Goal: Task Accomplishment & Management: Manage account settings

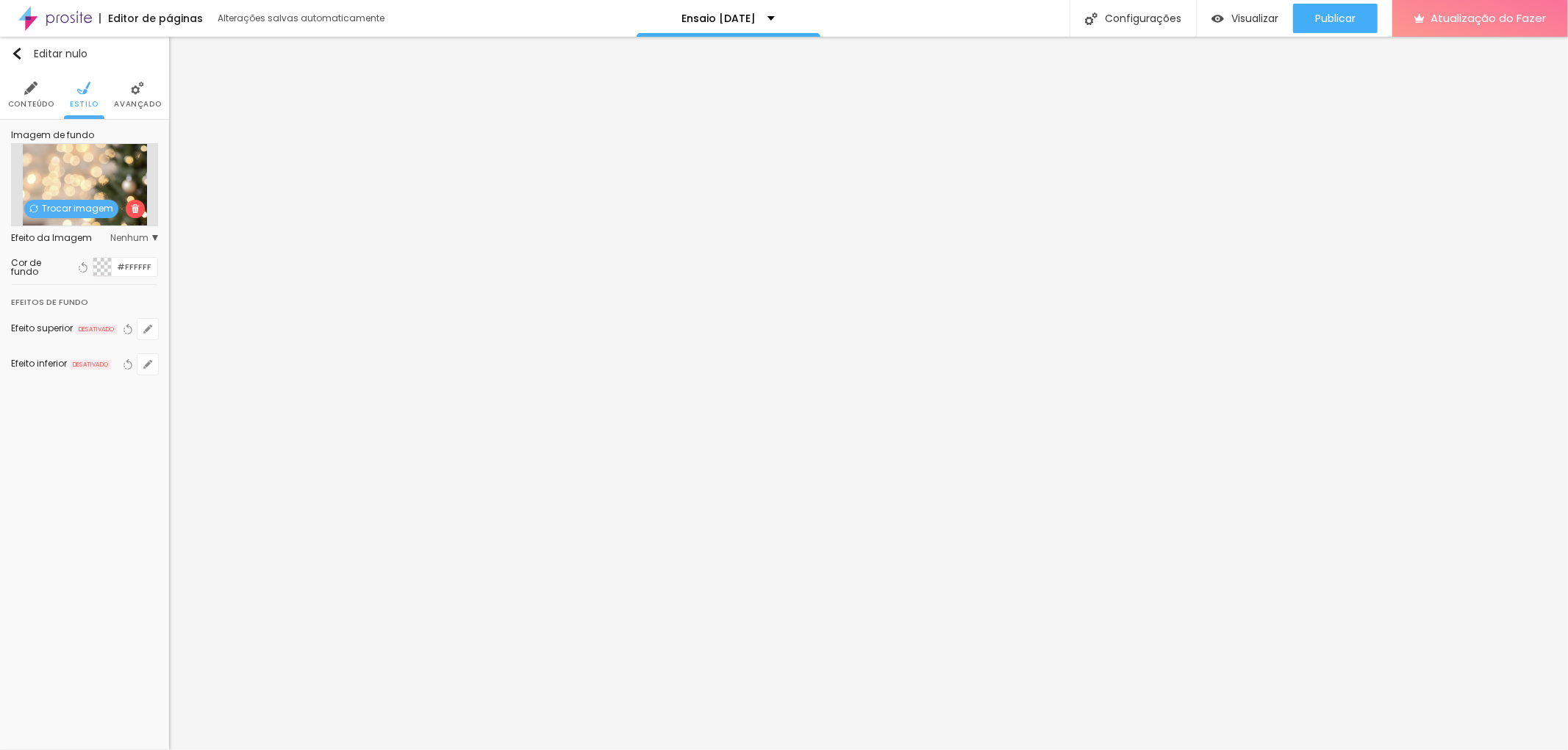
click at [71, 211] on font "Trocar imagem" at bounding box center [77, 209] width 71 height 13
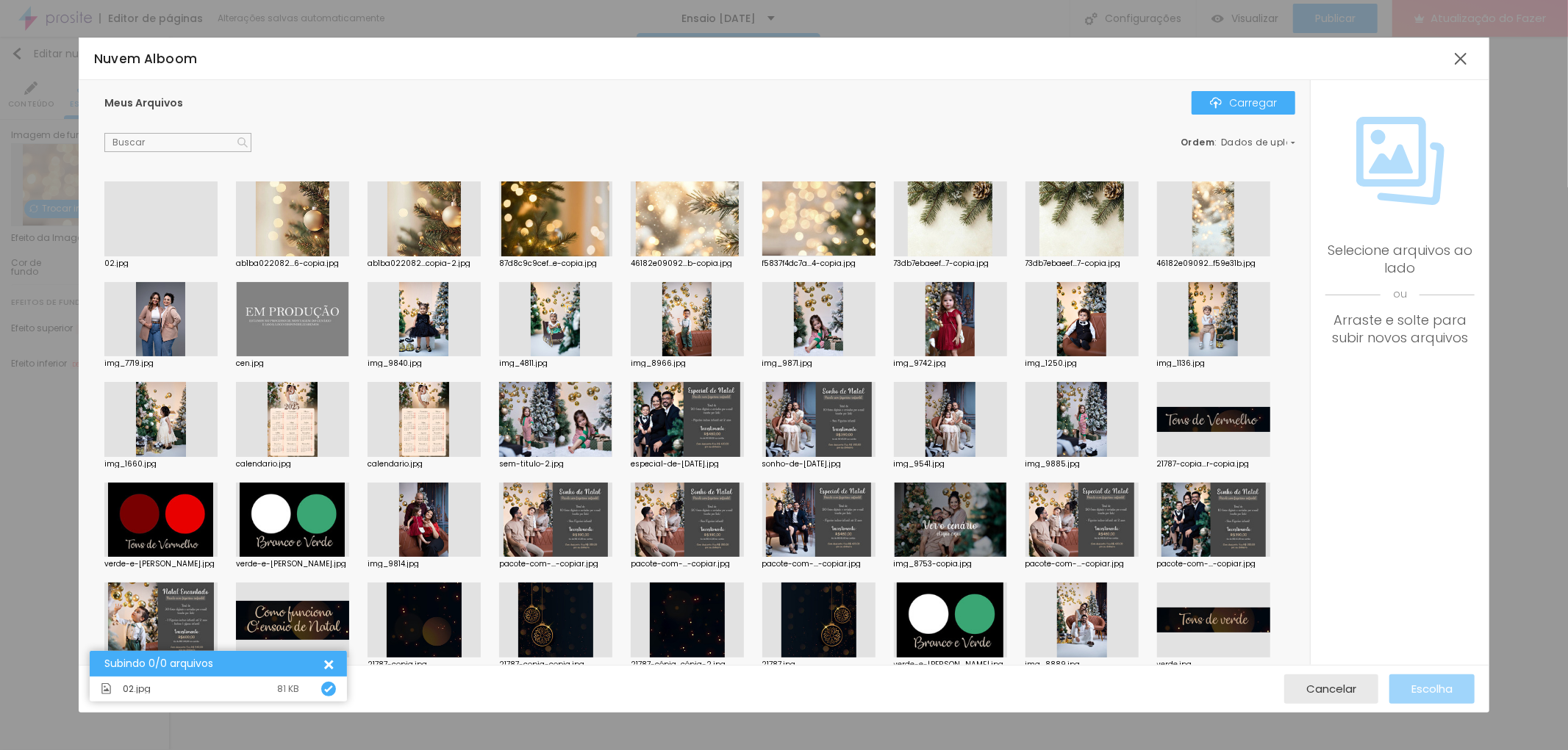
click at [201, 256] on div at bounding box center [161, 256] width 113 height 0
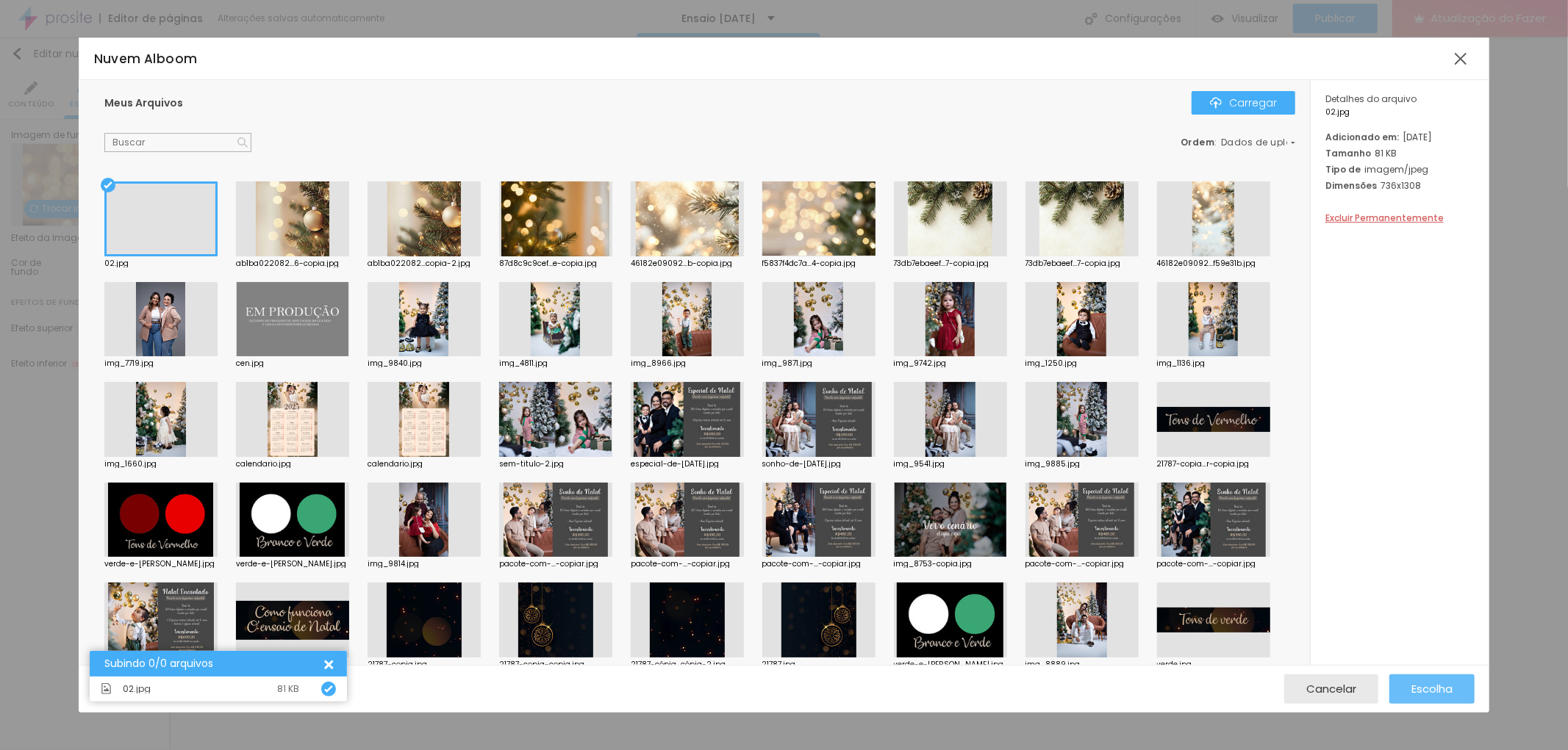
click at [1432, 685] on font "Escolha" at bounding box center [1432, 688] width 41 height 15
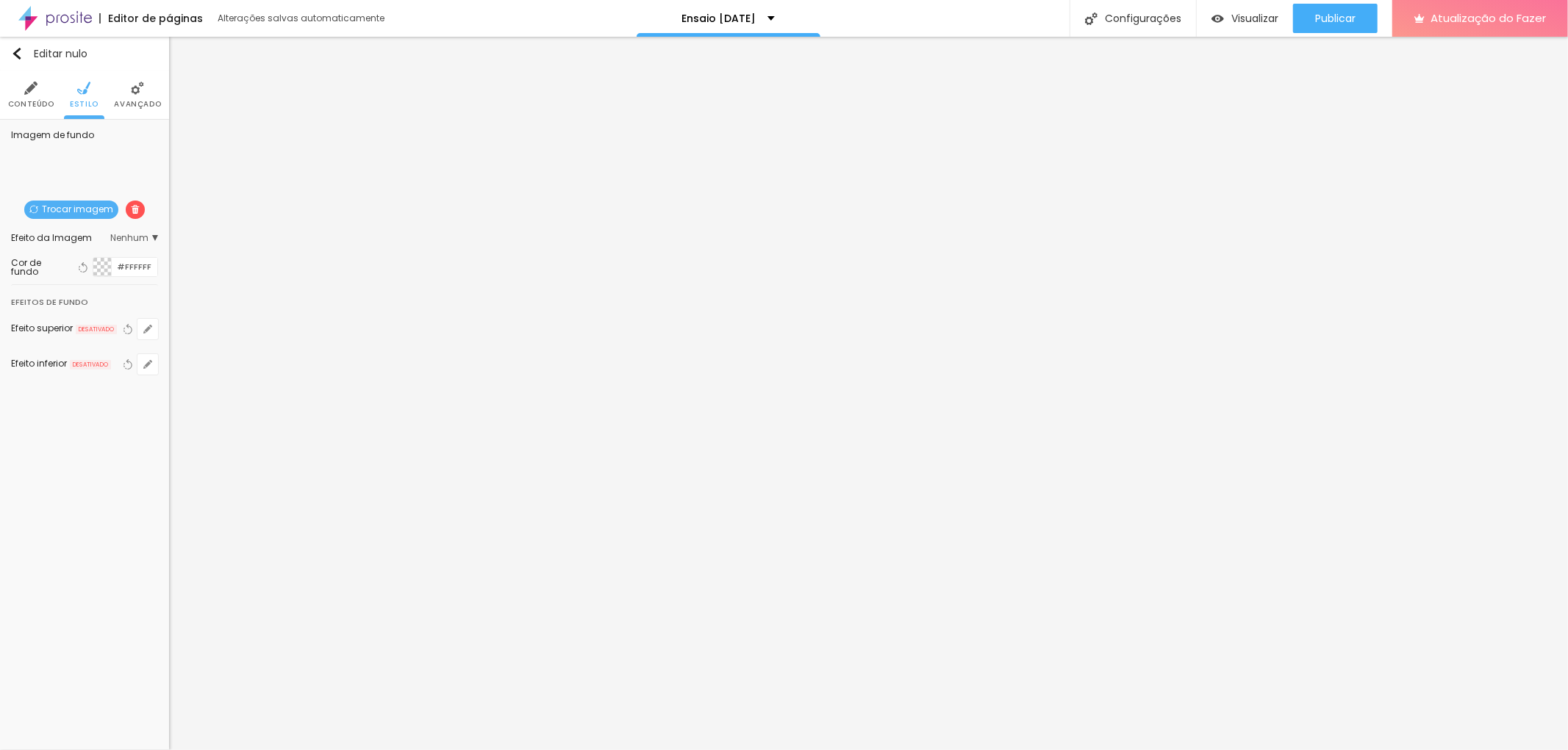
click at [94, 215] on span "Trocar imagem" at bounding box center [71, 210] width 94 height 18
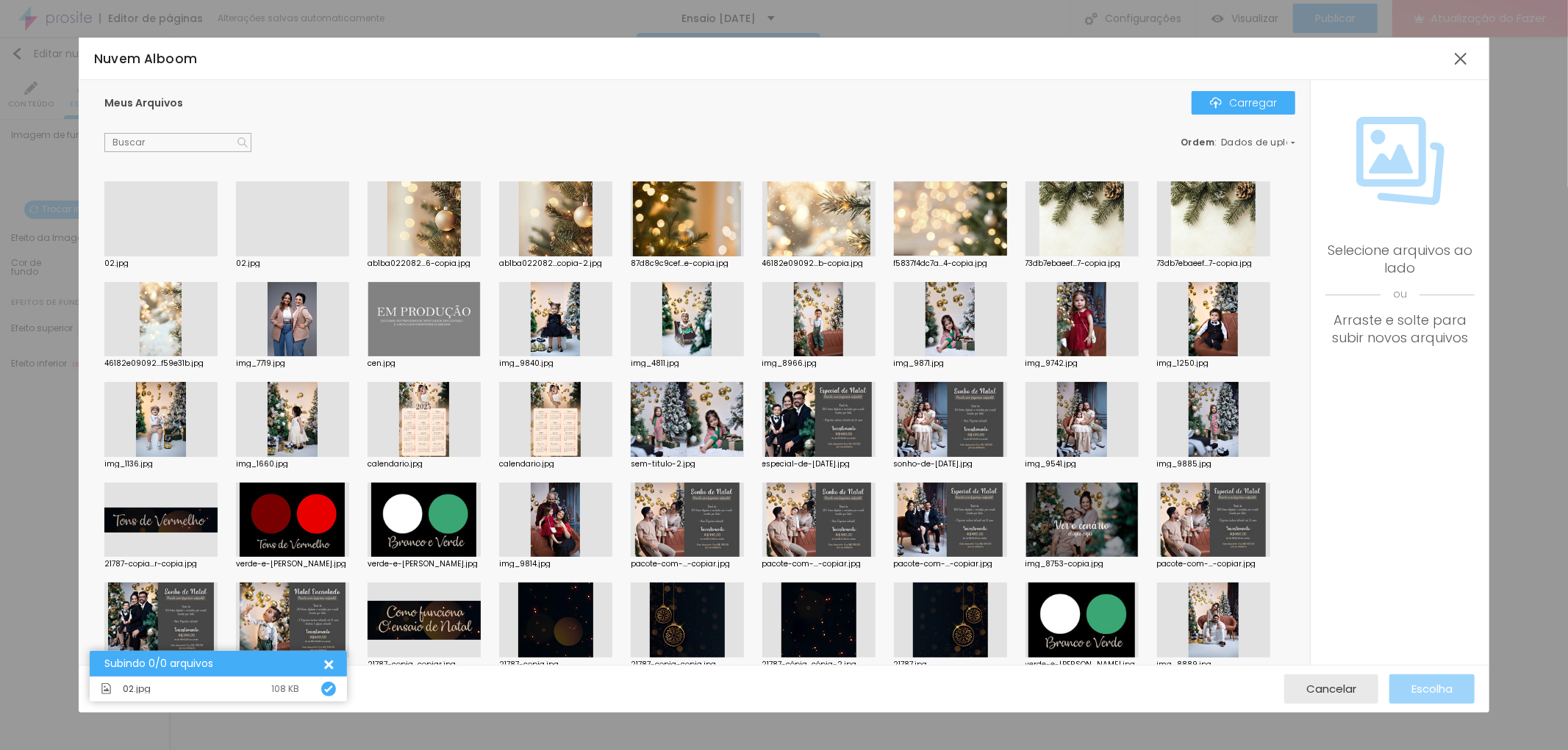
click at [157, 256] on div at bounding box center [161, 256] width 113 height 0
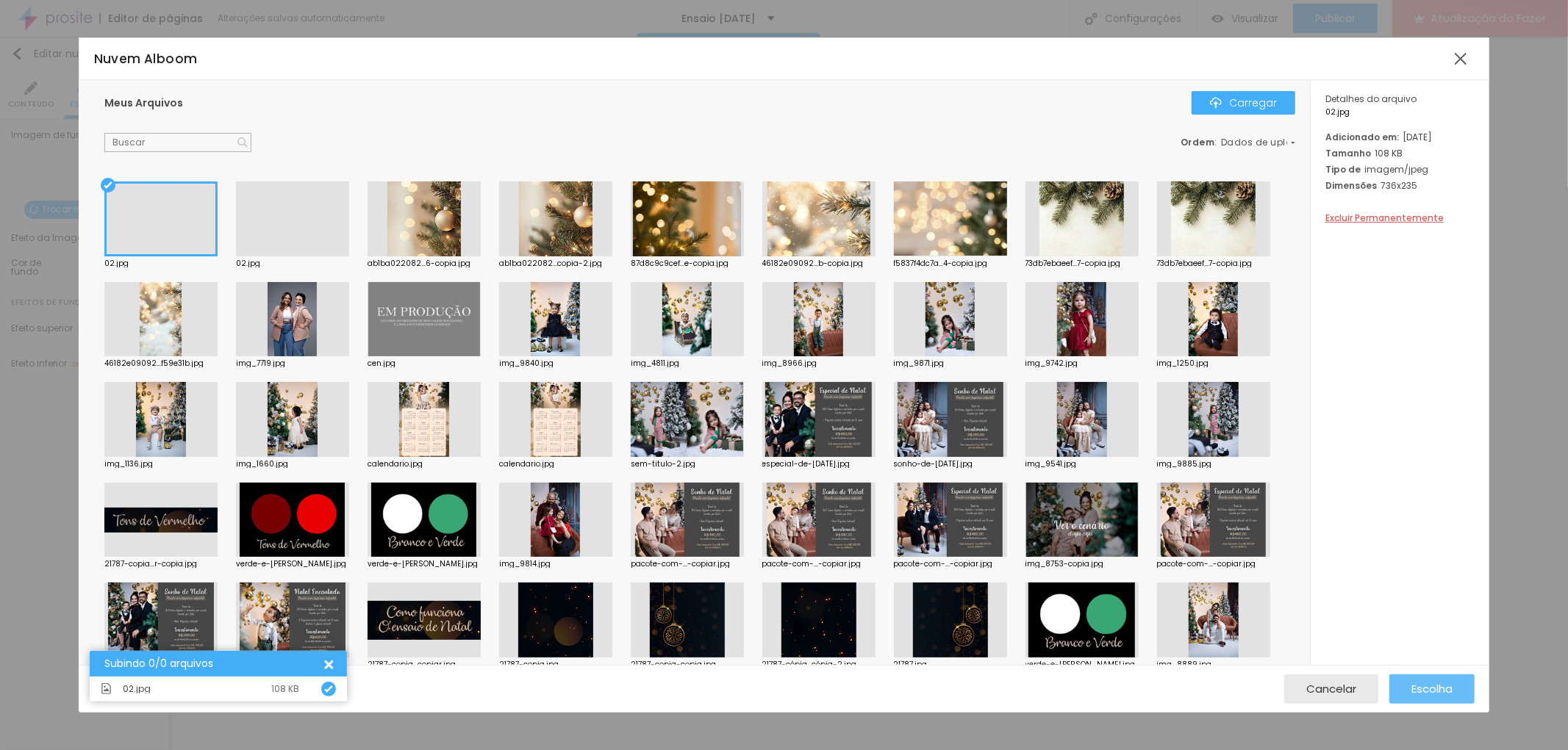
click at [1428, 680] on div "Escolha" at bounding box center [1432, 689] width 41 height 30
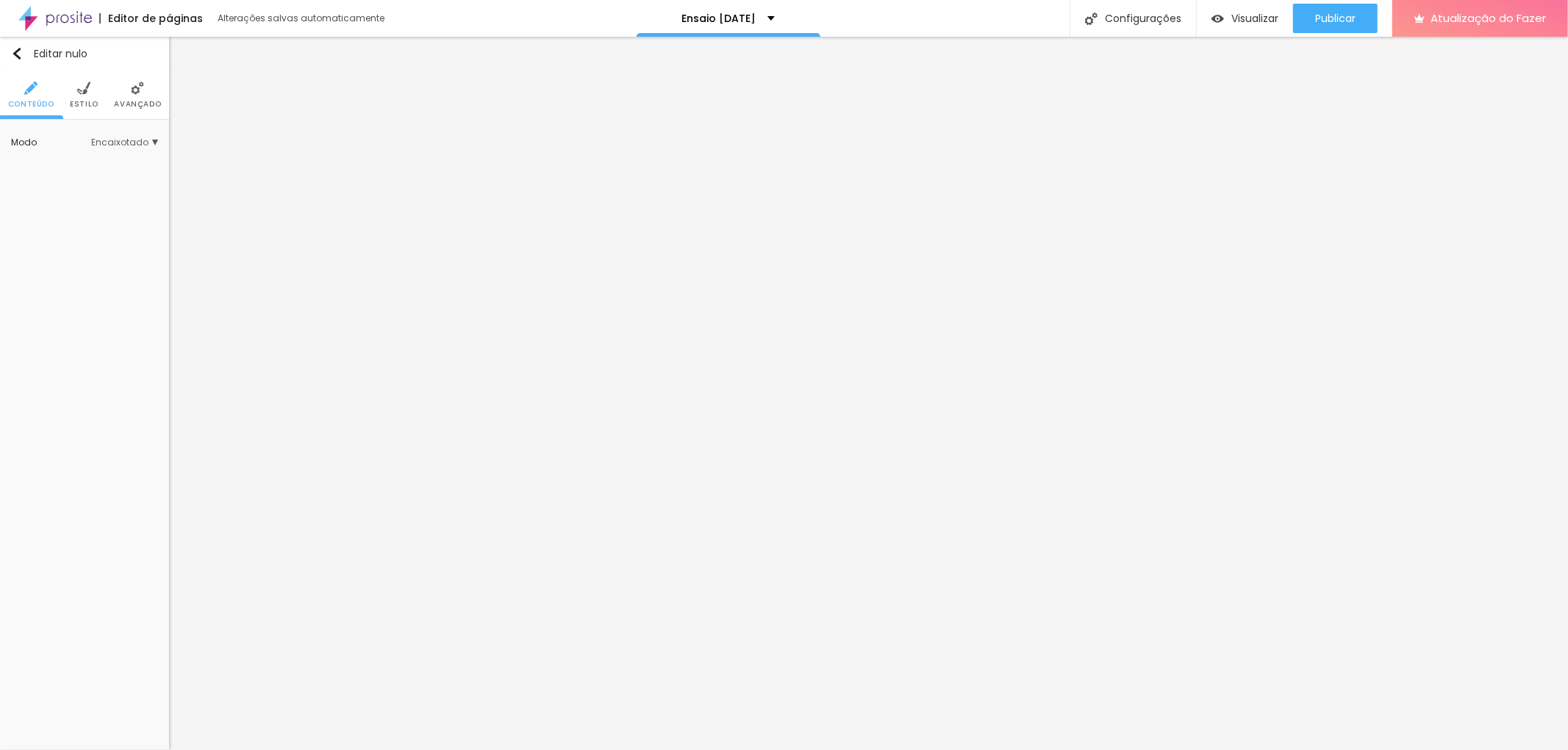
click at [86, 94] on img at bounding box center [84, 88] width 13 height 13
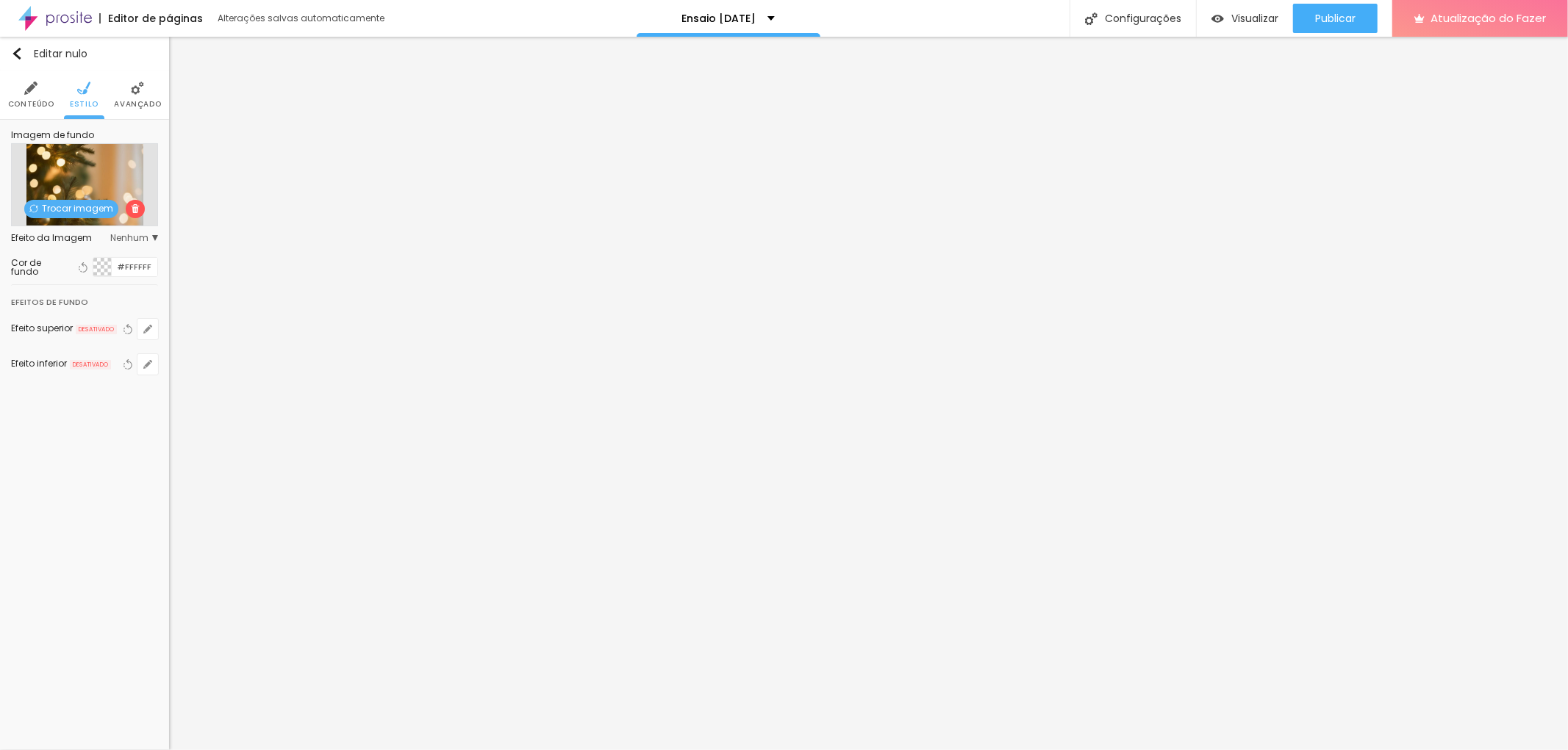
click at [83, 214] on font "Trocar imagem" at bounding box center [77, 209] width 71 height 13
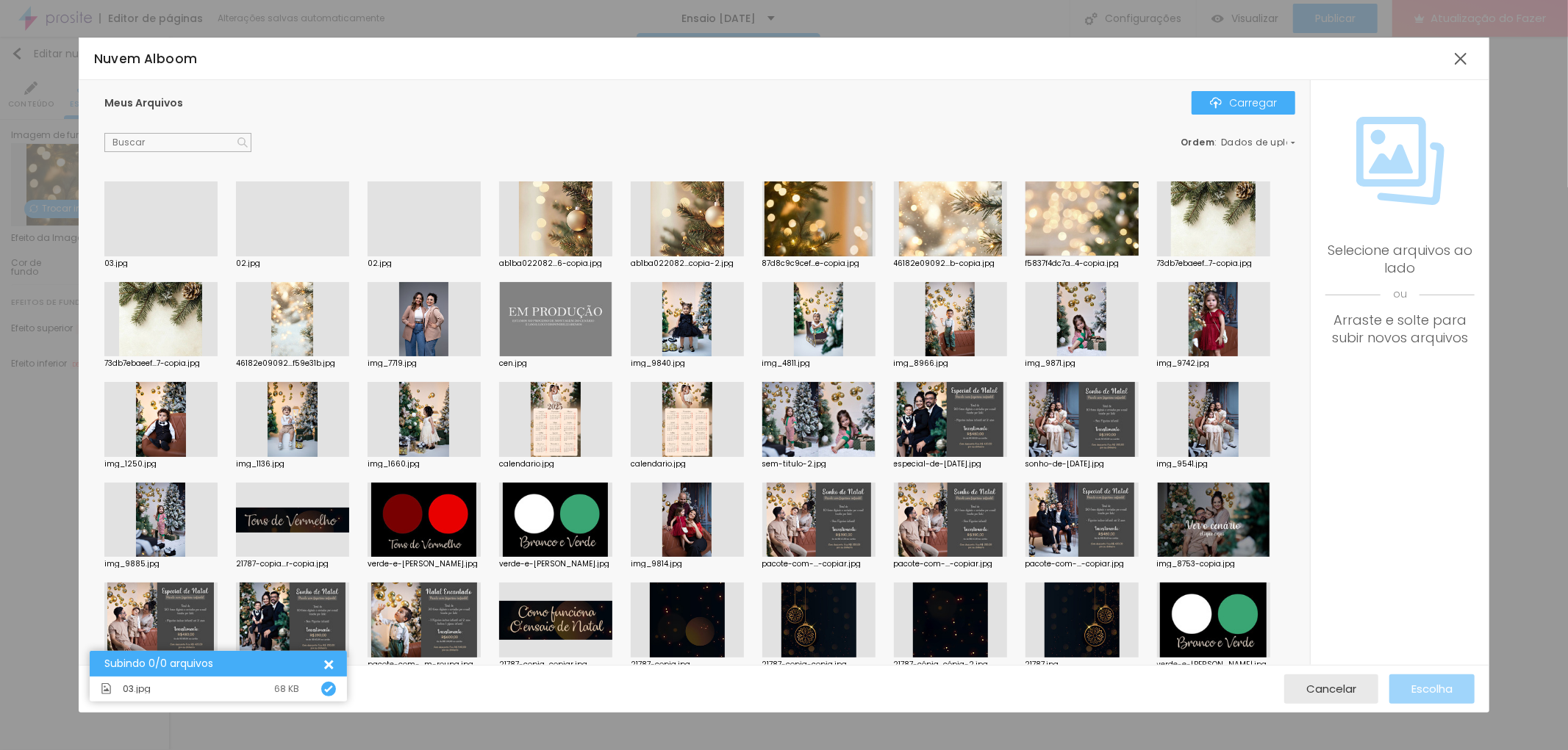
click at [202, 256] on div at bounding box center [161, 256] width 113 height 0
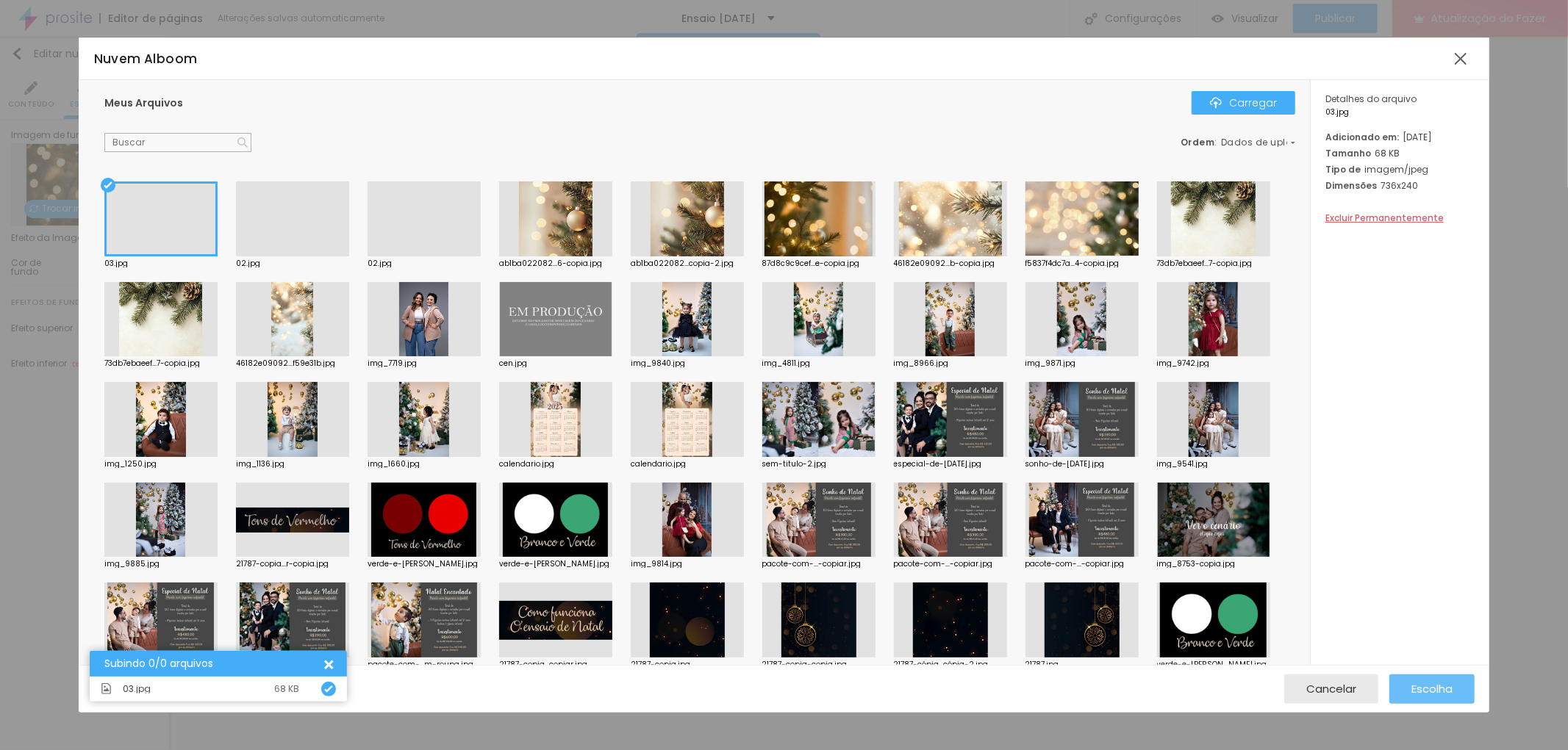
click at [1456, 689] on button "Escolha" at bounding box center [1431, 689] width 85 height 30
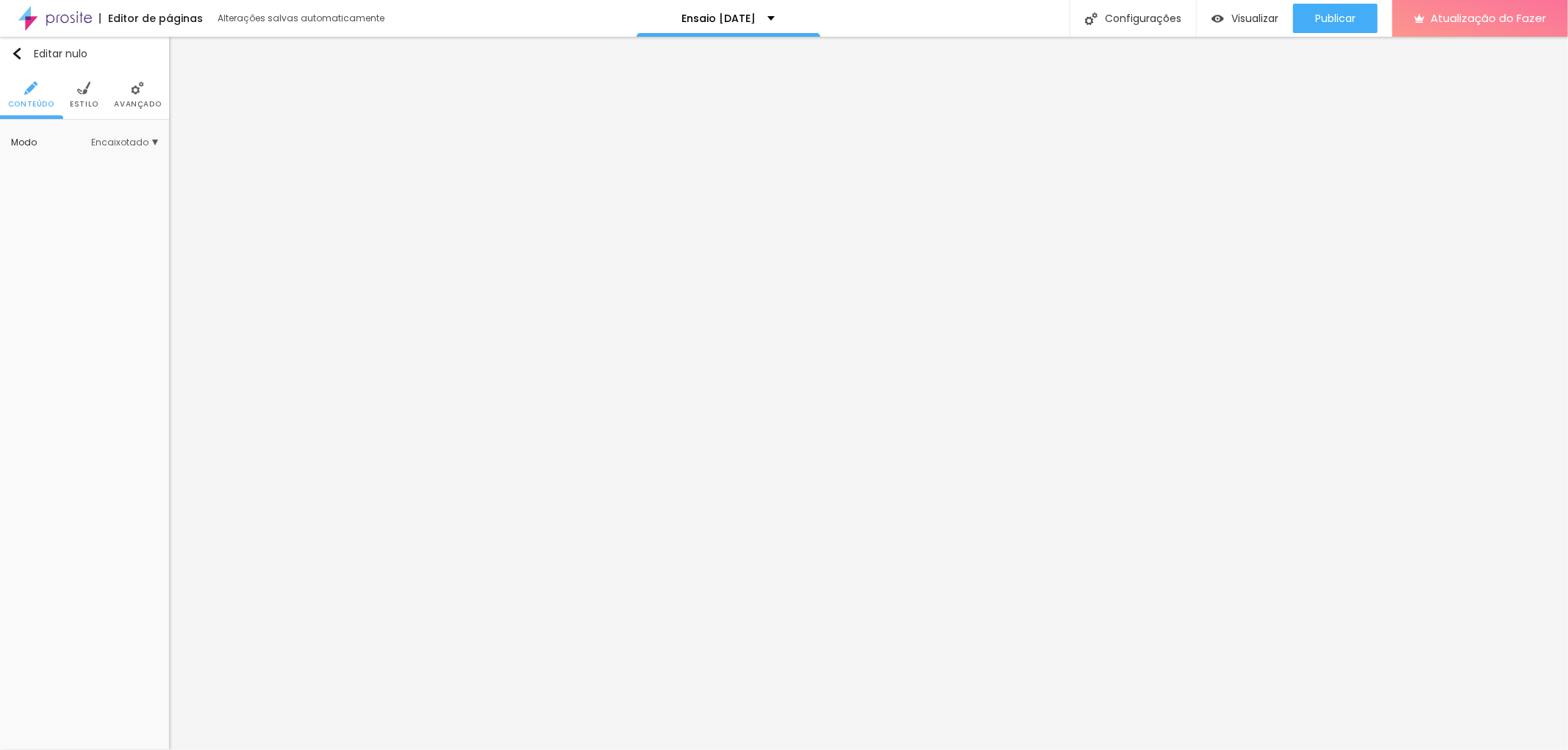
click at [83, 97] on li "Estilo" at bounding box center [85, 94] width 29 height 49
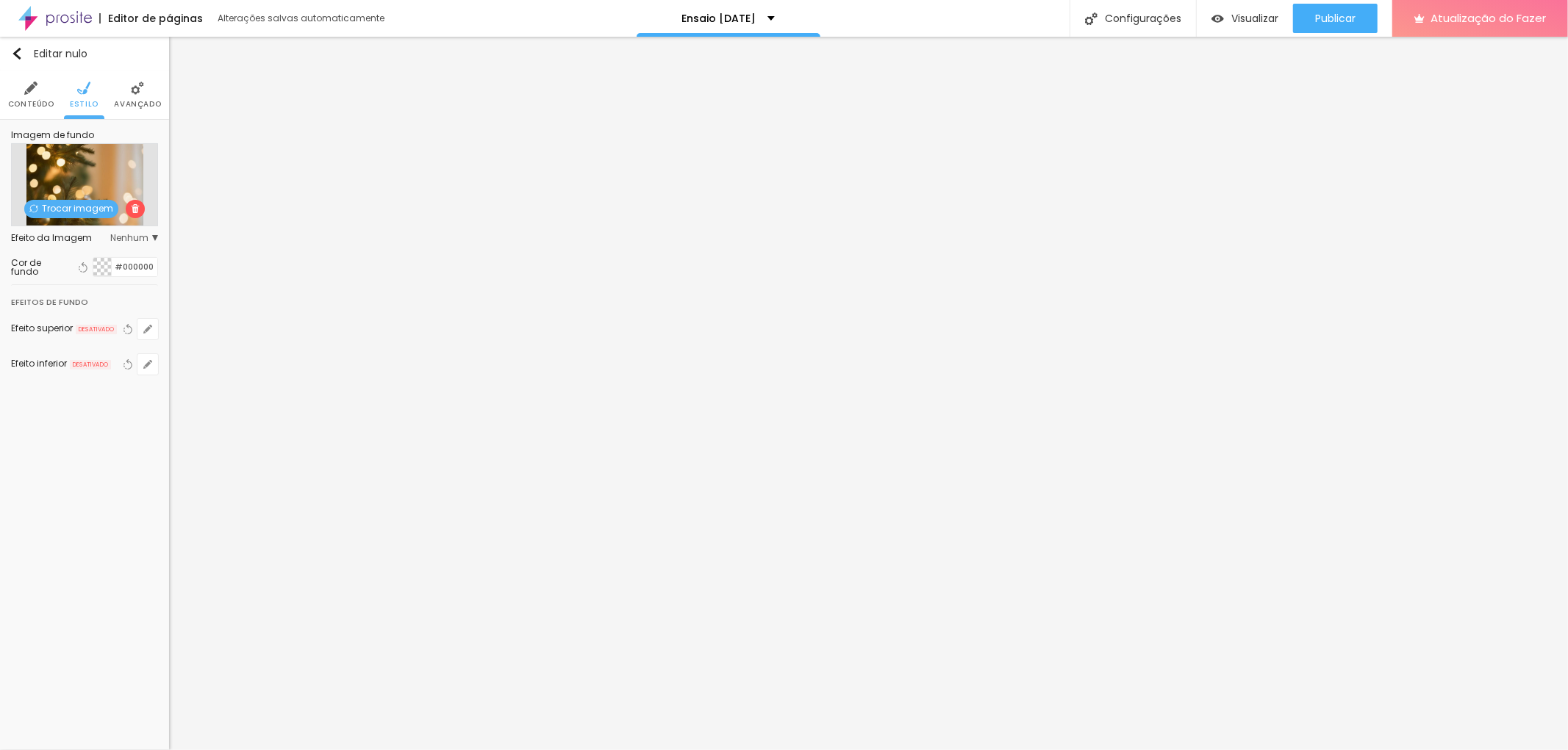
click at [90, 203] on font "Trocar imagem" at bounding box center [77, 209] width 71 height 13
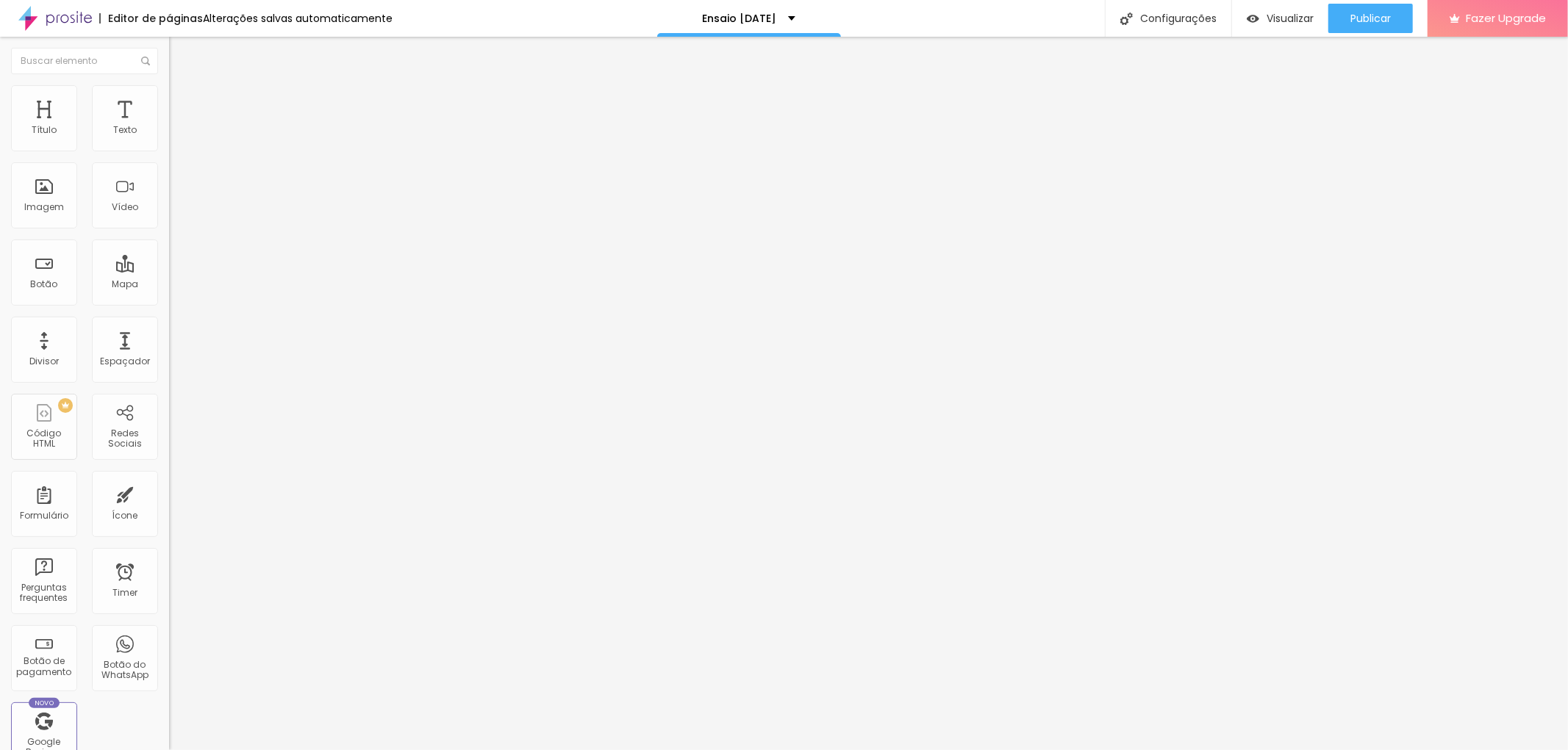
click at [169, 93] on li "Estilo" at bounding box center [254, 93] width 169 height 14
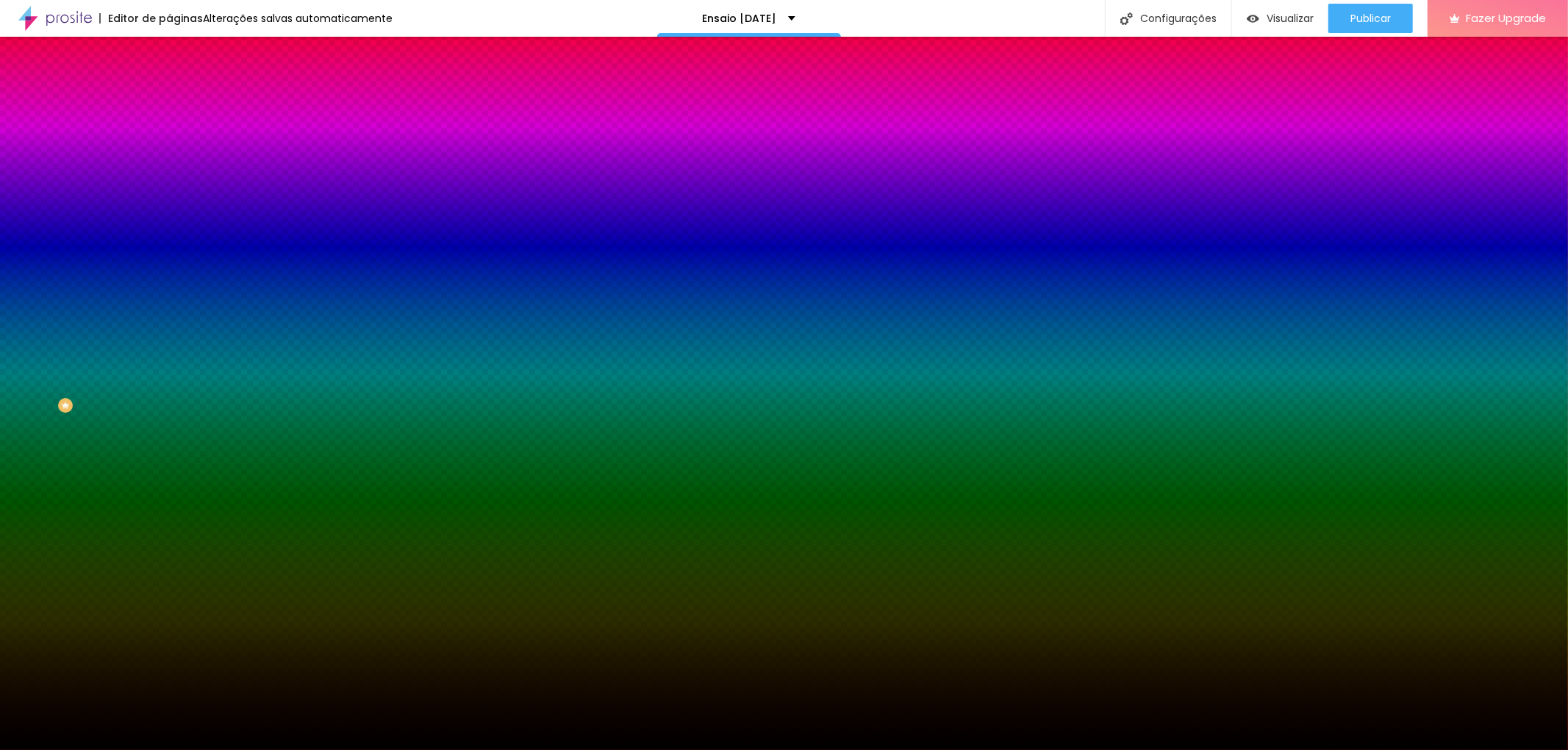
click at [169, 135] on span "Trocar imagem" at bounding box center [209, 129] width 80 height 13
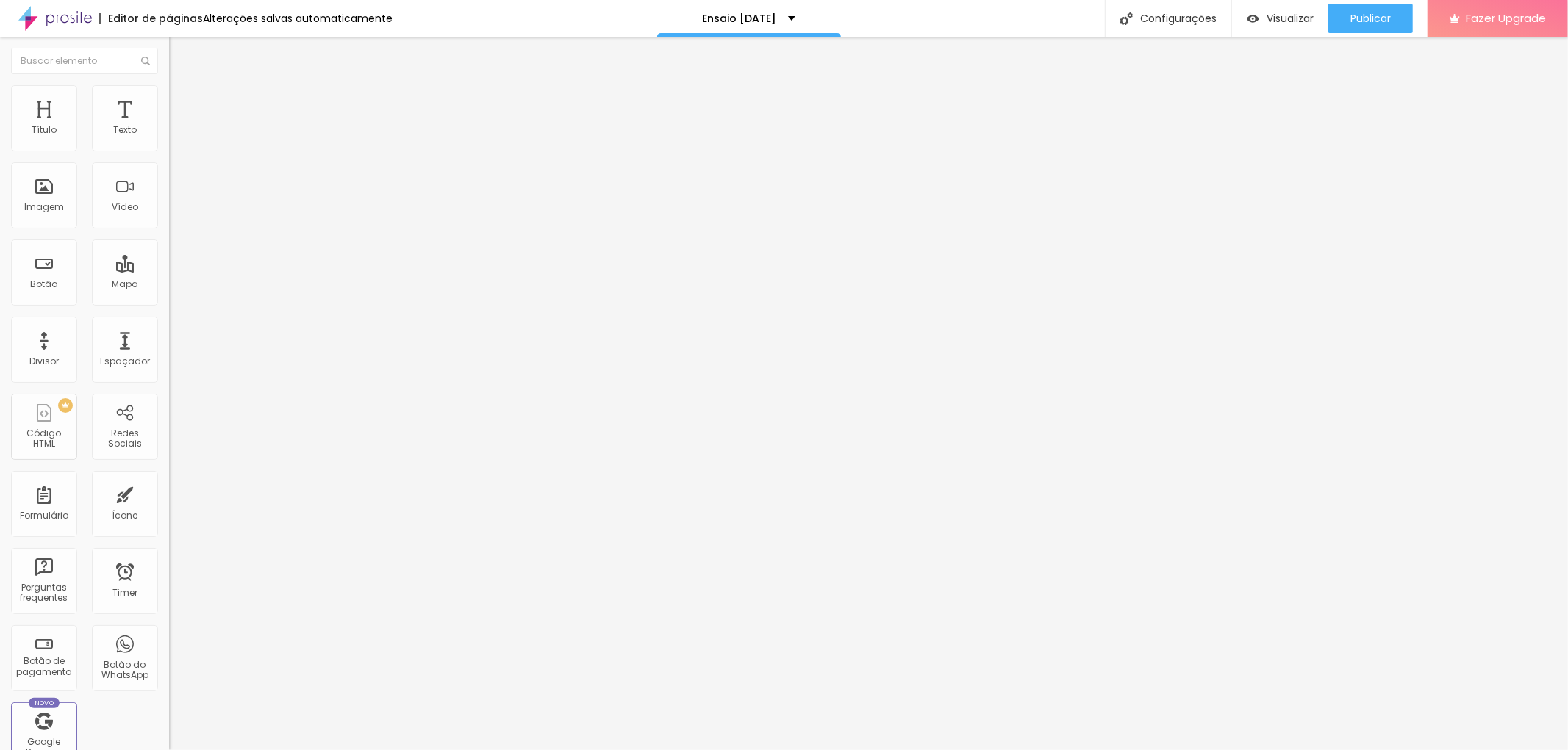
click at [169, 100] on li "Estilo" at bounding box center [254, 93] width 169 height 14
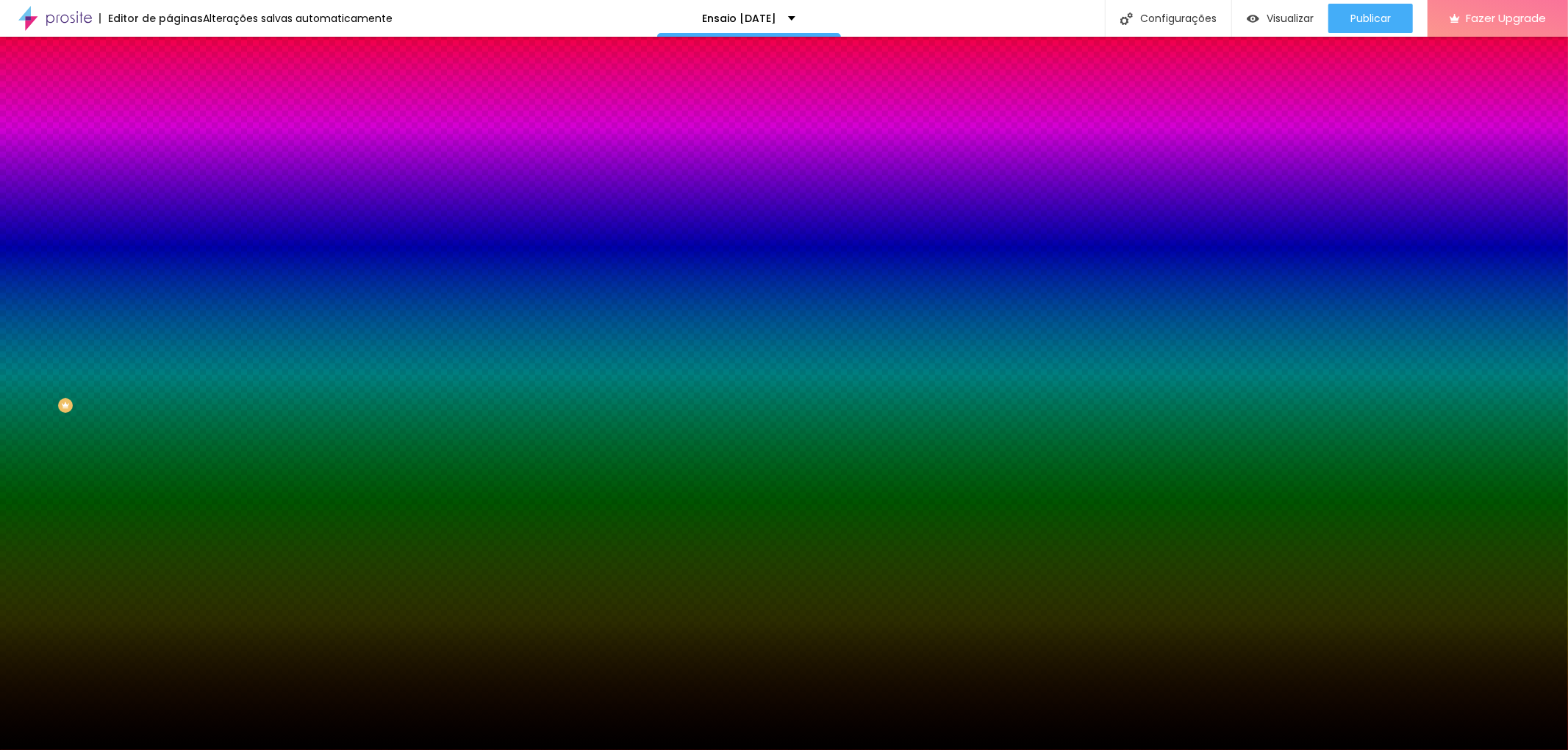
click at [169, 135] on span "Trocar imagem" at bounding box center [209, 129] width 80 height 13
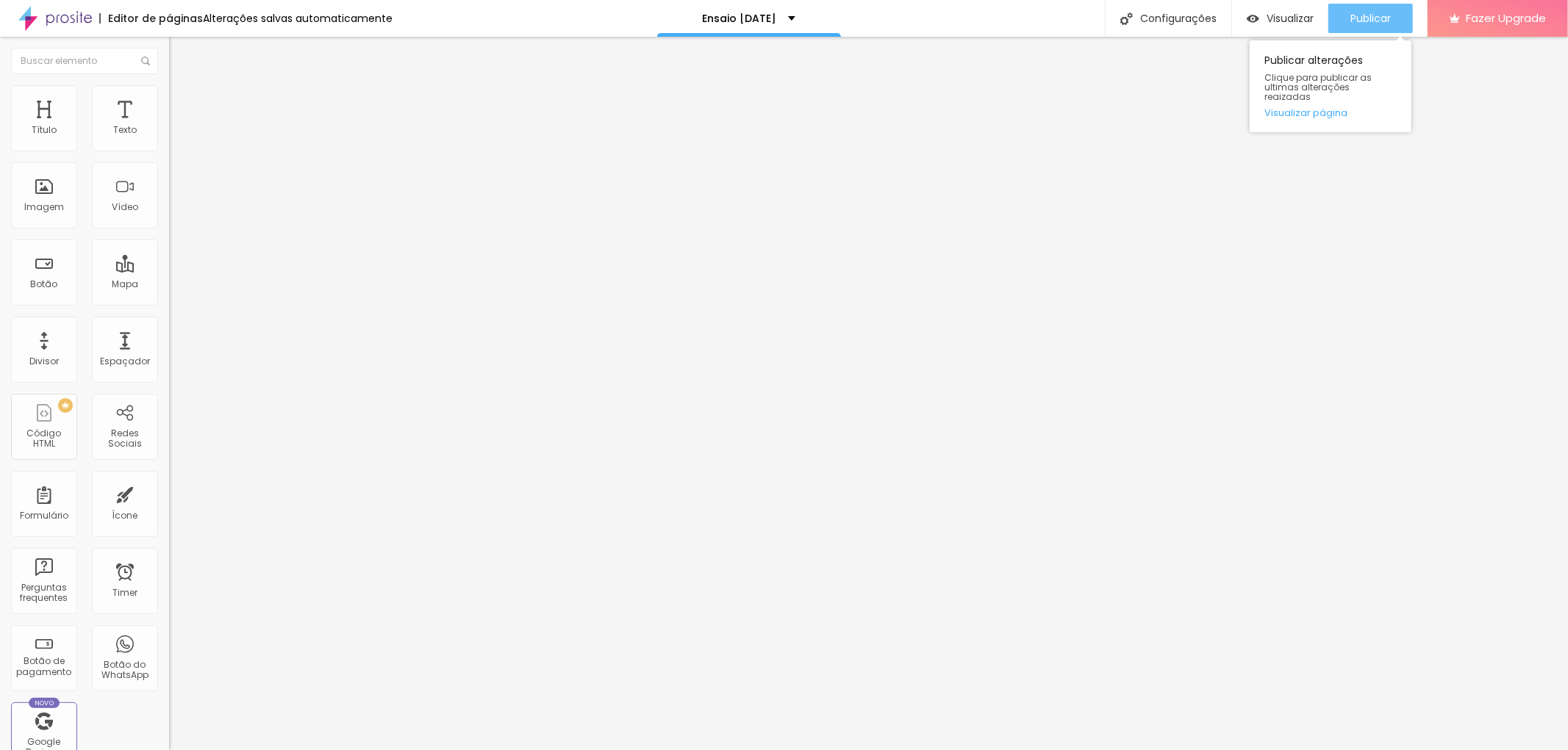
click at [1376, 17] on span "Publicar" at bounding box center [1370, 18] width 40 height 12
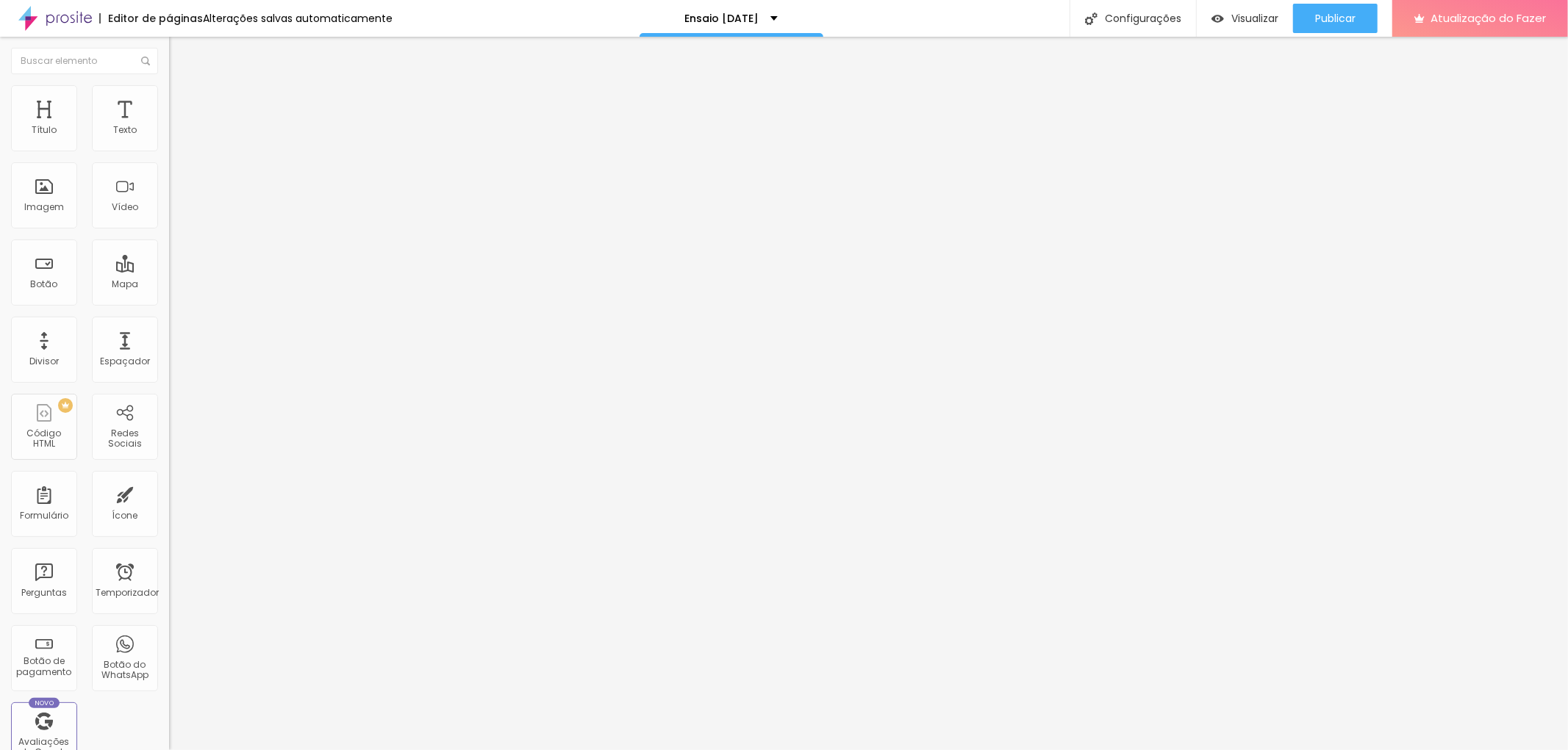
click at [169, 85] on ul "Conteúdo Estilo Avançado" at bounding box center [254, 92] width 169 height 44
click at [169, 85] on li "Estilo" at bounding box center [254, 93] width 169 height 14
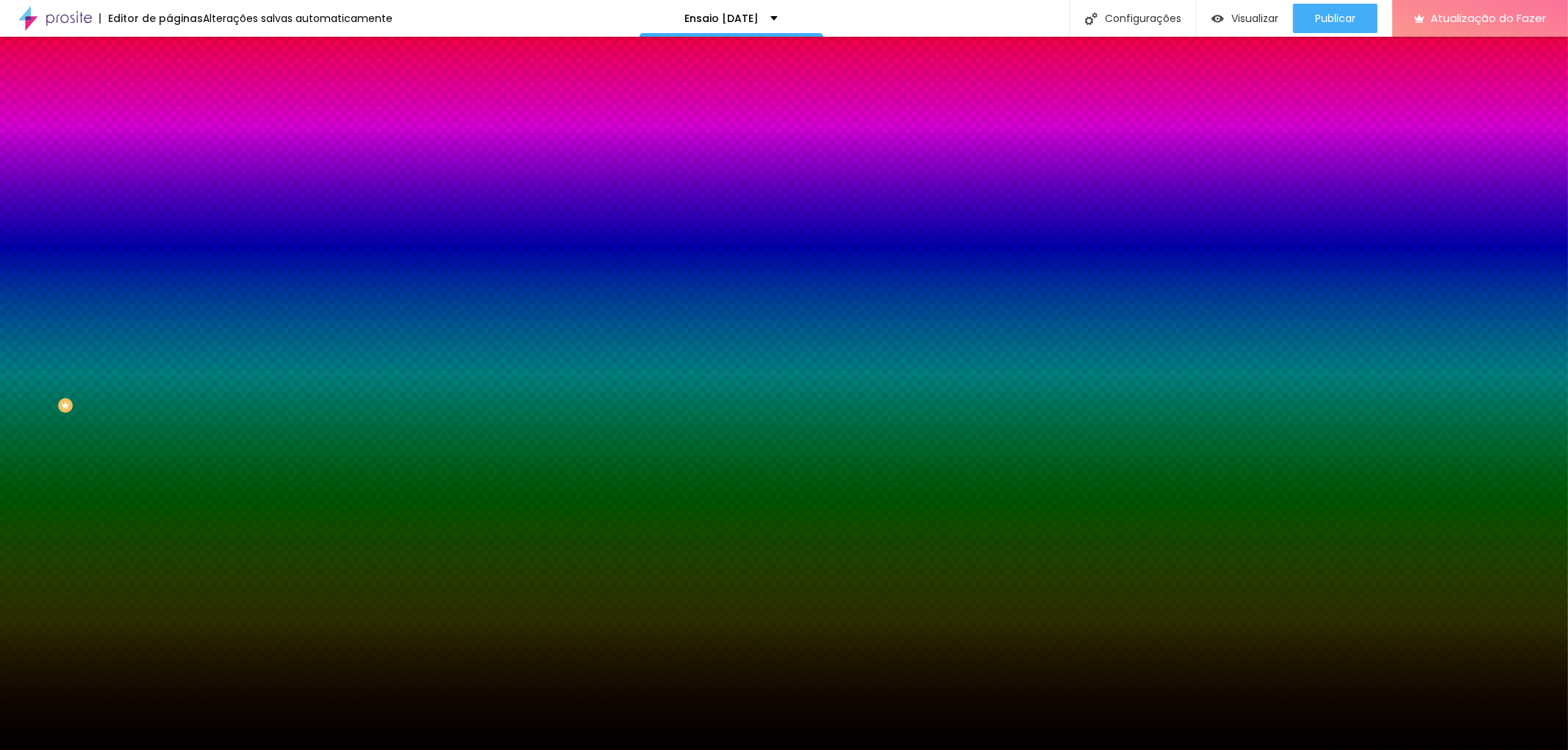
click at [178, 135] on font "Trocar imagem" at bounding box center [213, 129] width 71 height 13
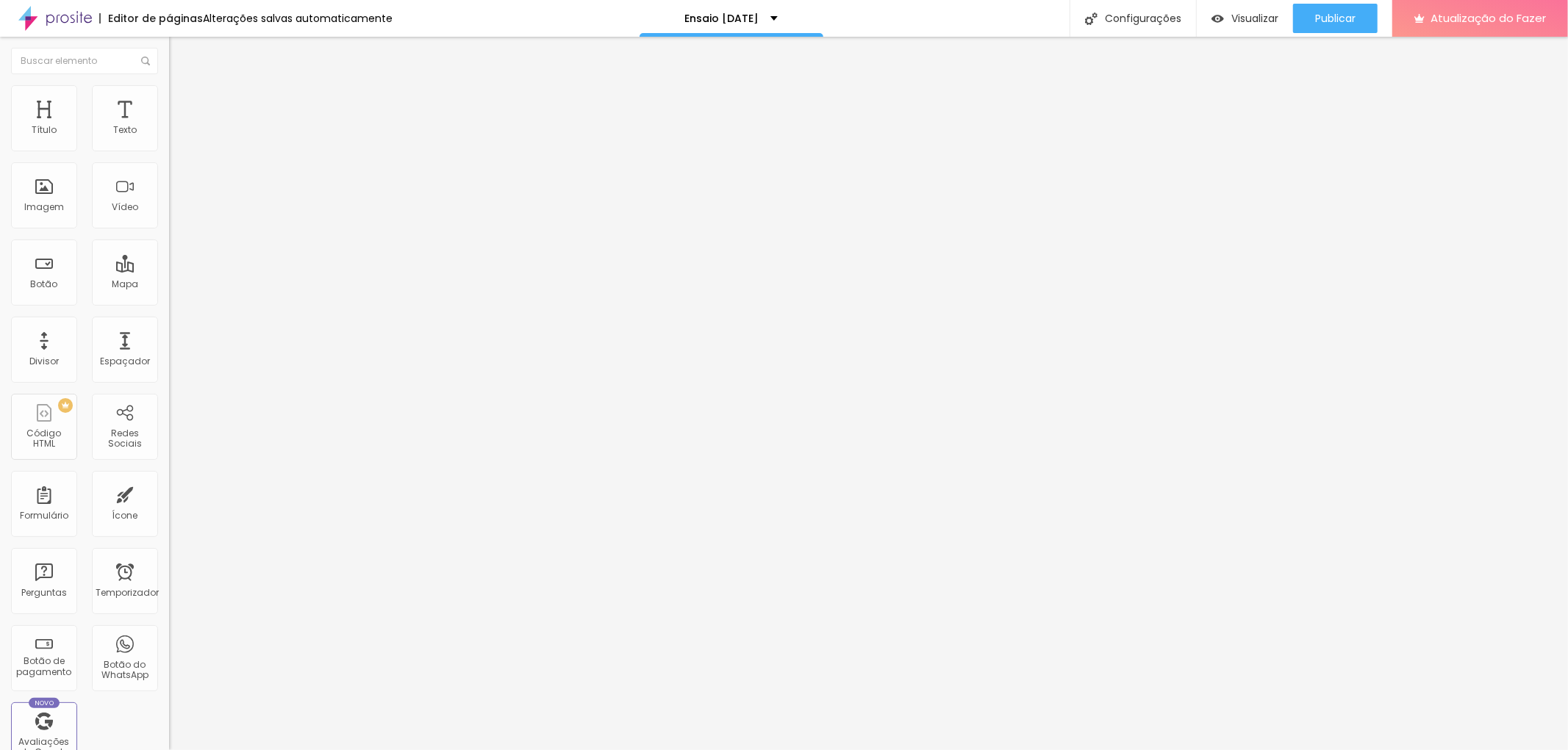
click at [183, 102] on font "Estilo" at bounding box center [193, 95] width 22 height 13
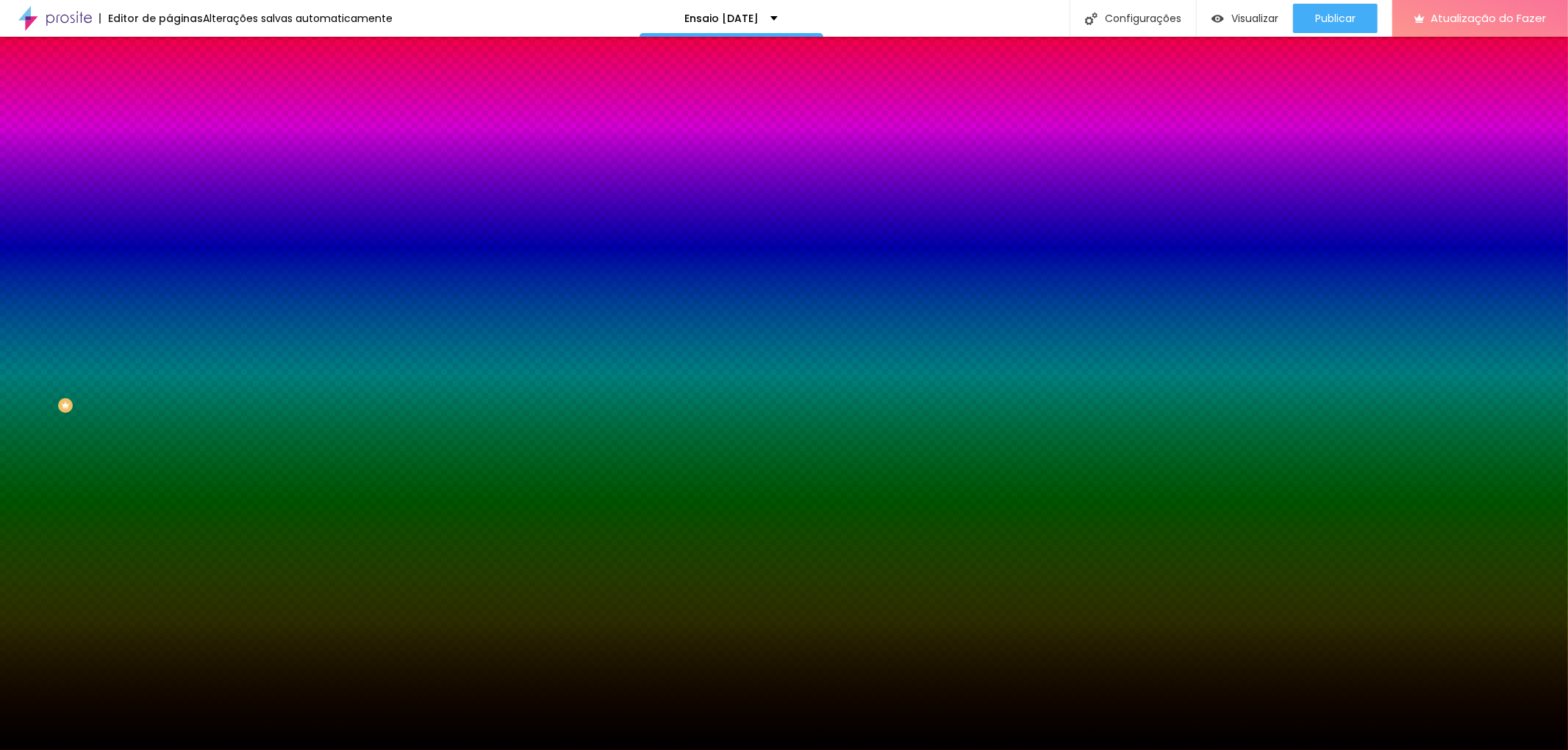
click at [169, 135] on span "Trocar imagem" at bounding box center [209, 129] width 80 height 13
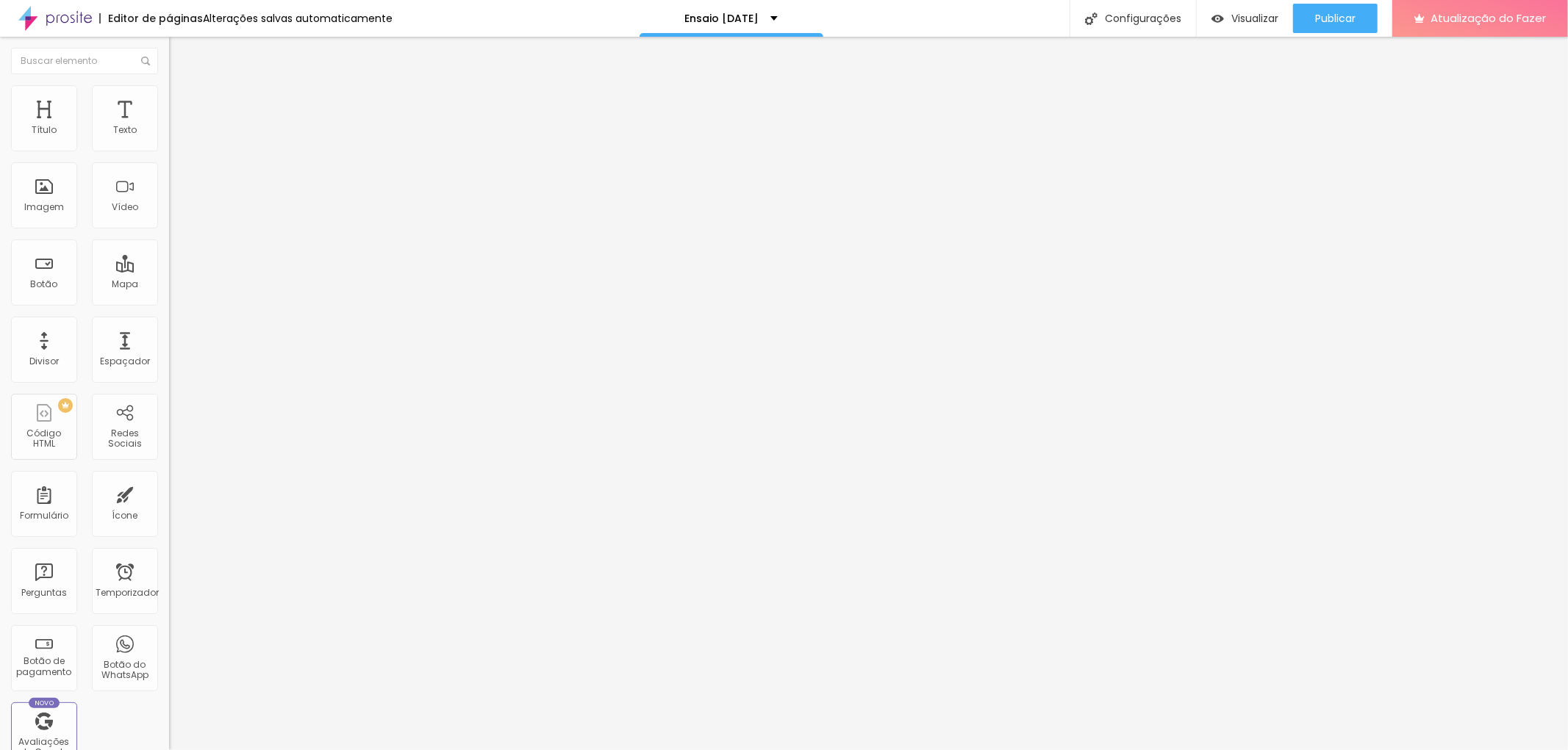
click at [169, 98] on li "Estilo" at bounding box center [254, 93] width 169 height 14
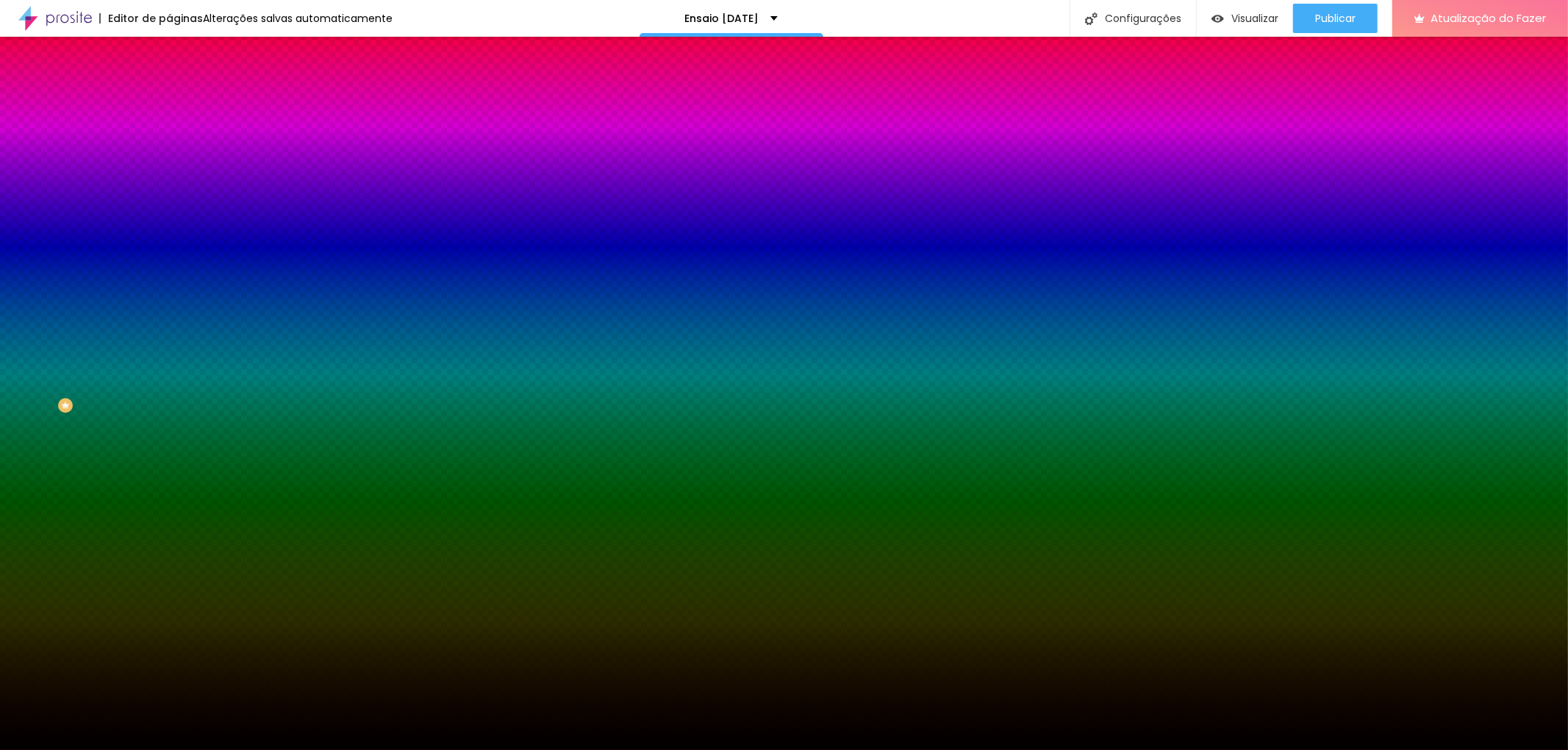
click at [169, 135] on span "Trocar imagem" at bounding box center [209, 129] width 80 height 13
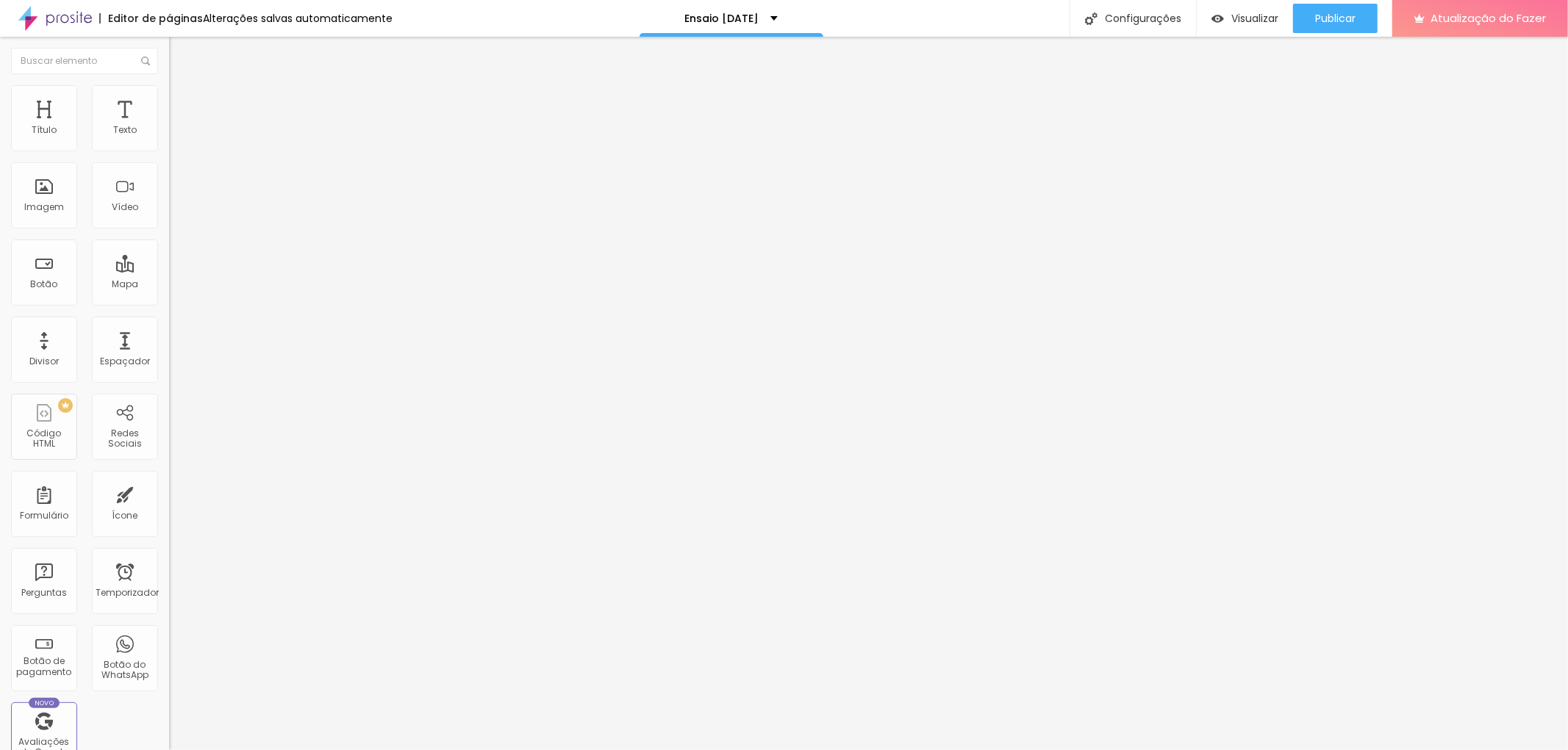
click at [169, 93] on img at bounding box center [175, 92] width 13 height 13
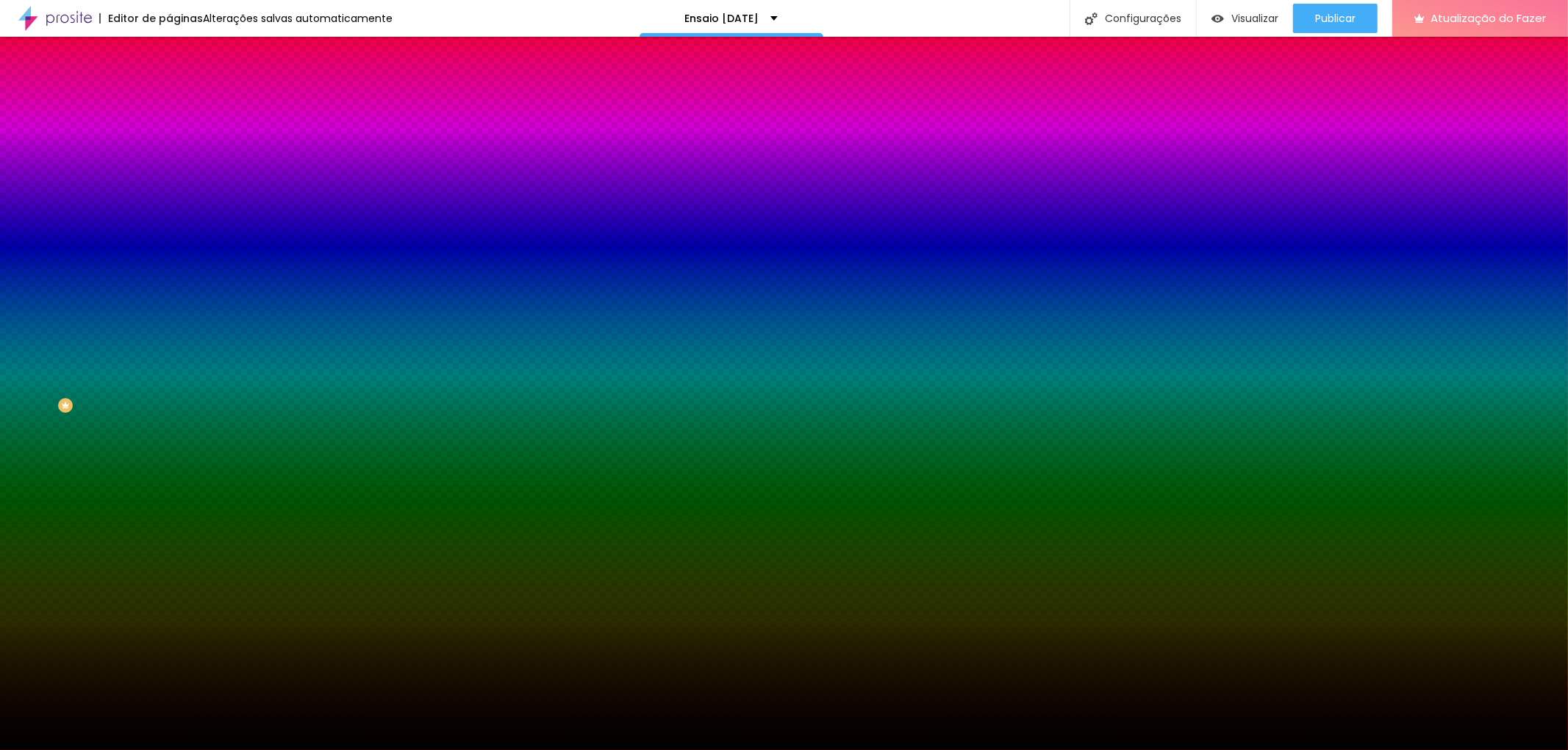
click at [169, 135] on span "Trocar imagem" at bounding box center [209, 129] width 80 height 13
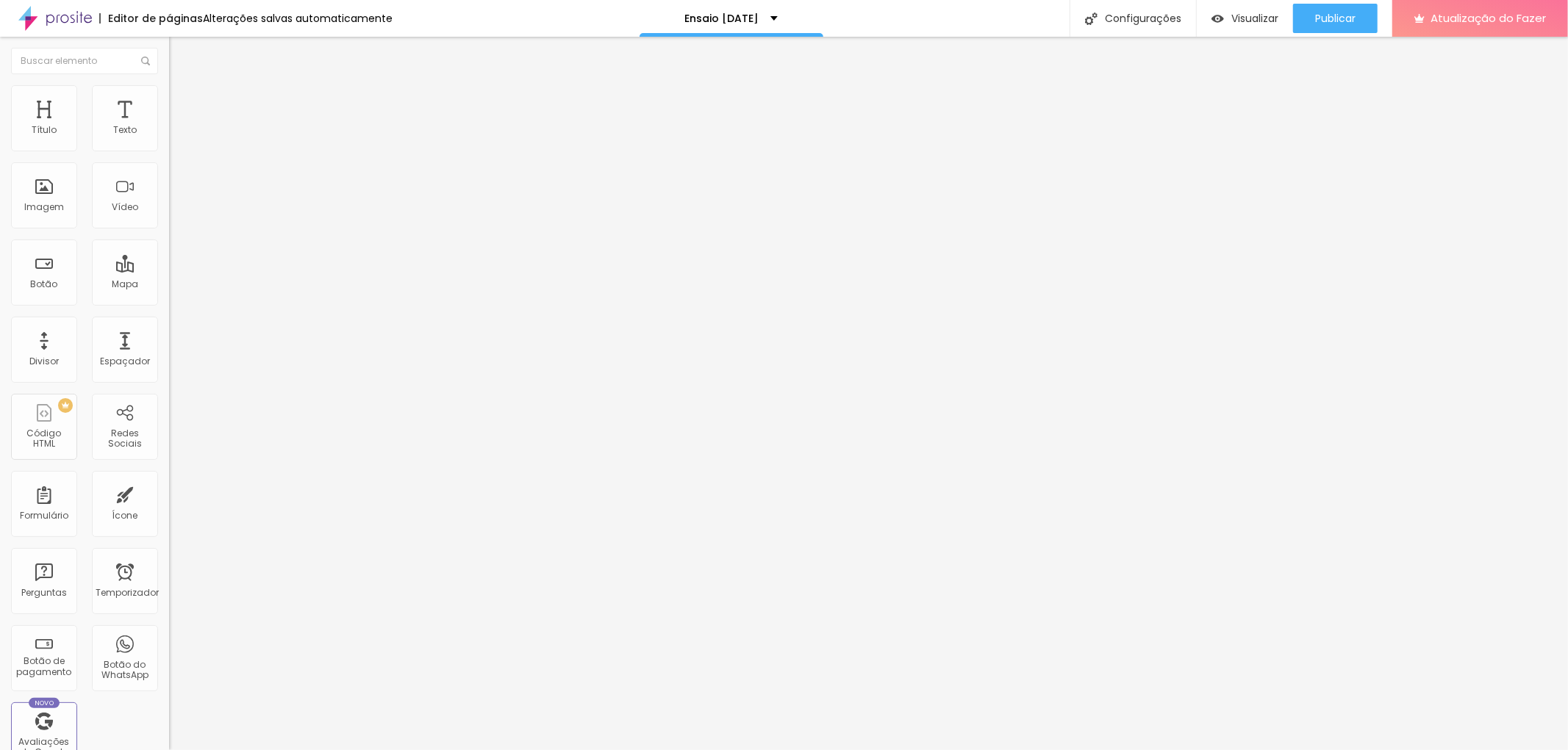
click at [183, 102] on font "Estilo" at bounding box center [193, 95] width 22 height 13
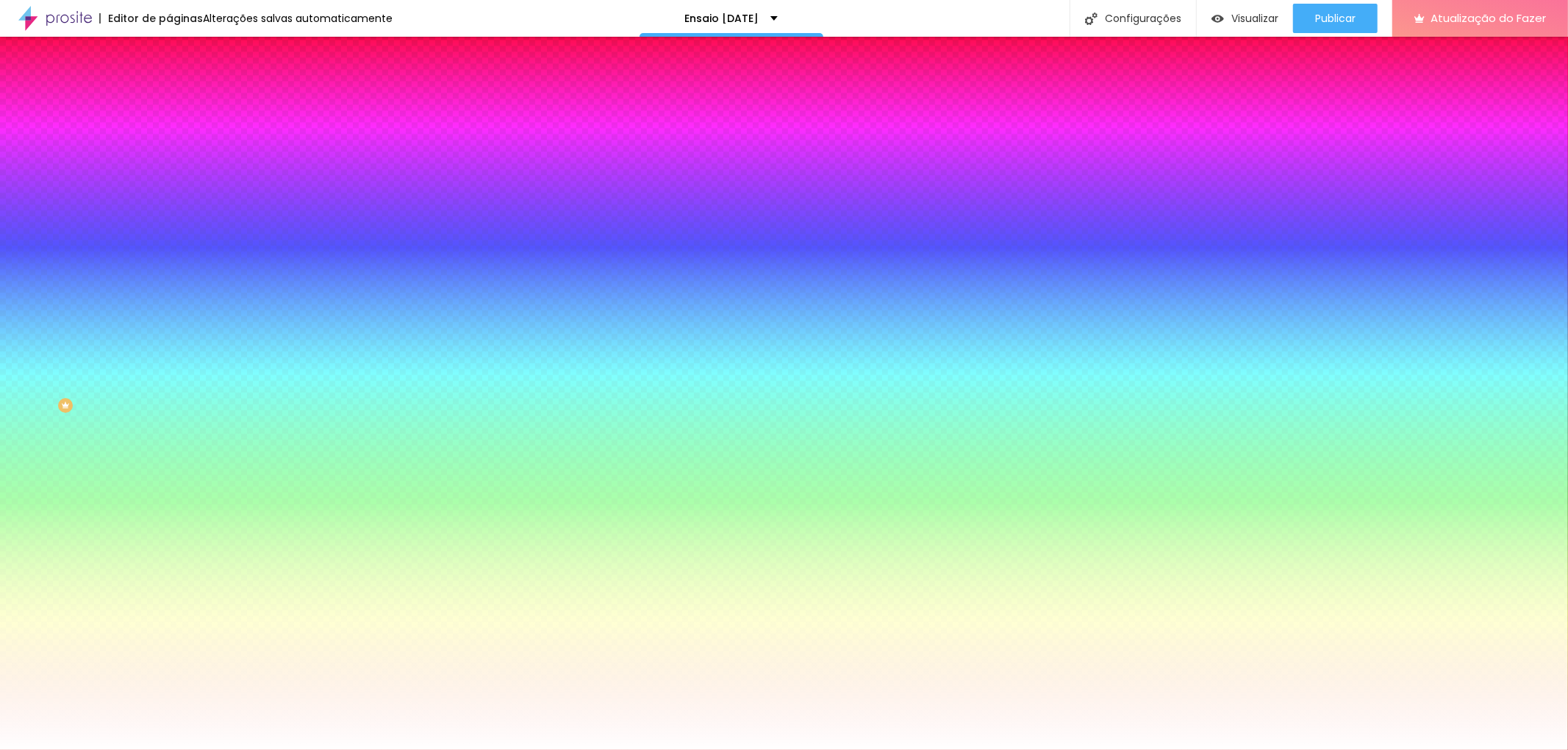
click at [178, 135] on font "Trocar imagem" at bounding box center [213, 129] width 71 height 13
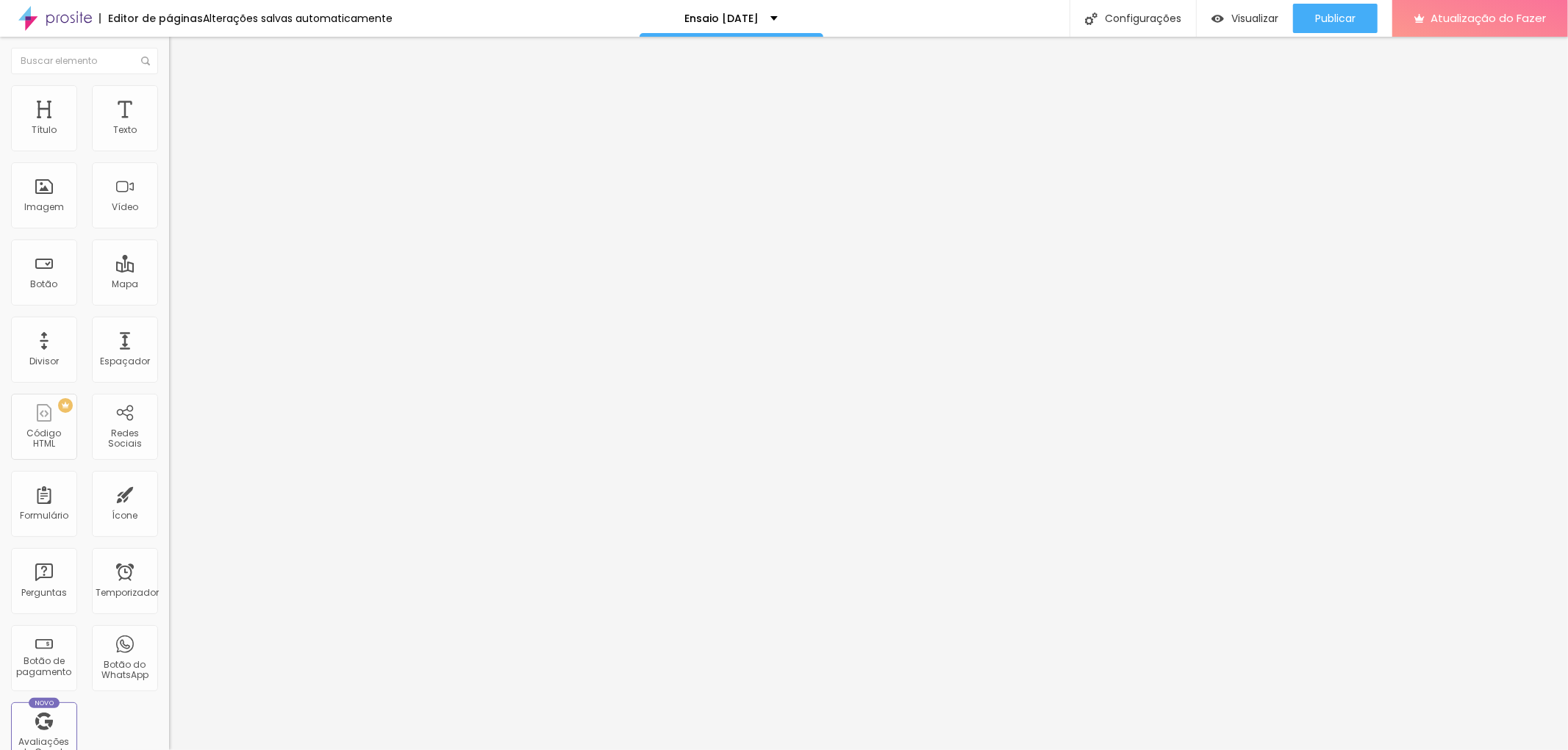
click at [169, 85] on li "Estilo" at bounding box center [254, 93] width 169 height 14
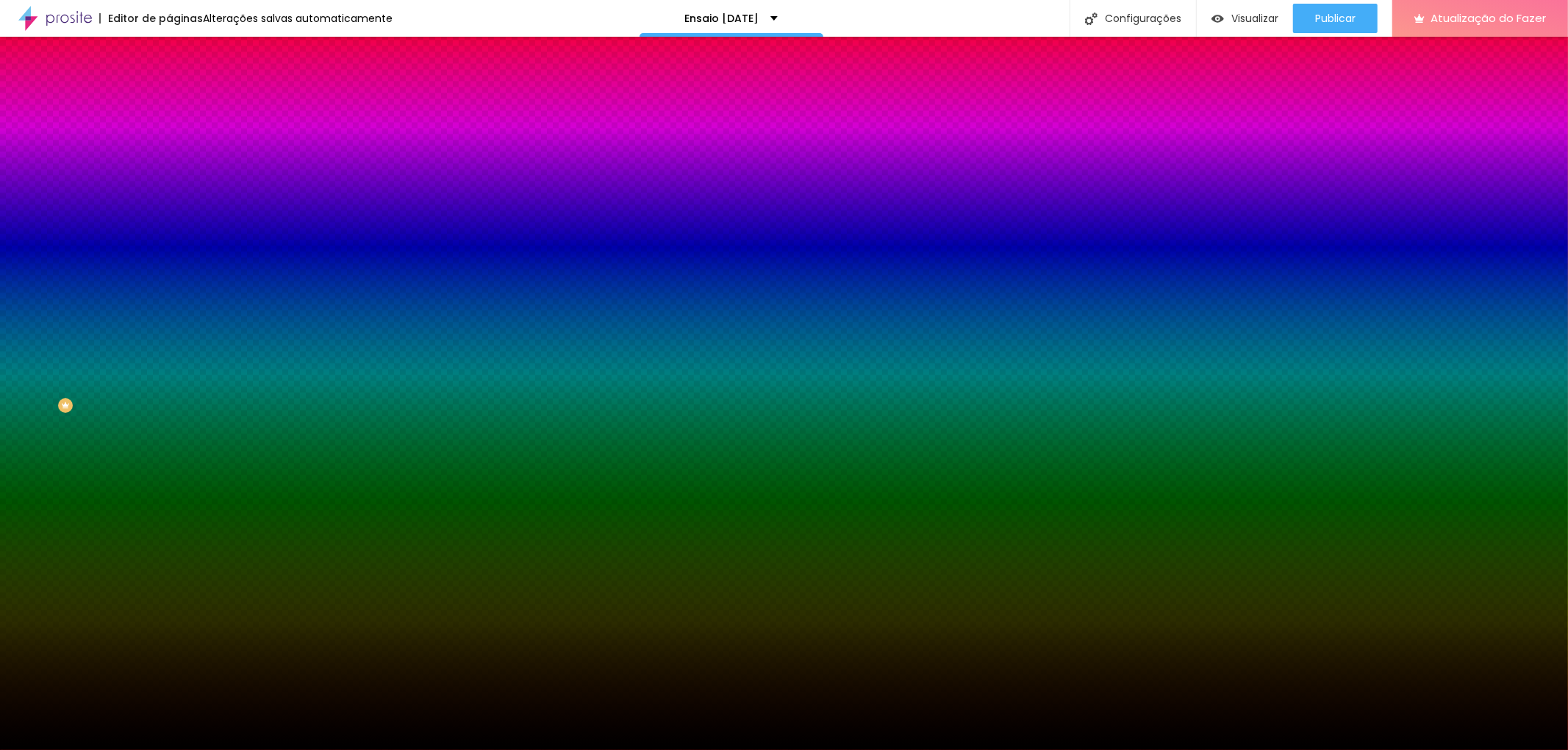
click at [178, 135] on font "Trocar imagem" at bounding box center [213, 129] width 71 height 13
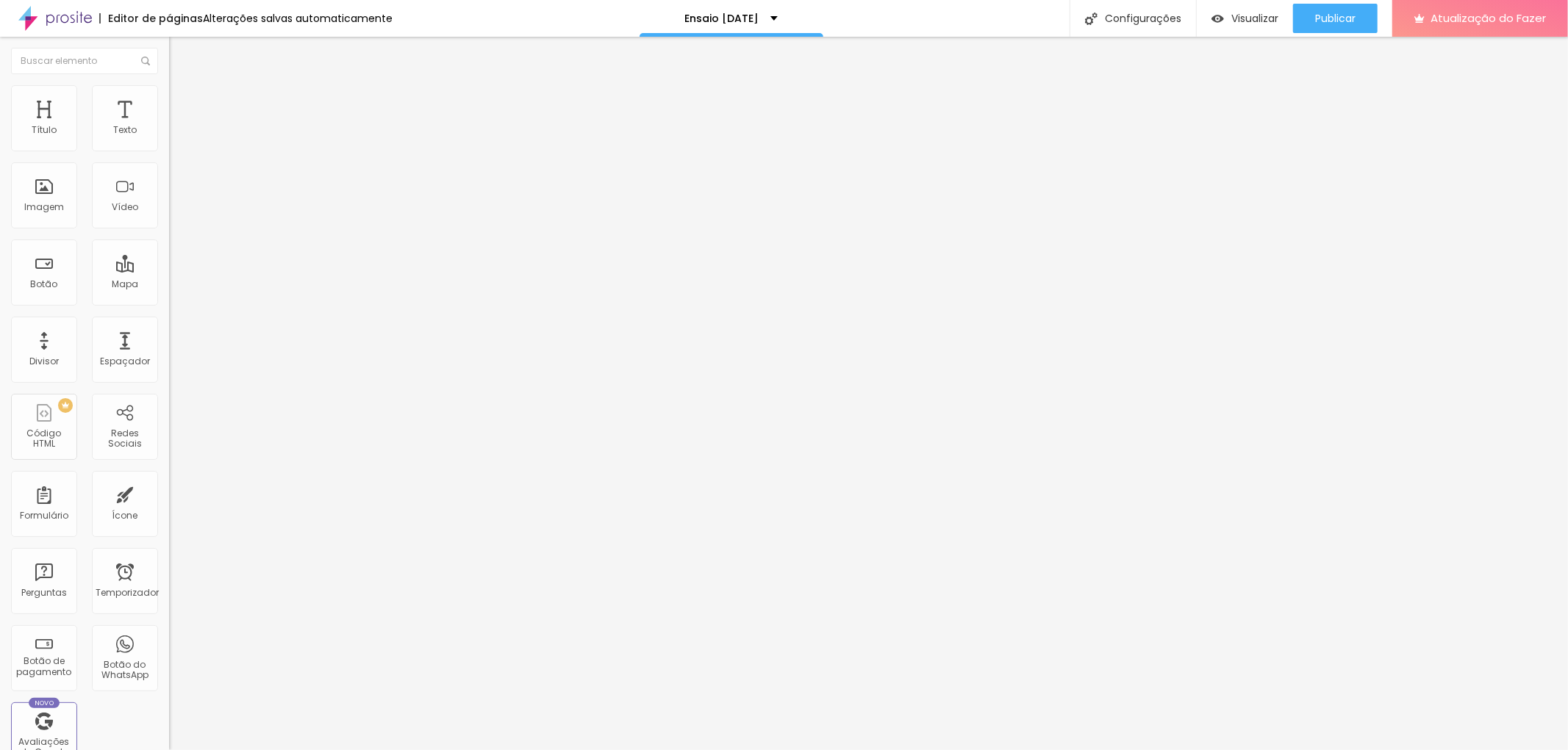
click at [169, 94] on li "Estilo" at bounding box center [254, 93] width 169 height 14
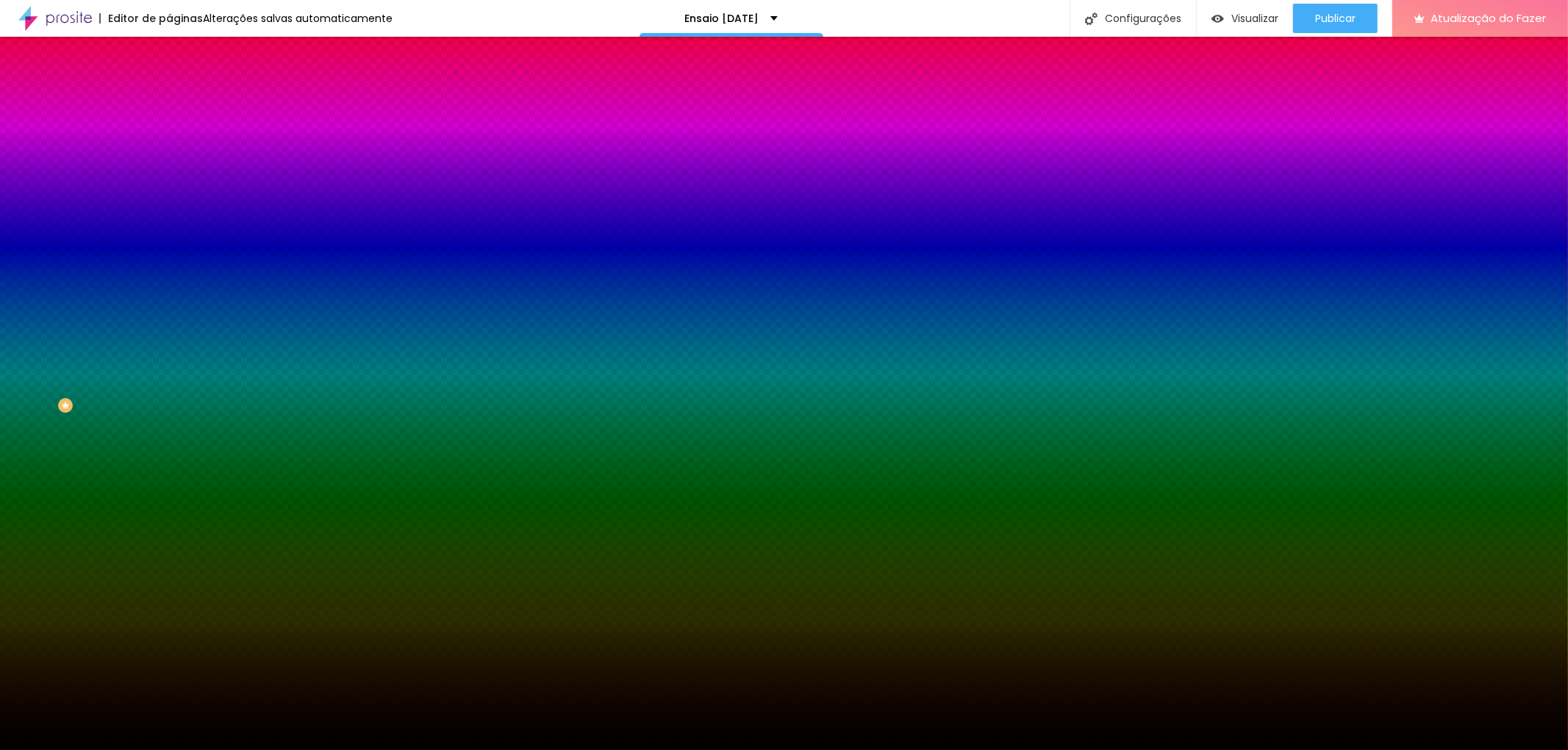
click at [169, 153] on font "Nenhum" at bounding box center [188, 147] width 38 height 13
click at [169, 200] on div at bounding box center [254, 200] width 169 height 0
click at [150, 332] on div at bounding box center [784, 375] width 1568 height 750
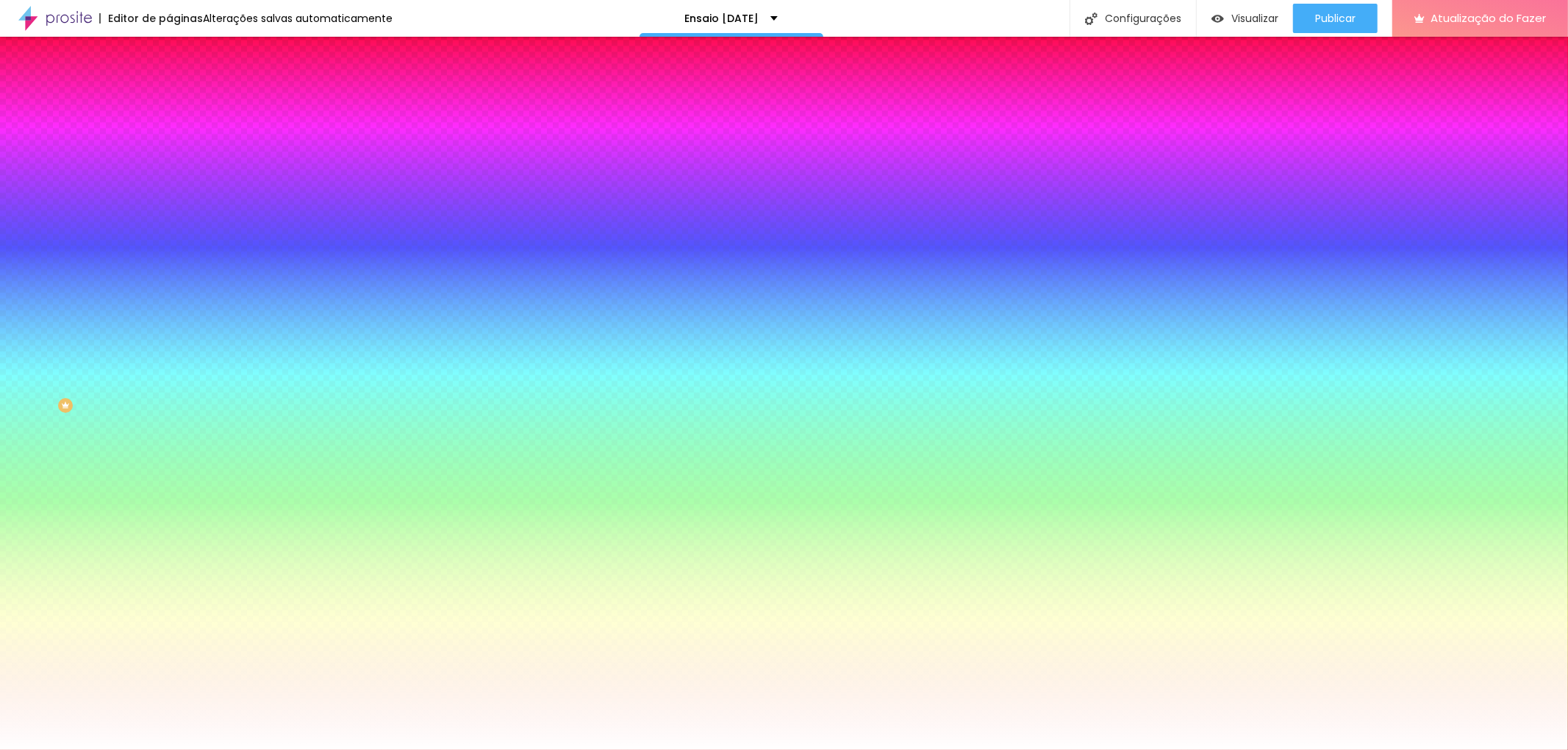
type input "#FFFFFF"
drag, startPoint x: 7, startPoint y: 329, endPoint x: 95, endPoint y: 327, distance: 88.0
click at [169, 305] on div "Imagem de fundo Trocar imagem Efeito da Imagem Nenhum Nenhum Parallax Cor de fu…" at bounding box center [254, 210] width 169 height 191
drag, startPoint x: 88, startPoint y: 315, endPoint x: 114, endPoint y: 324, distance: 27.5
click at [169, 200] on button "Voltar ao padrão" at bounding box center [219, 191] width 100 height 17
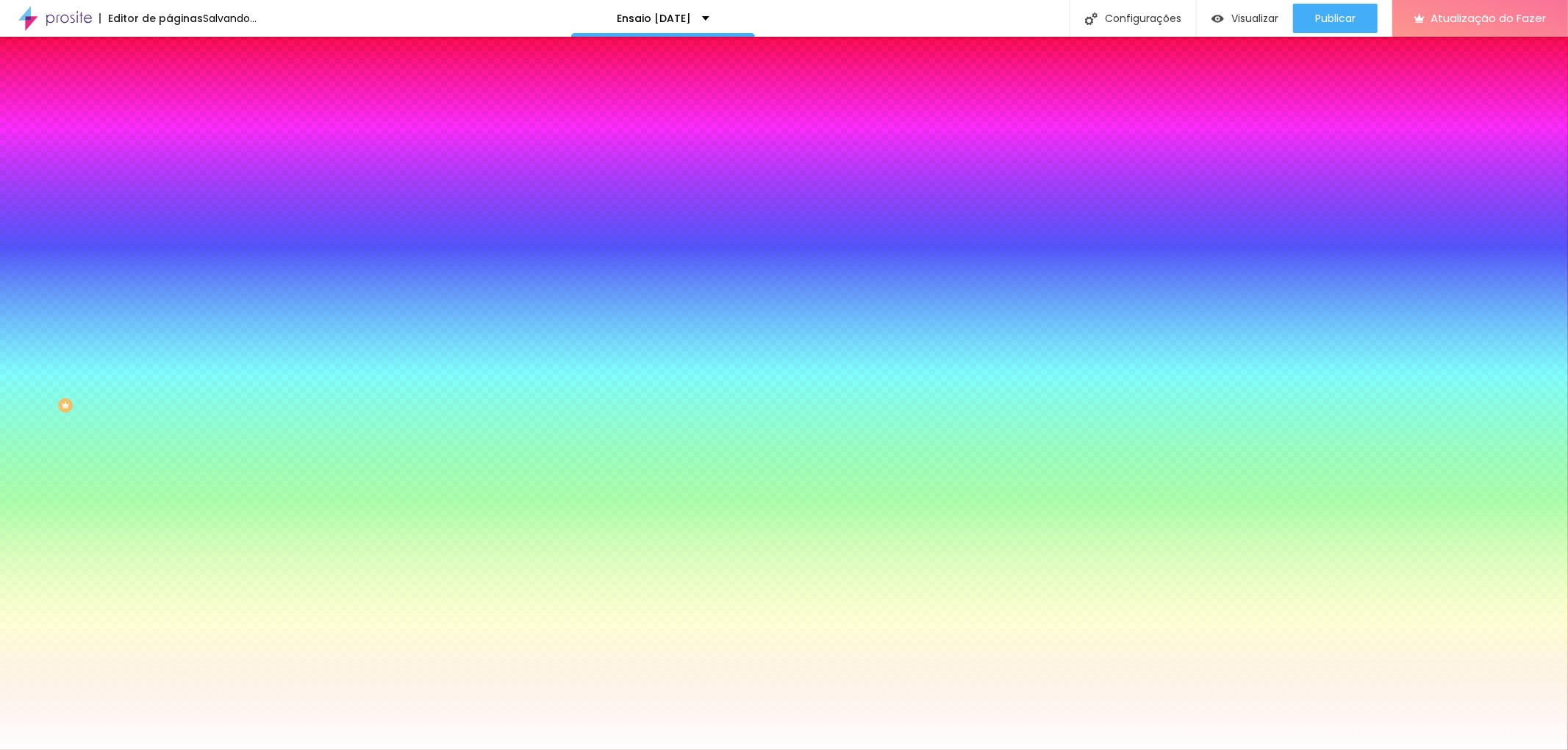
click at [169, 200] on div at bounding box center [254, 200] width 169 height 0
click at [169, 215] on input "#FFFFFF" at bounding box center [257, 207] width 176 height 14
click at [169, 200] on div at bounding box center [254, 200] width 169 height 0
drag, startPoint x: 147, startPoint y: 335, endPoint x: 150, endPoint y: 384, distance: 49.1
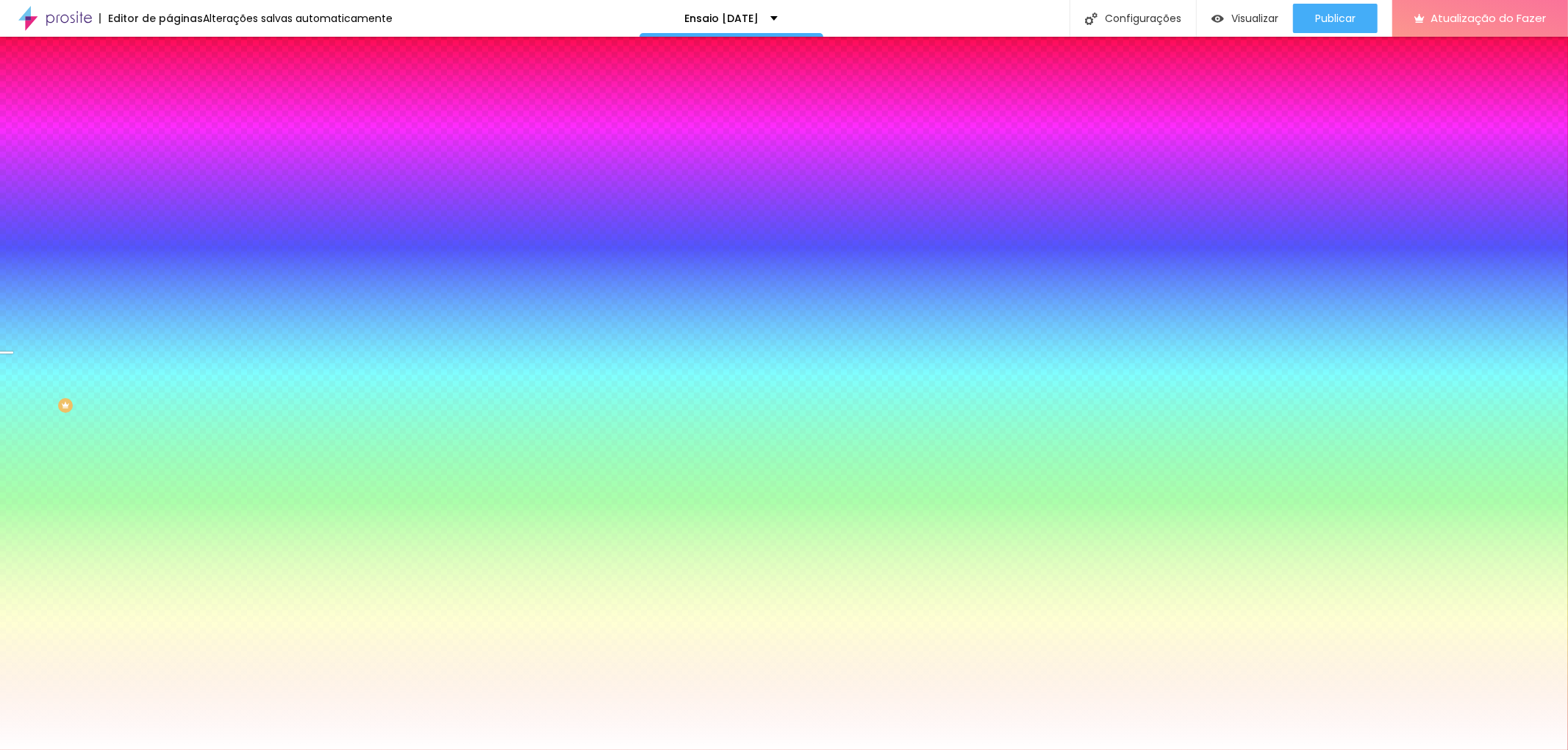
click at [150, 384] on div at bounding box center [784, 375] width 1568 height 750
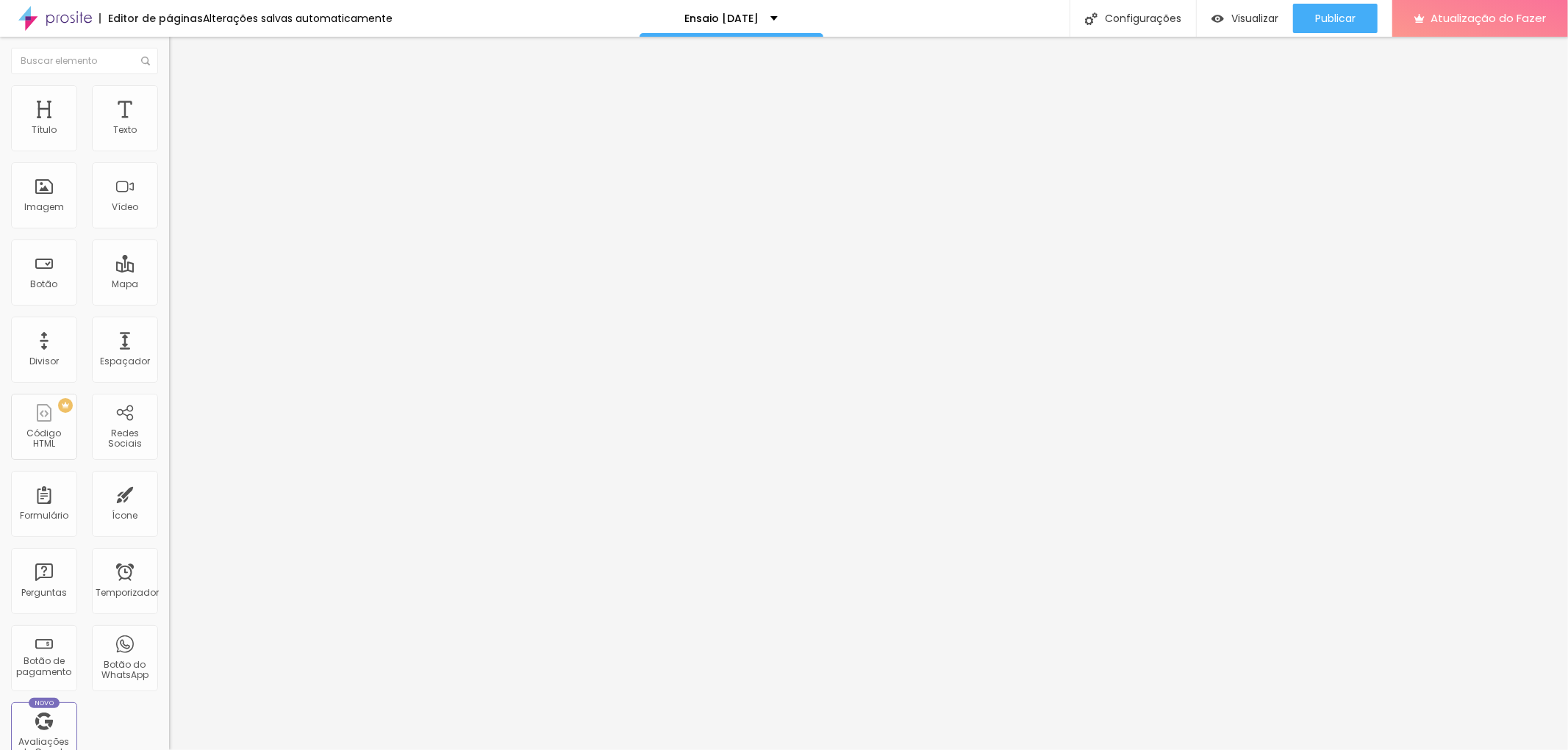
click at [169, 85] on li "Estilo" at bounding box center [254, 93] width 169 height 14
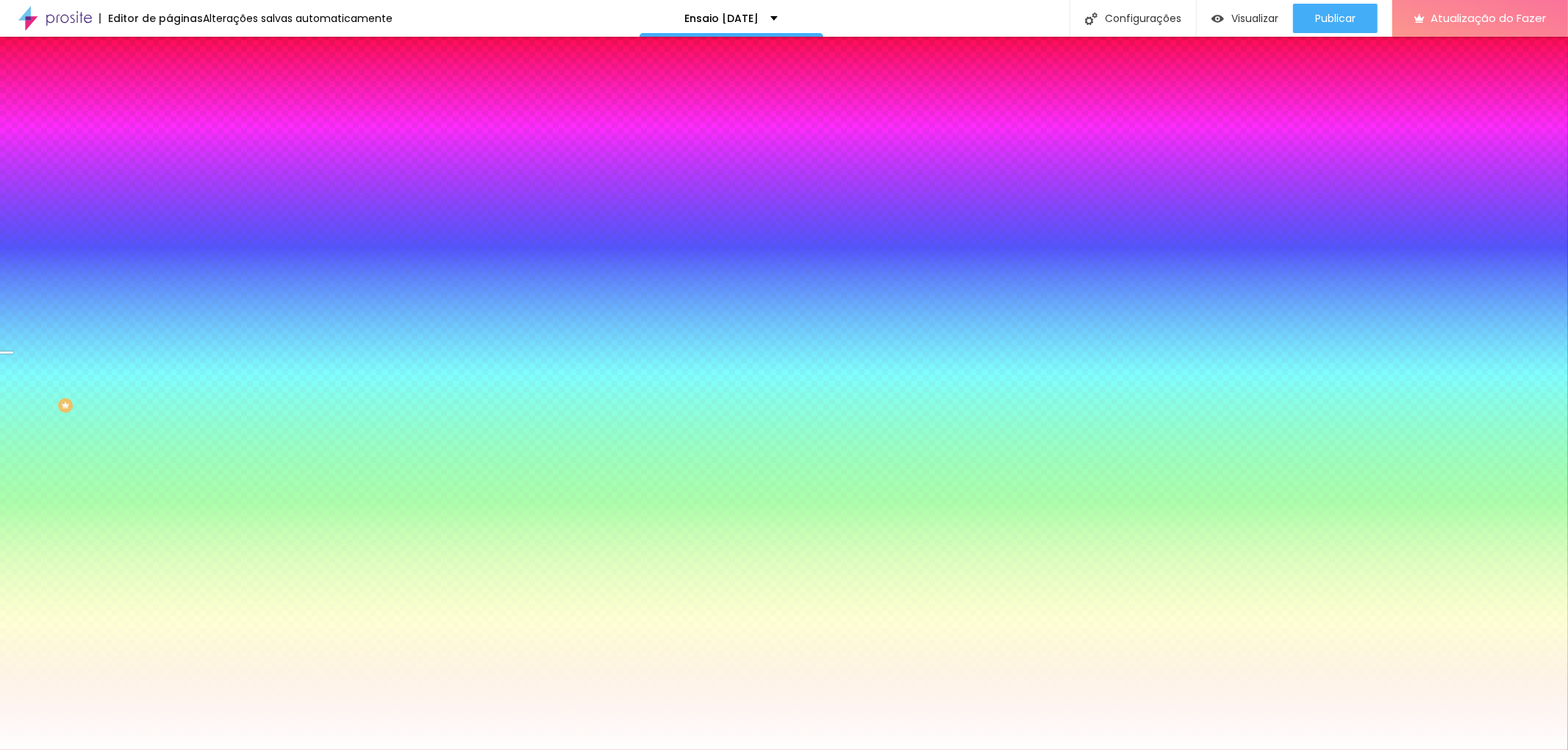
click at [169, 200] on div at bounding box center [254, 200] width 169 height 0
drag, startPoint x: 141, startPoint y: 339, endPoint x: 145, endPoint y: 347, distance: 8.9
click at [13, 419] on div at bounding box center [5, 420] width 14 height 2
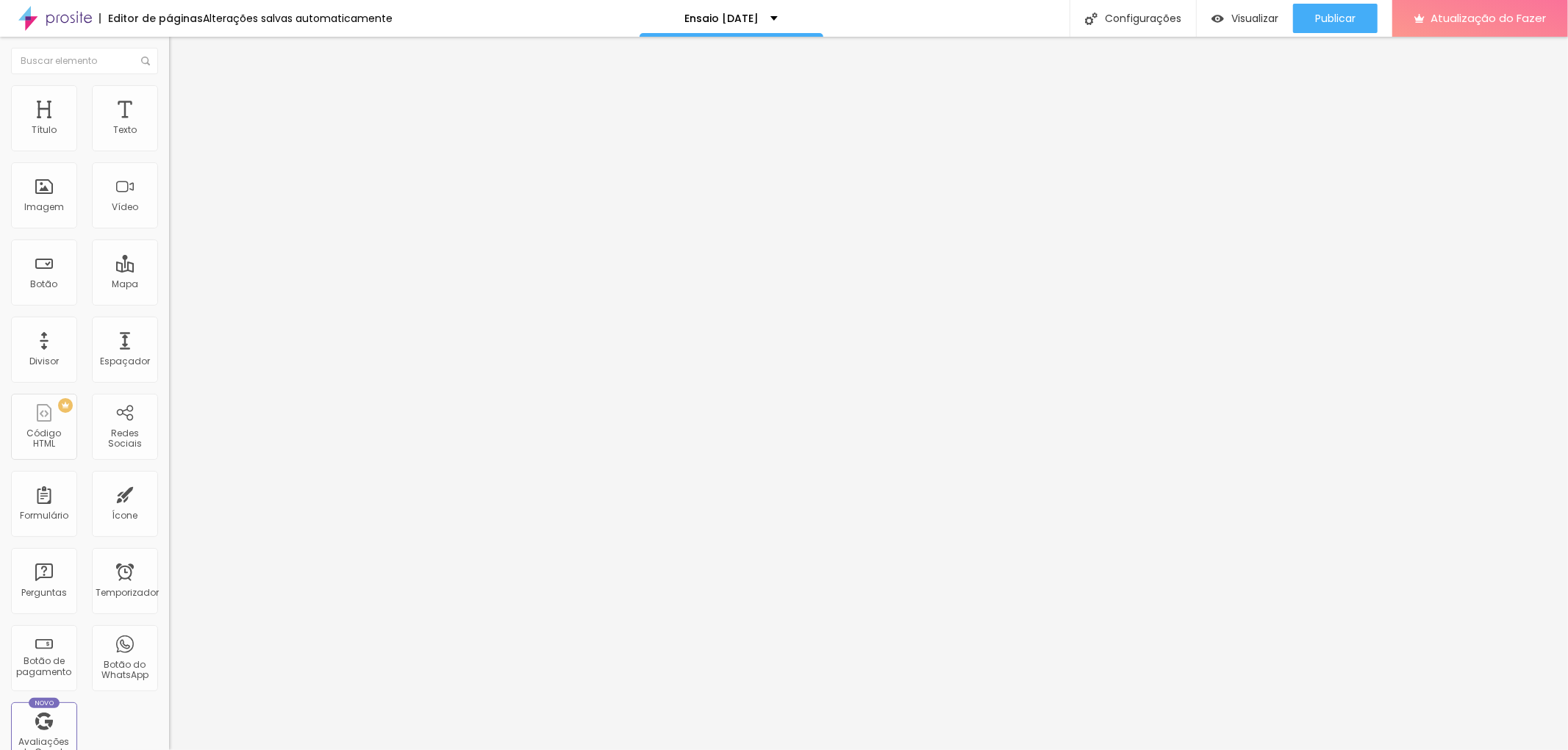
click at [183, 102] on font "Estilo" at bounding box center [193, 95] width 22 height 13
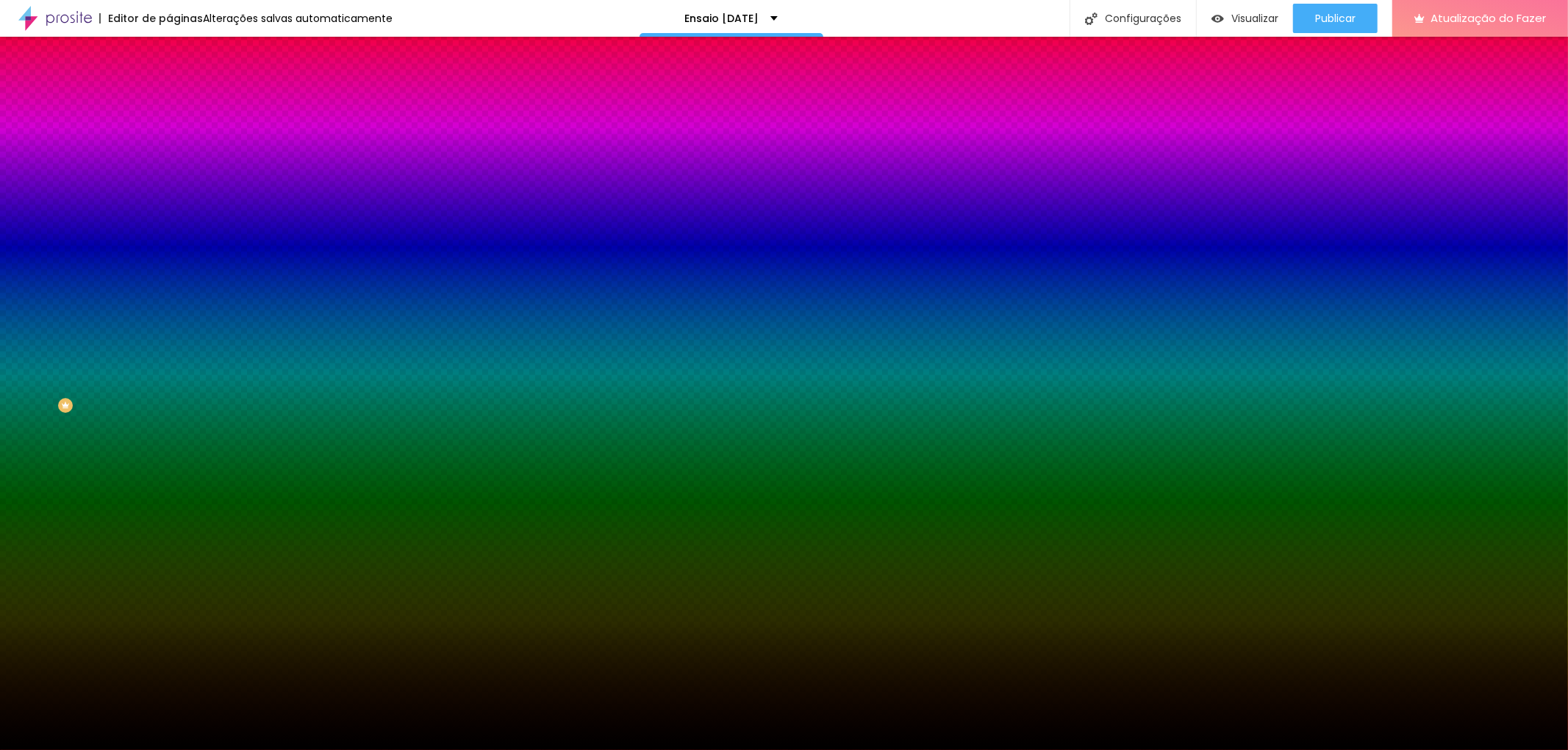
click at [178, 135] on font "Trocar imagem" at bounding box center [213, 129] width 71 height 13
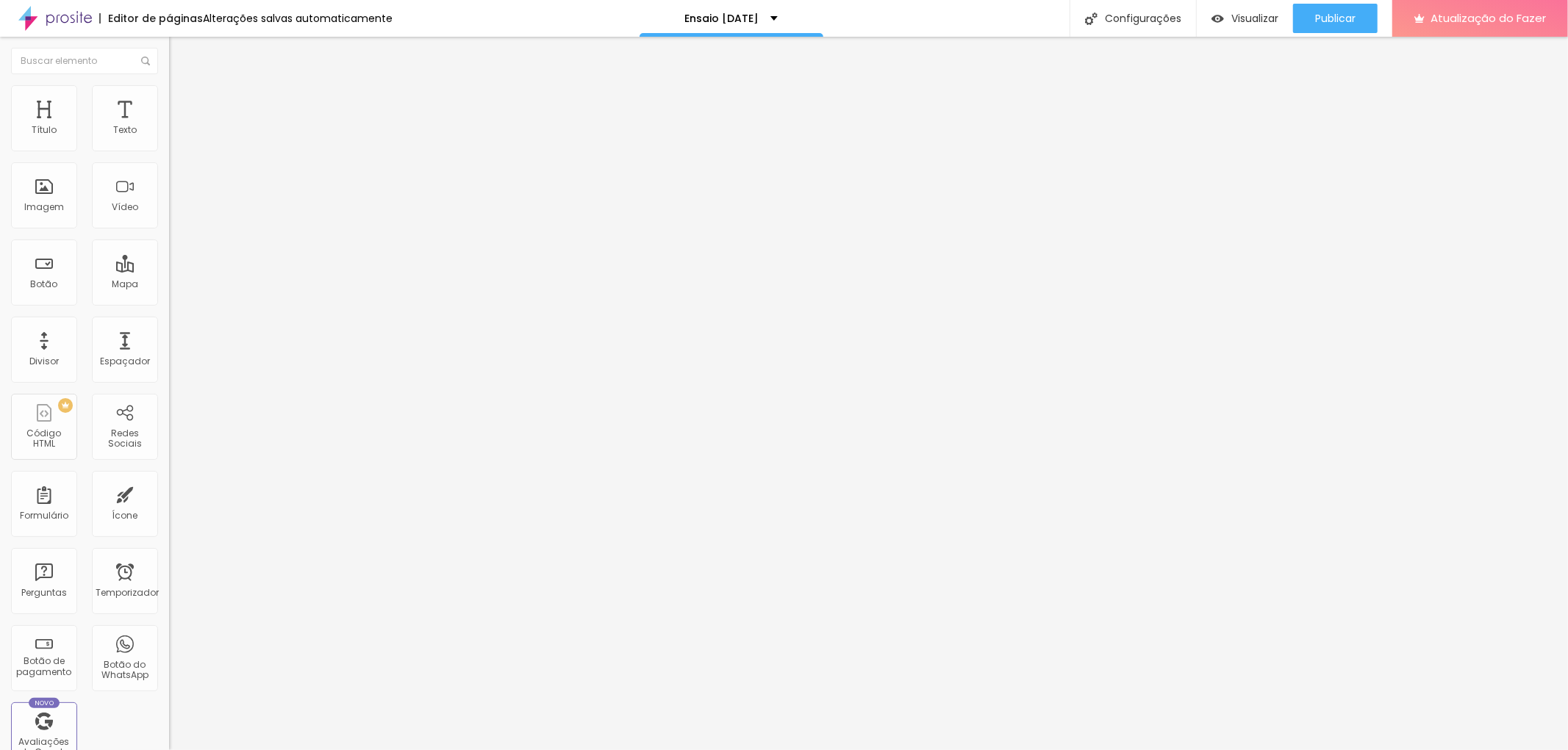
click at [169, 86] on li "Estilo" at bounding box center [254, 93] width 169 height 14
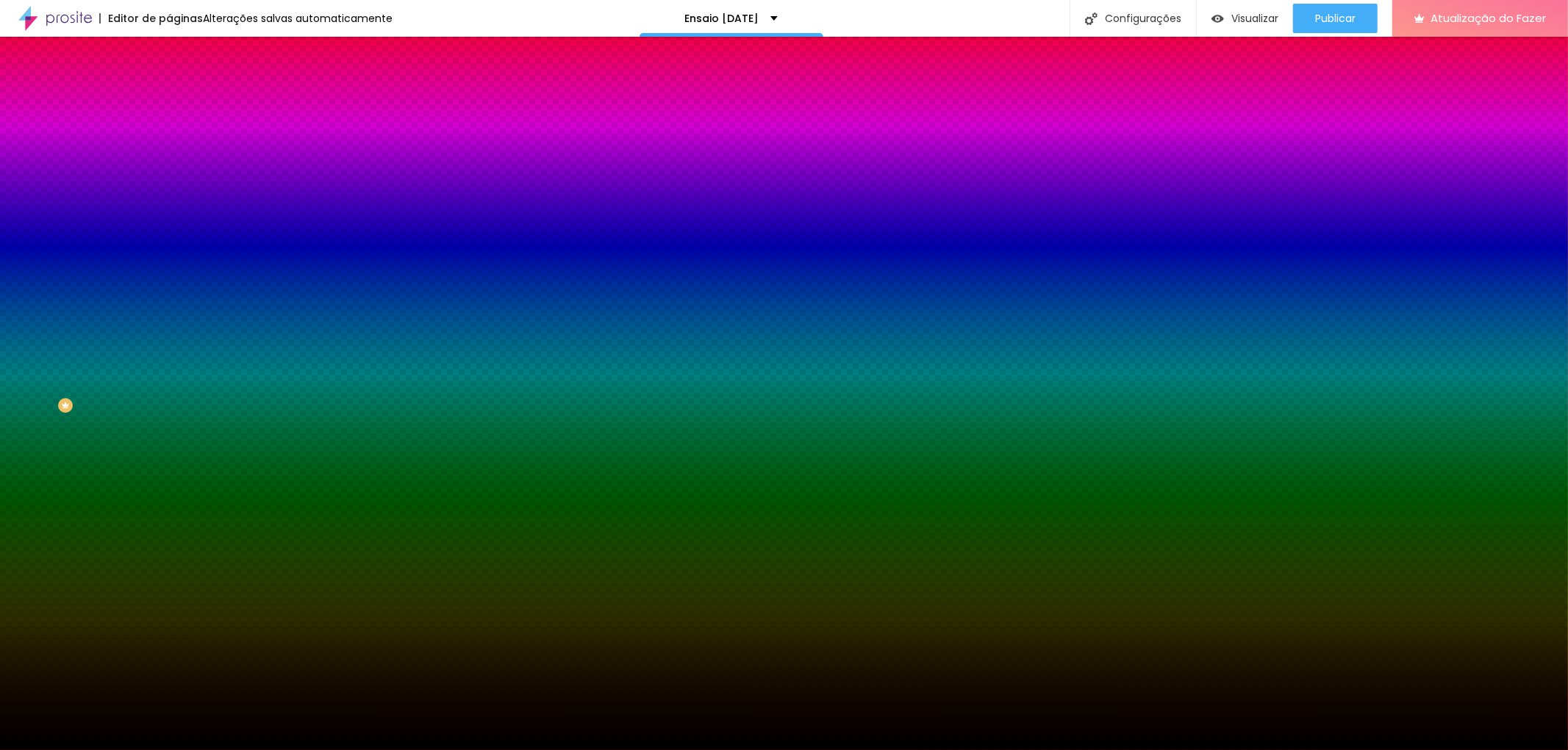
click at [178, 135] on font "Trocar imagem" at bounding box center [213, 129] width 71 height 13
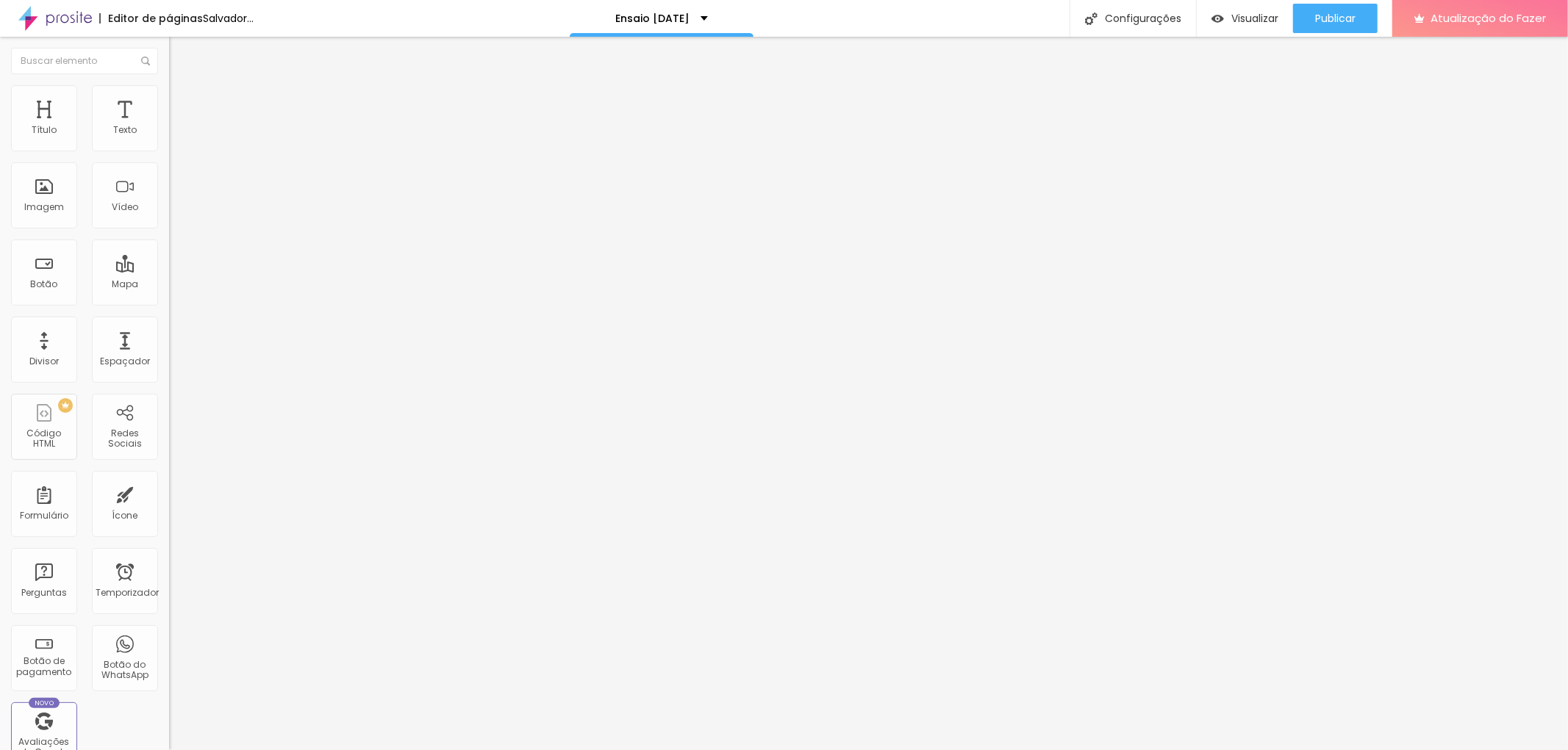
click at [169, 91] on img at bounding box center [175, 92] width 13 height 13
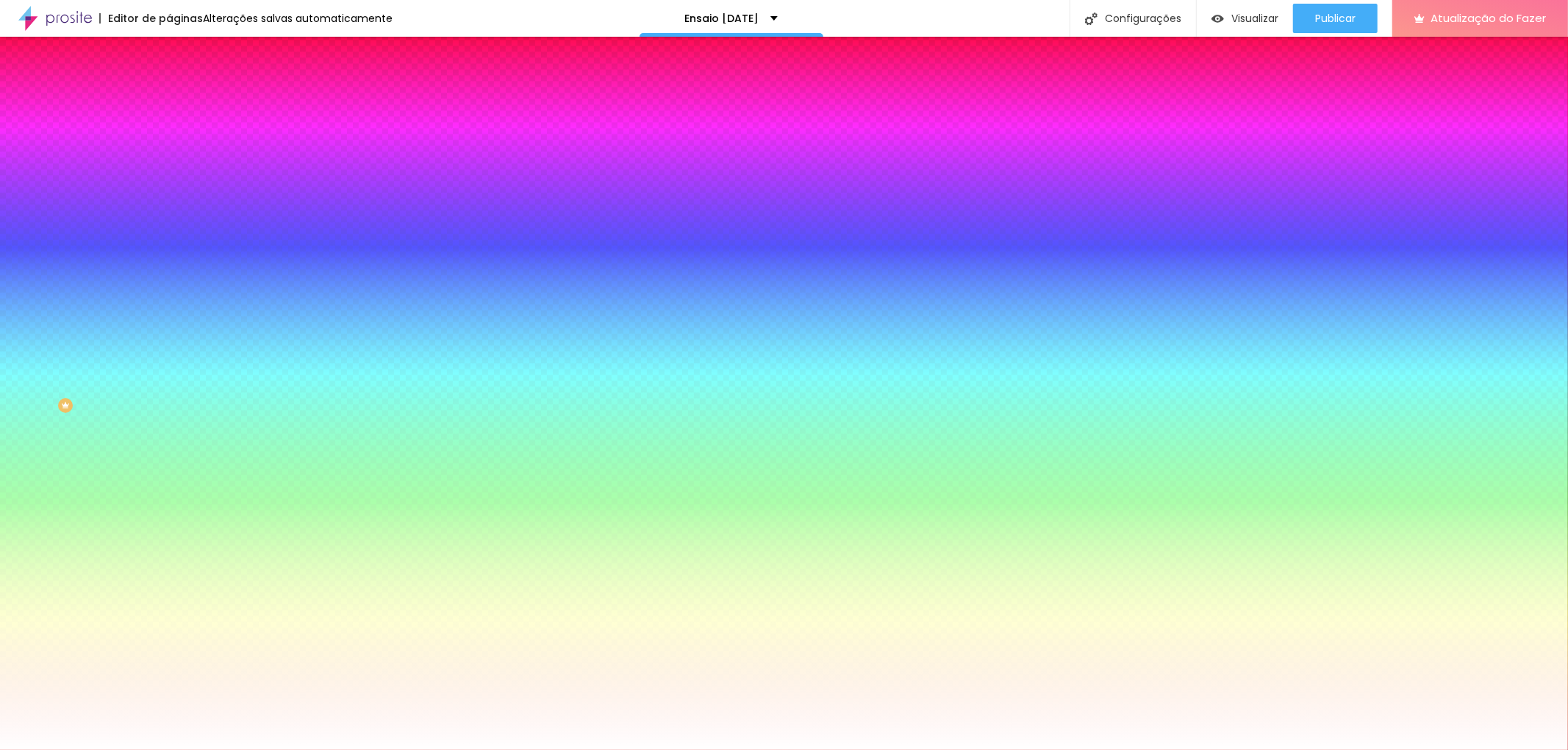
click at [178, 135] on font "Trocar imagem" at bounding box center [213, 129] width 71 height 13
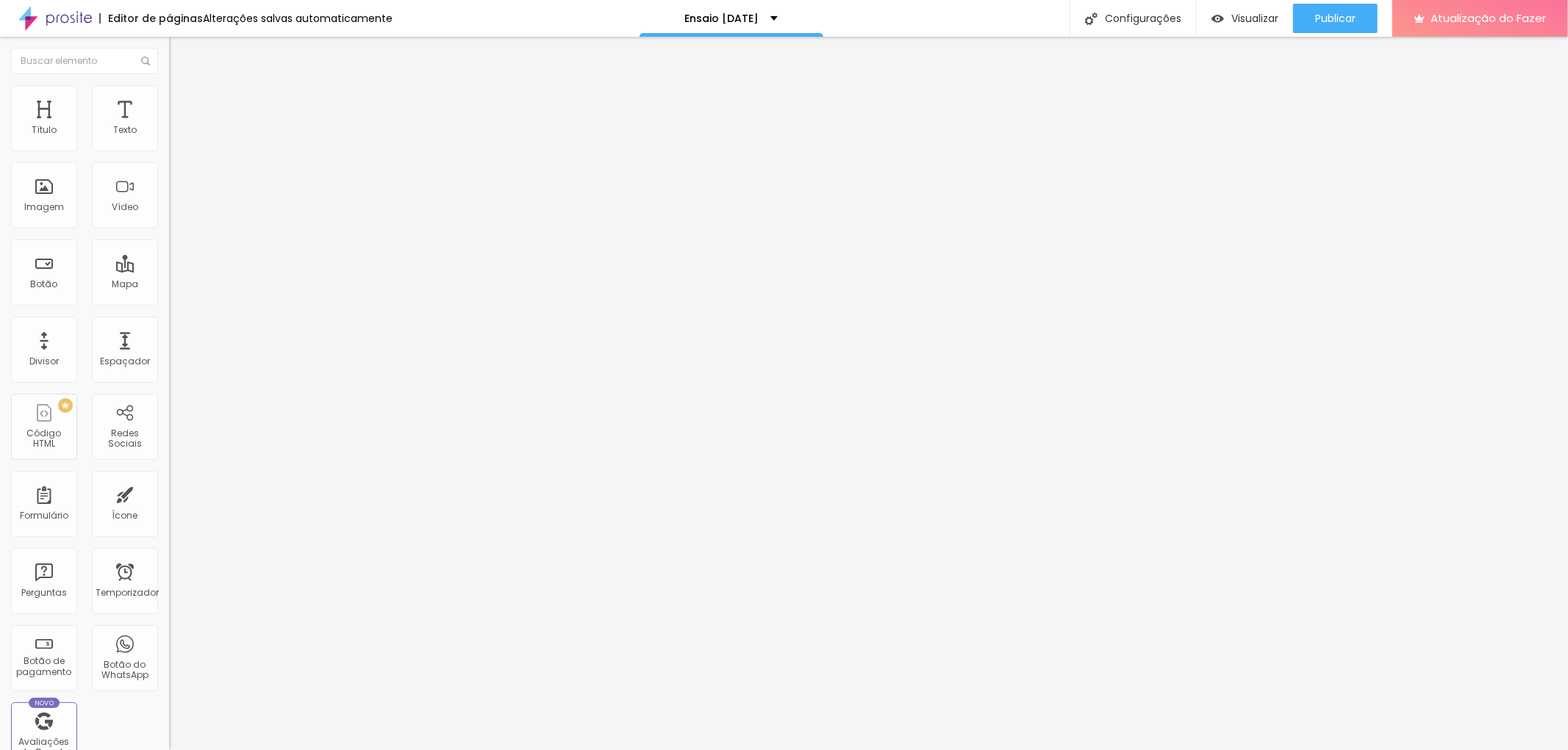
click at [169, 94] on li "Estilo" at bounding box center [254, 93] width 169 height 14
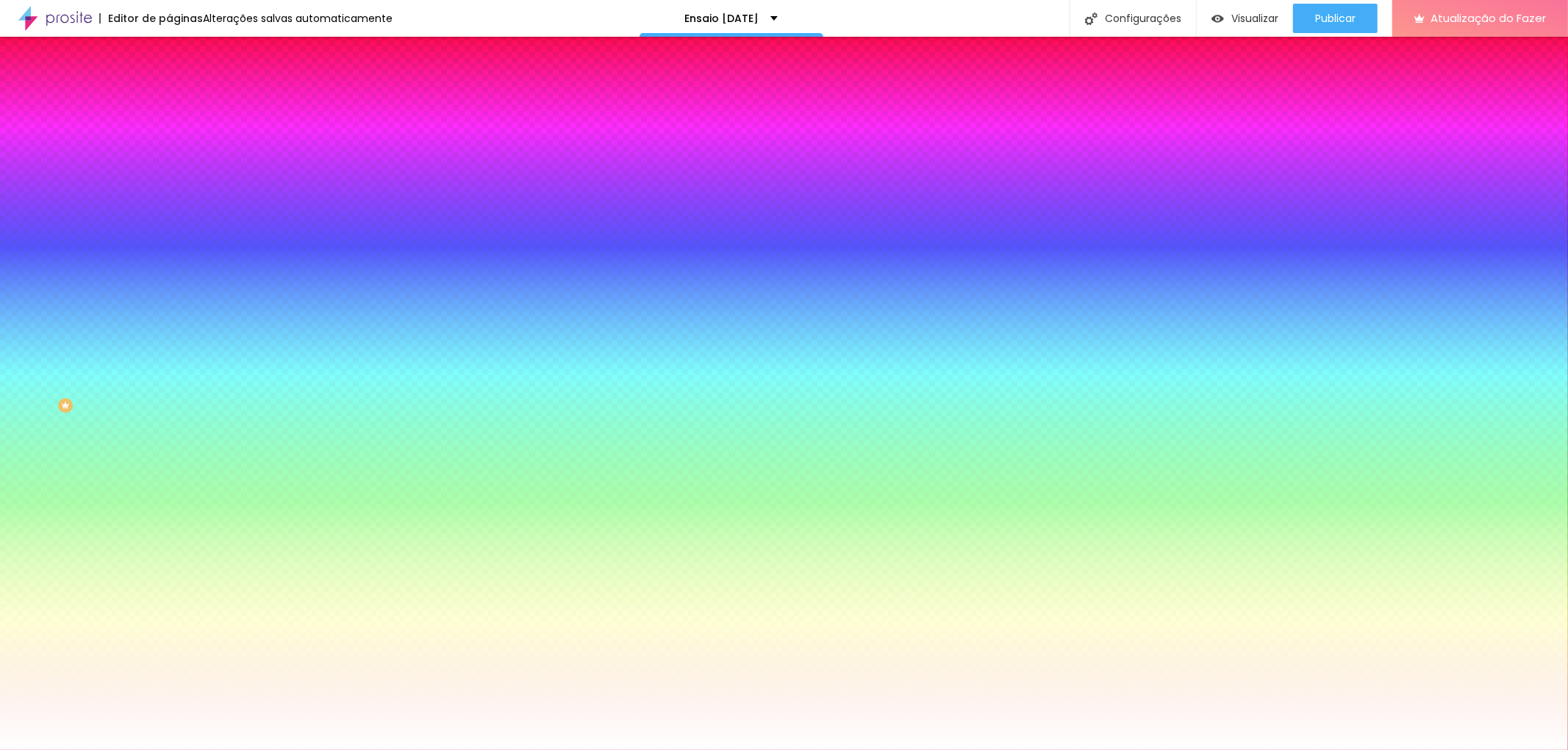
click at [178, 135] on font "Trocar imagem" at bounding box center [213, 129] width 71 height 13
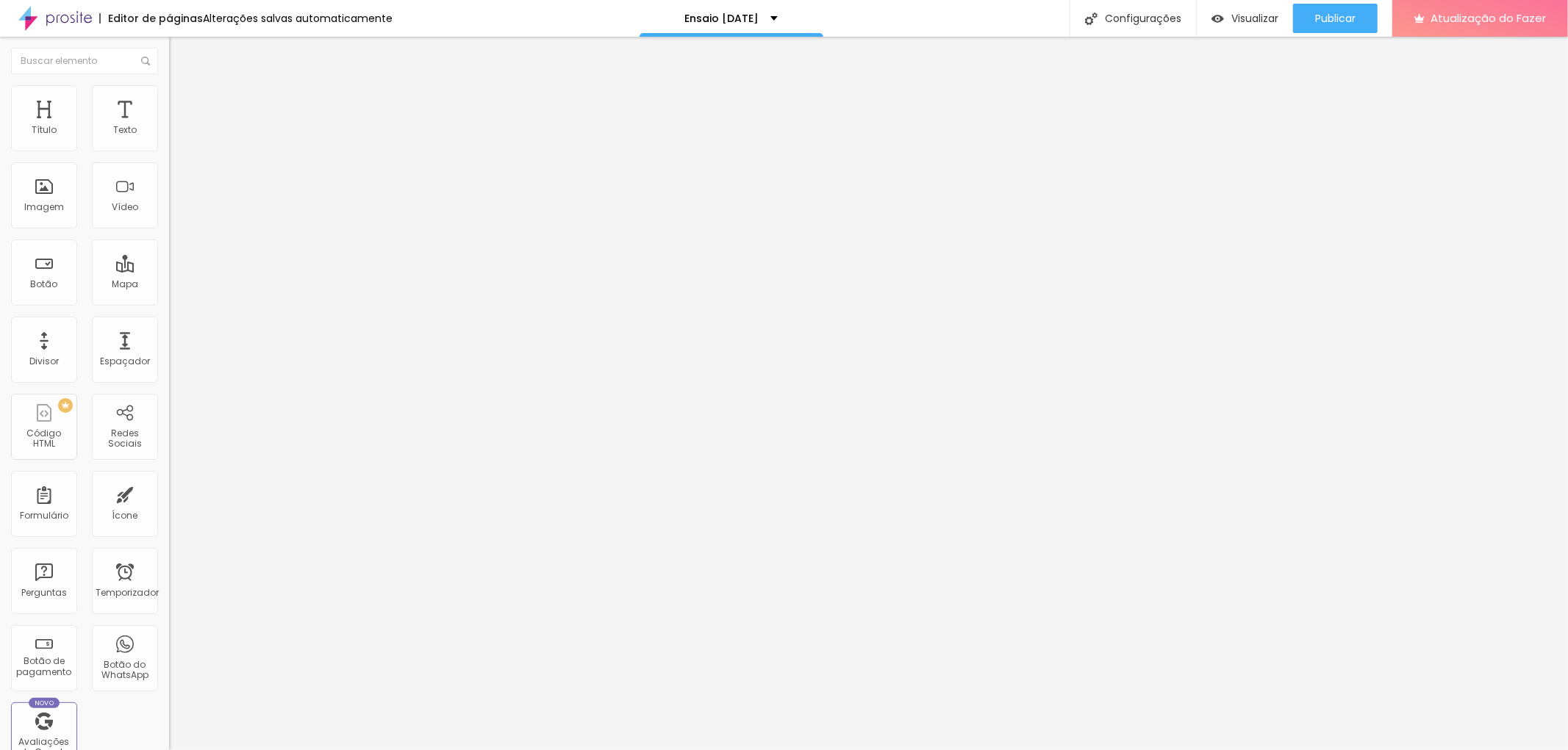
click at [169, 97] on li "Estilo" at bounding box center [254, 93] width 169 height 14
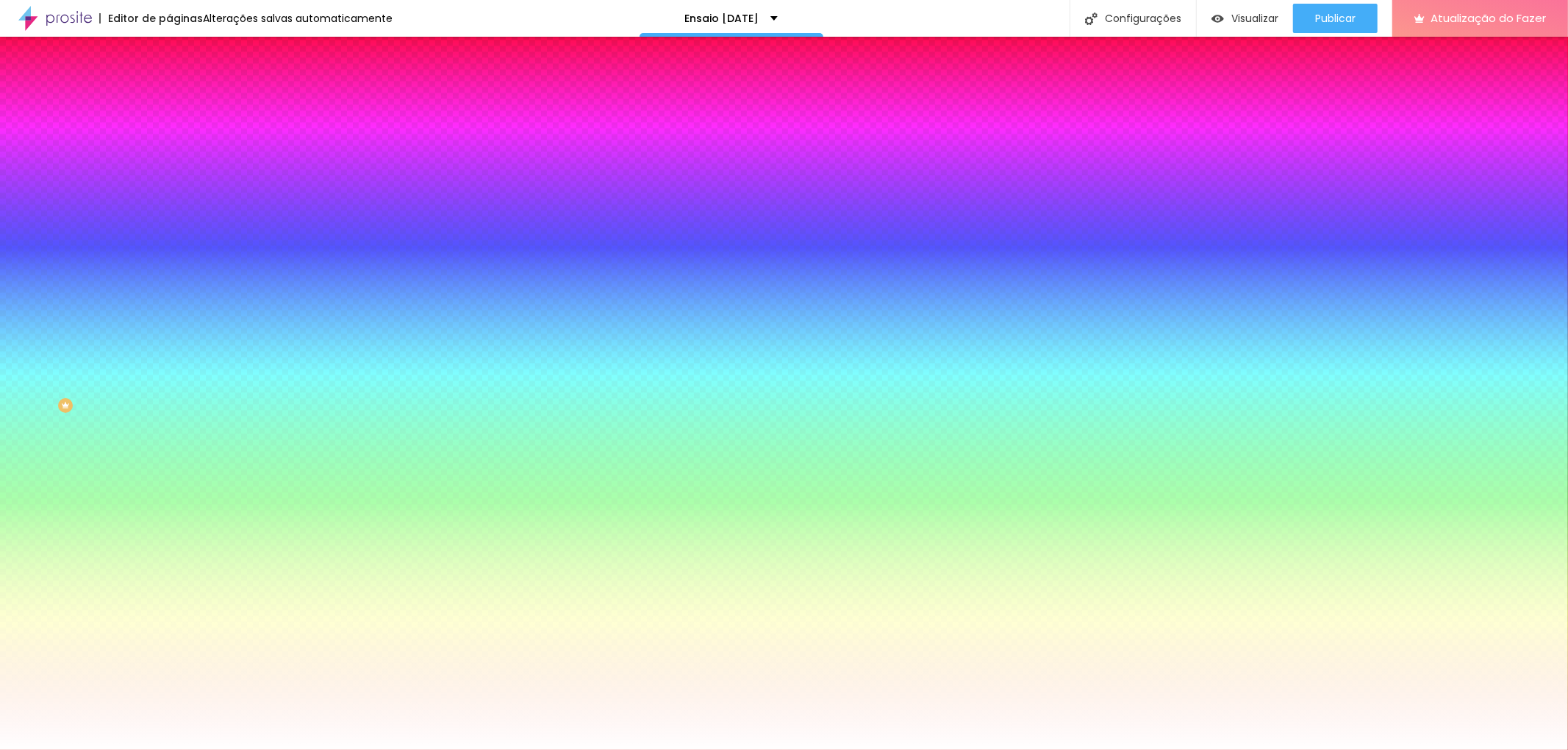
click at [169, 135] on span "Trocar imagem" at bounding box center [209, 129] width 80 height 13
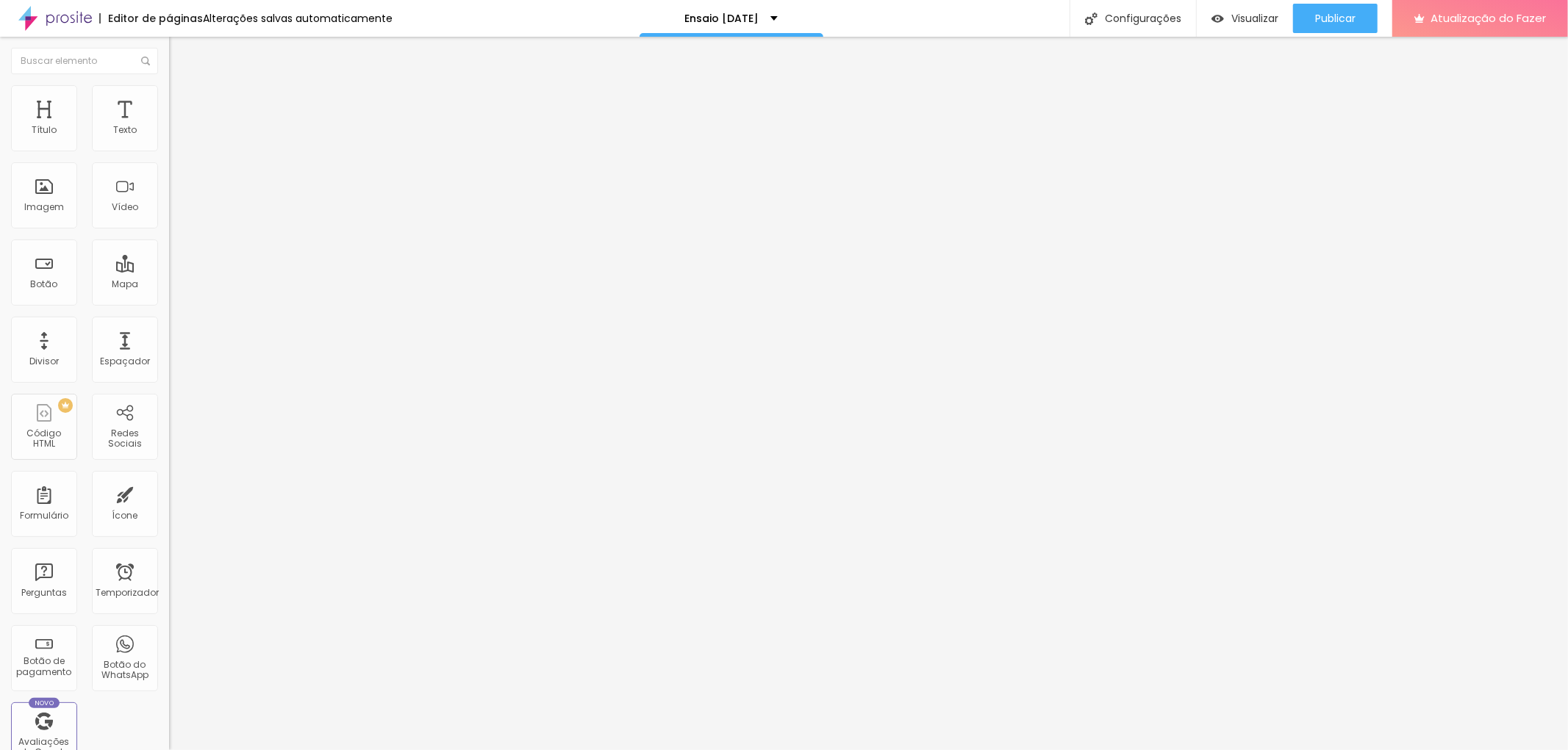
click at [183, 102] on font "Estilo" at bounding box center [193, 95] width 22 height 13
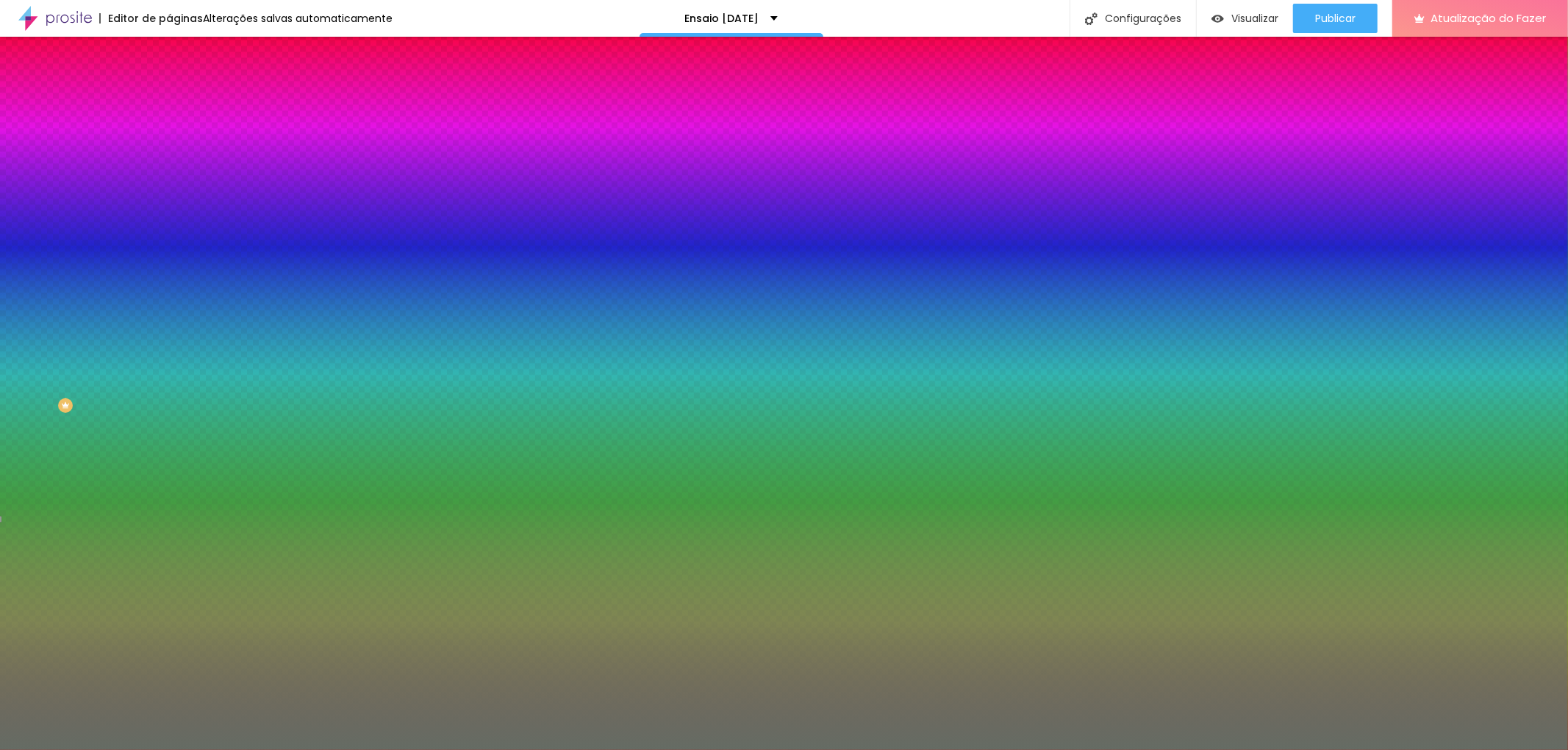
click at [178, 135] on font "Trocar imagem" at bounding box center [213, 129] width 71 height 13
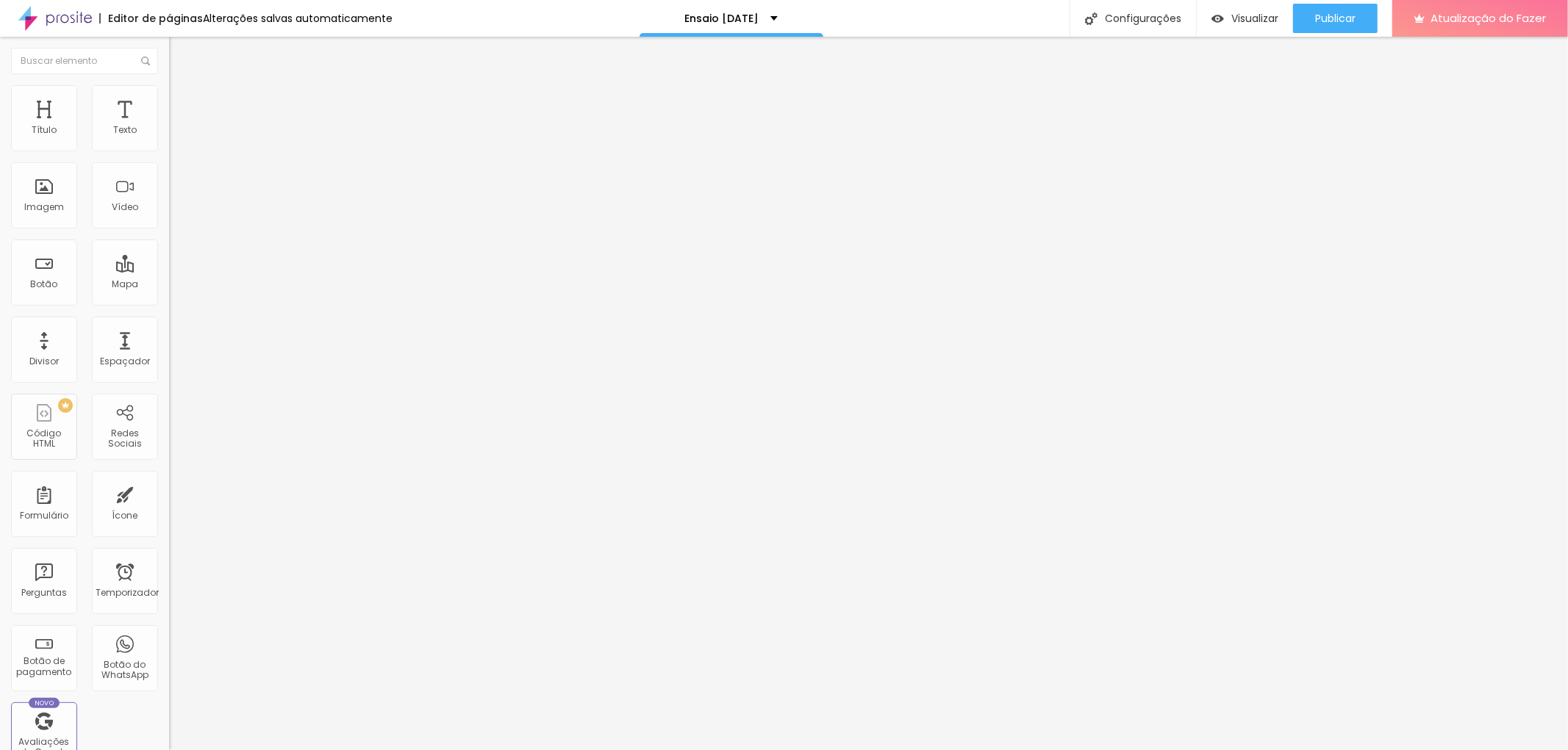
click at [169, 89] on li "Estilo" at bounding box center [254, 93] width 169 height 14
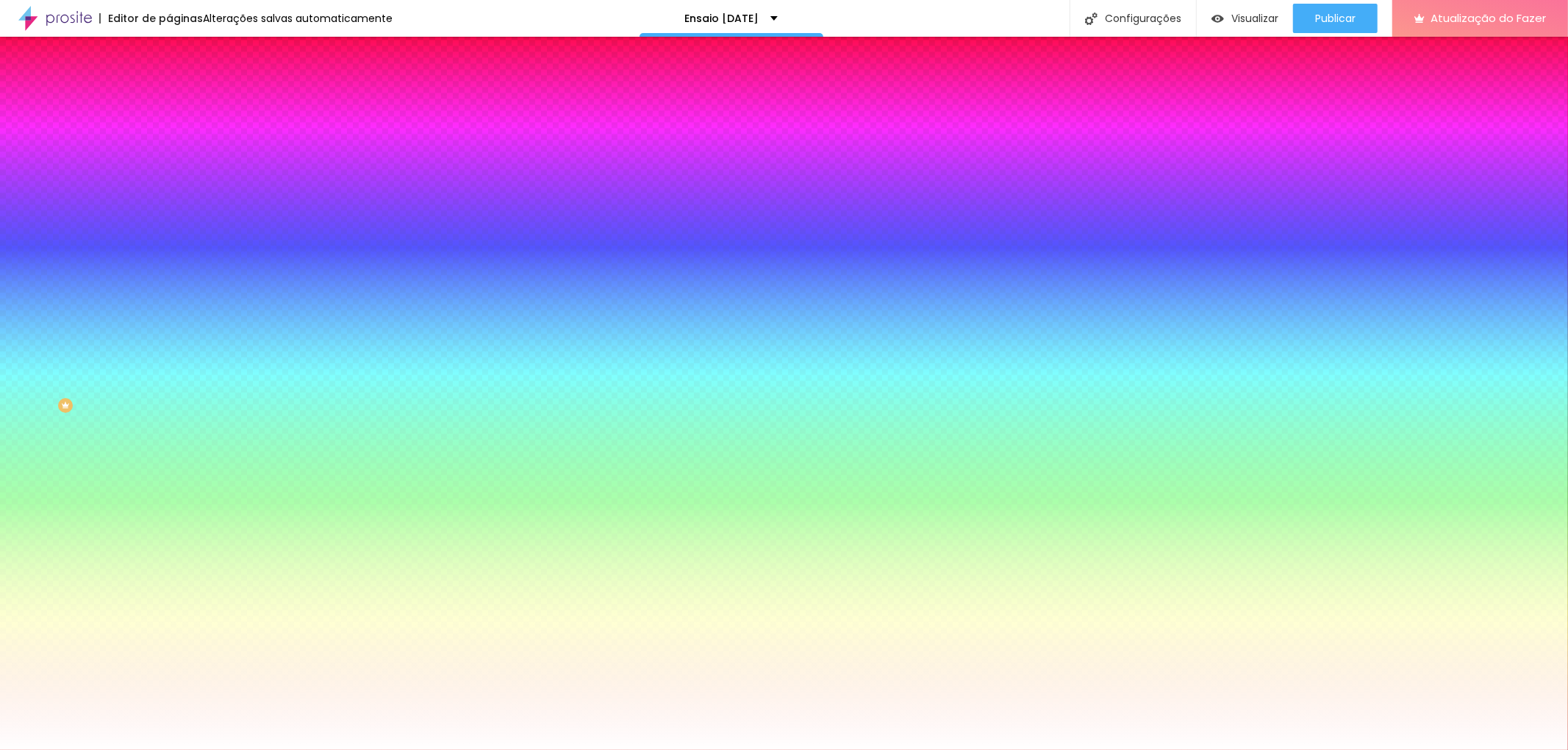
click at [178, 135] on font "Trocar imagem" at bounding box center [213, 129] width 71 height 13
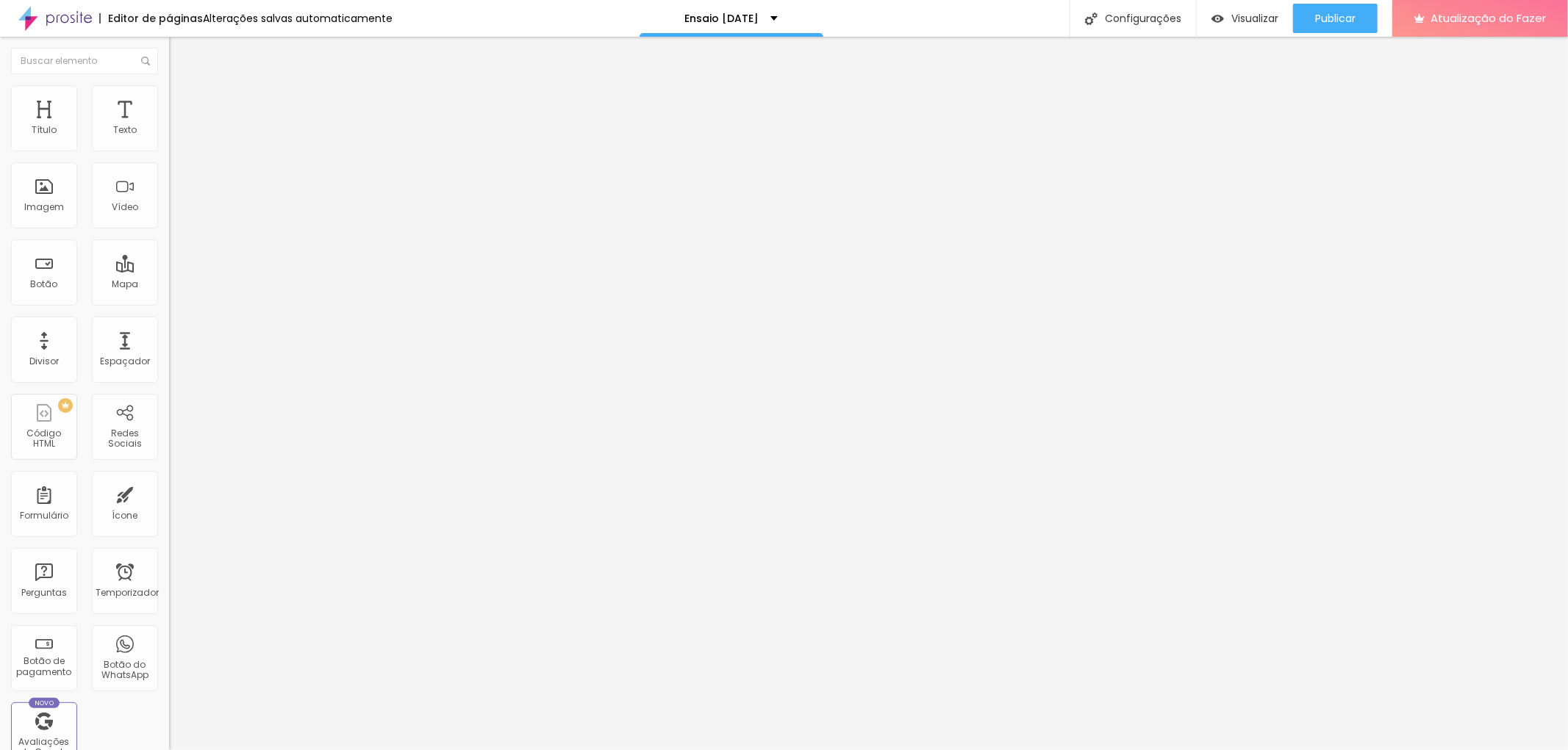
click at [169, 82] on ul "Conteúdo Estilo Avançado" at bounding box center [254, 92] width 169 height 44
click at [169, 95] on li "Estilo" at bounding box center [254, 93] width 169 height 14
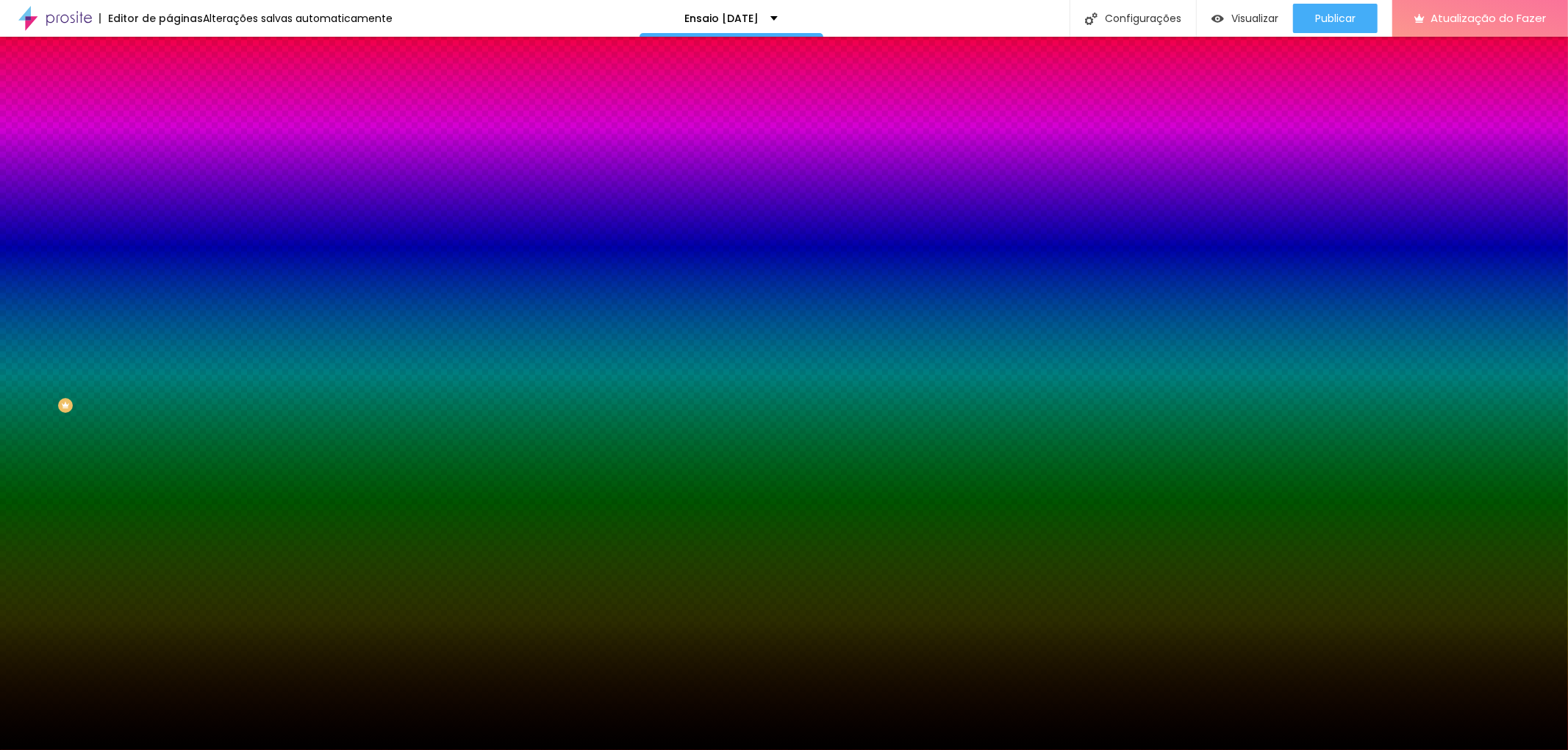
click at [178, 135] on font "Trocar imagem" at bounding box center [213, 129] width 71 height 13
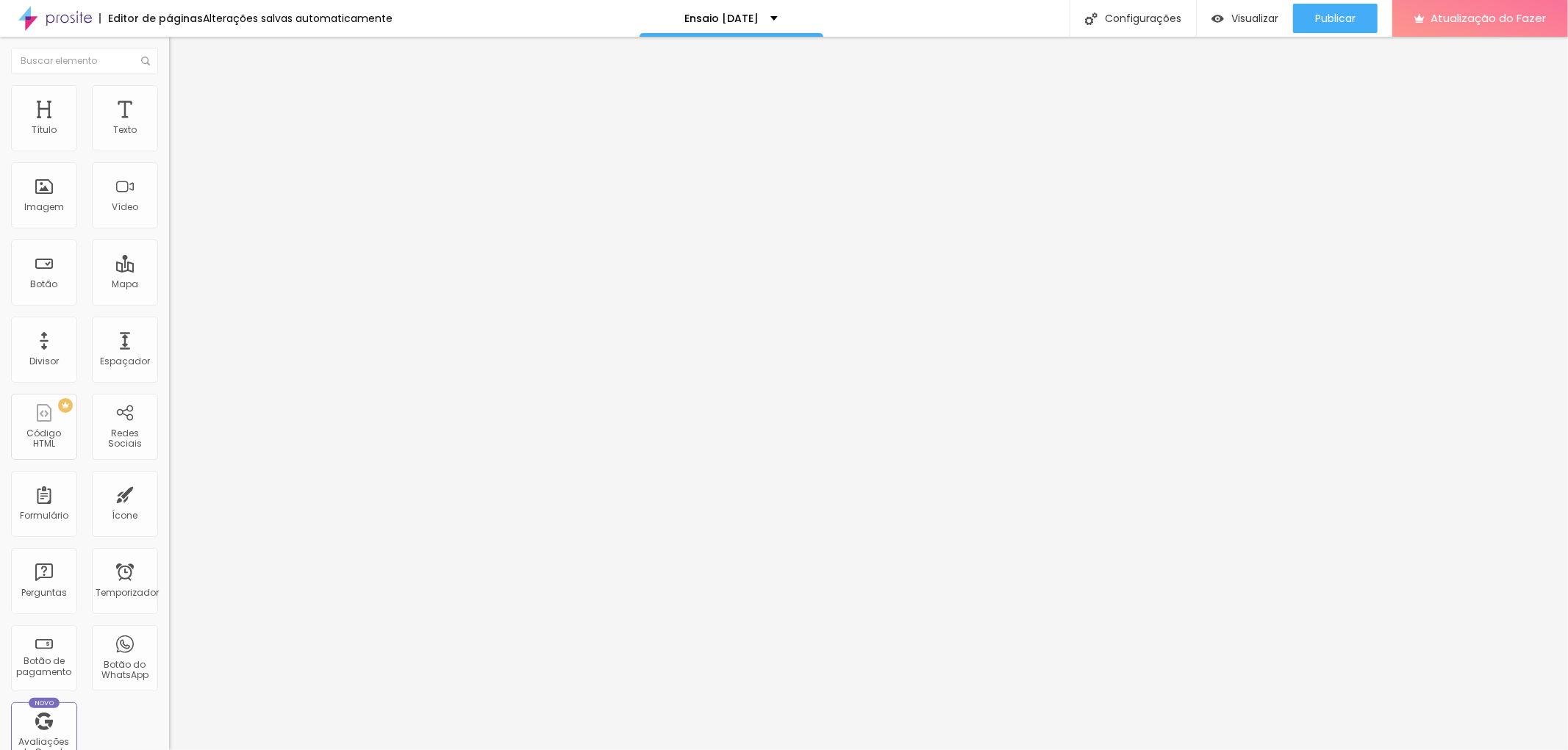
click at [169, 97] on li "Estilo" at bounding box center [254, 93] width 169 height 14
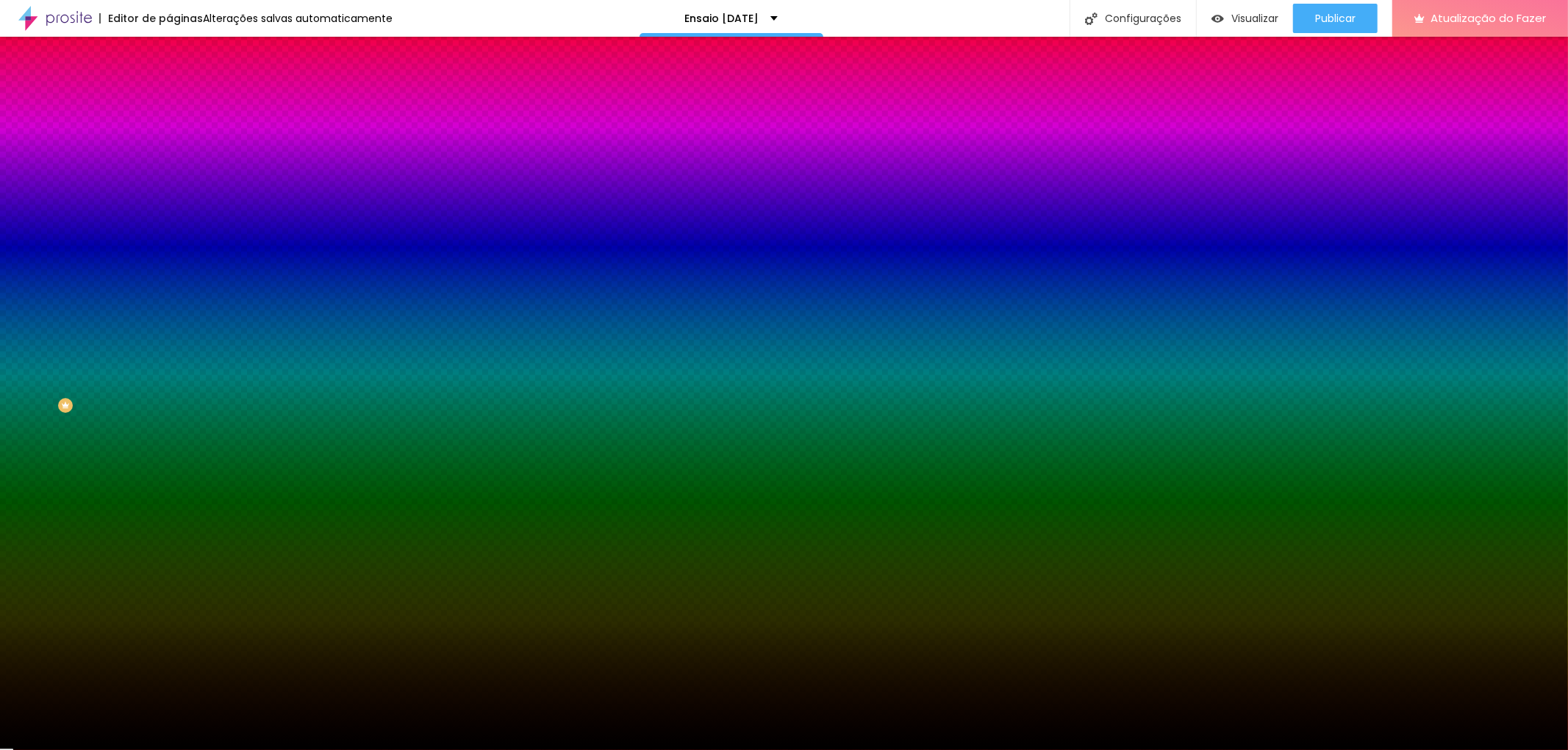
click at [169, 200] on div at bounding box center [254, 200] width 169 height 0
click at [169, 135] on span "Adicionar imagem" at bounding box center [216, 129] width 94 height 13
click at [169, 200] on div at bounding box center [254, 200] width 169 height 0
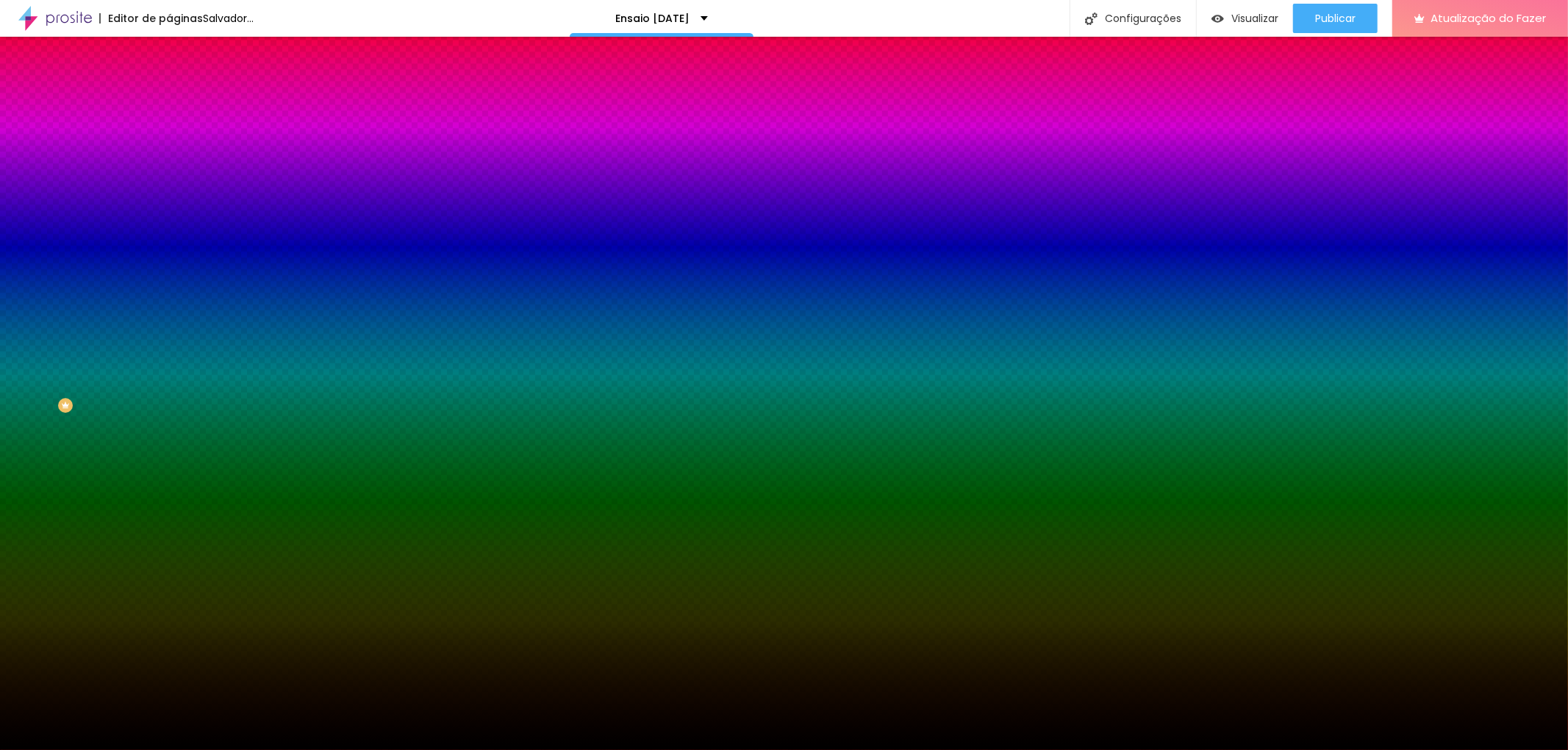
drag, startPoint x: 146, startPoint y: 332, endPoint x: 146, endPoint y: 263, distance: 69.0
click at [169, 215] on div "Cor de fundo Voltar ao padrão #000000" at bounding box center [254, 194] width 169 height 40
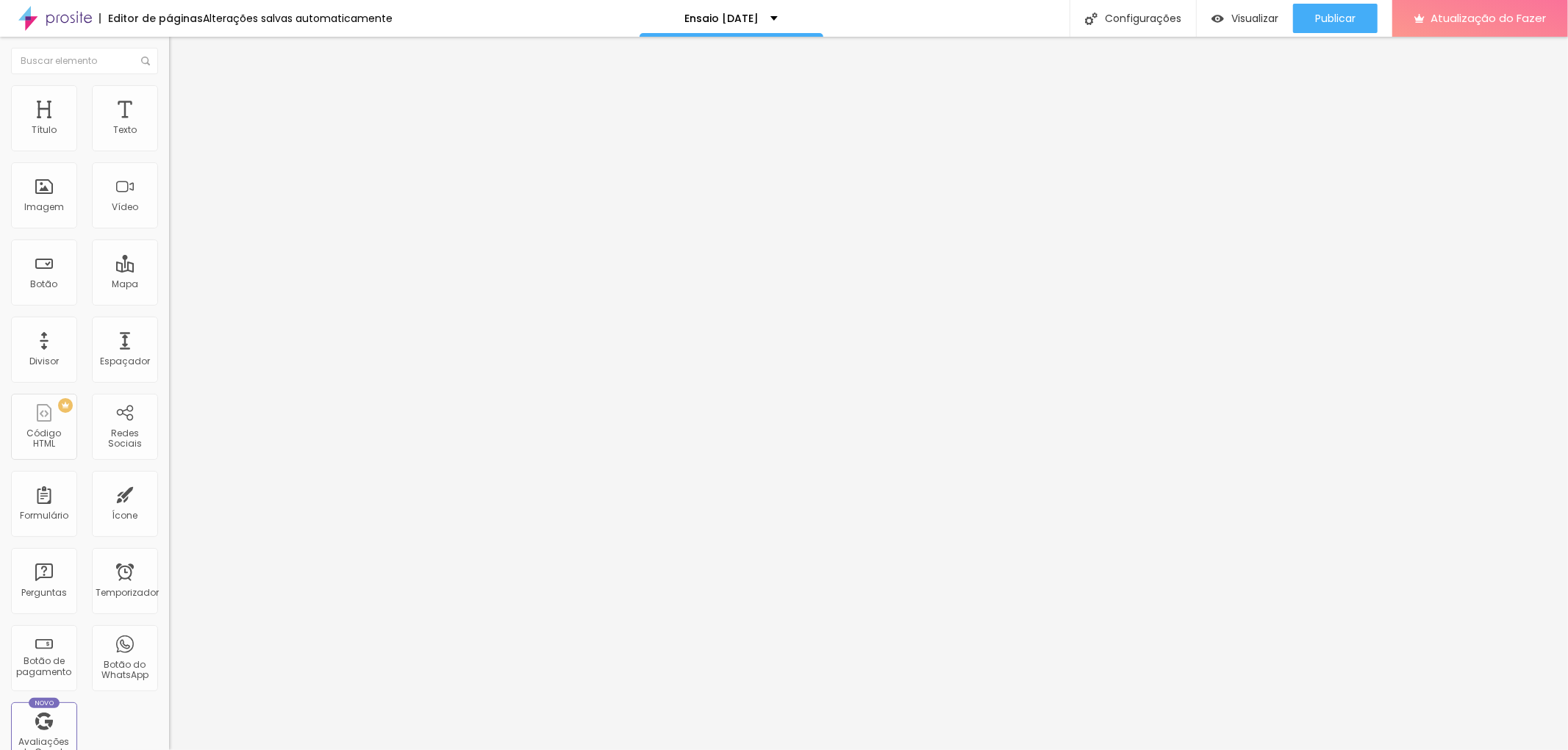
click at [183, 102] on font "Estilo" at bounding box center [193, 95] width 22 height 13
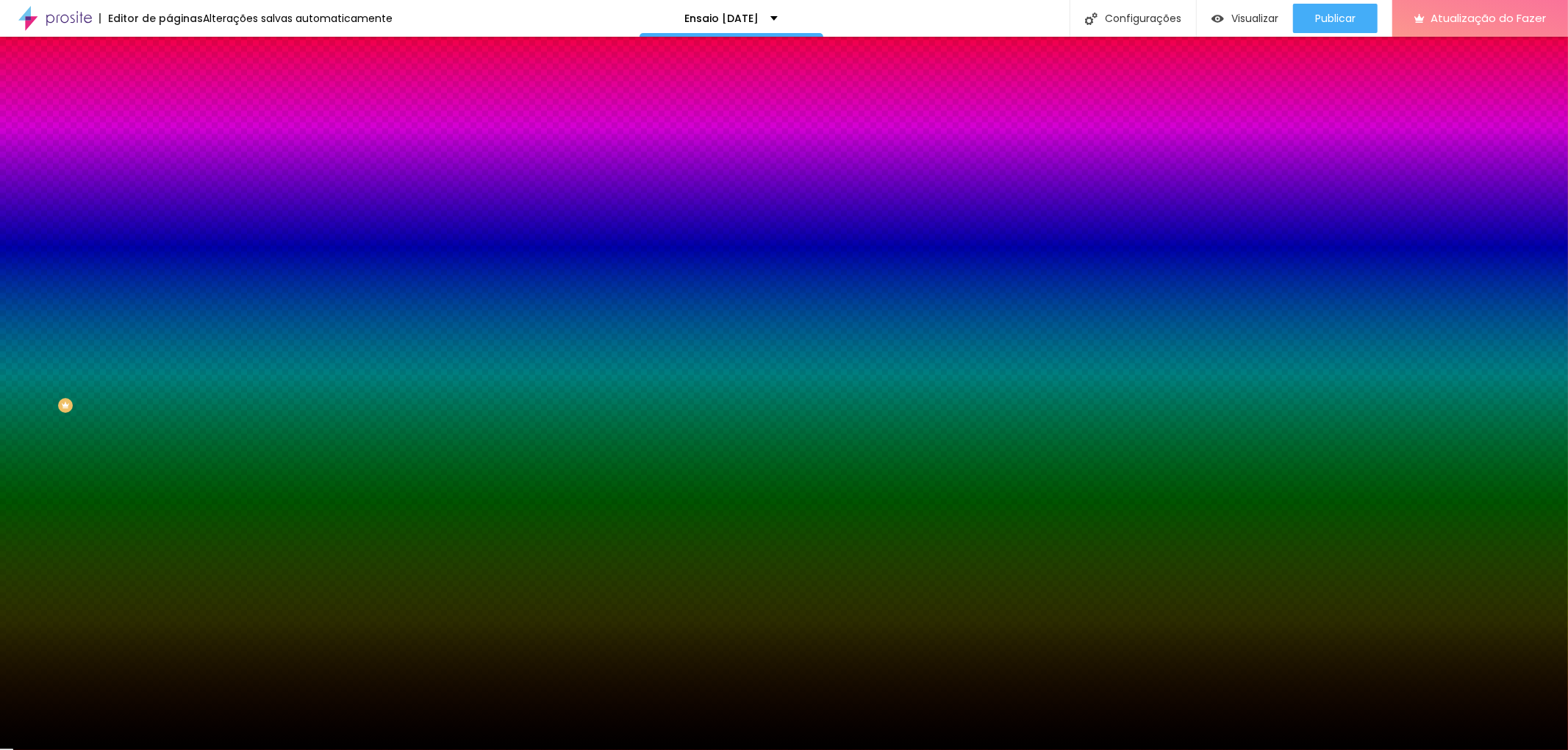
click at [169, 140] on div at bounding box center [254, 140] width 169 height 0
click at [169, 112] on li "Avançado" at bounding box center [254, 107] width 169 height 14
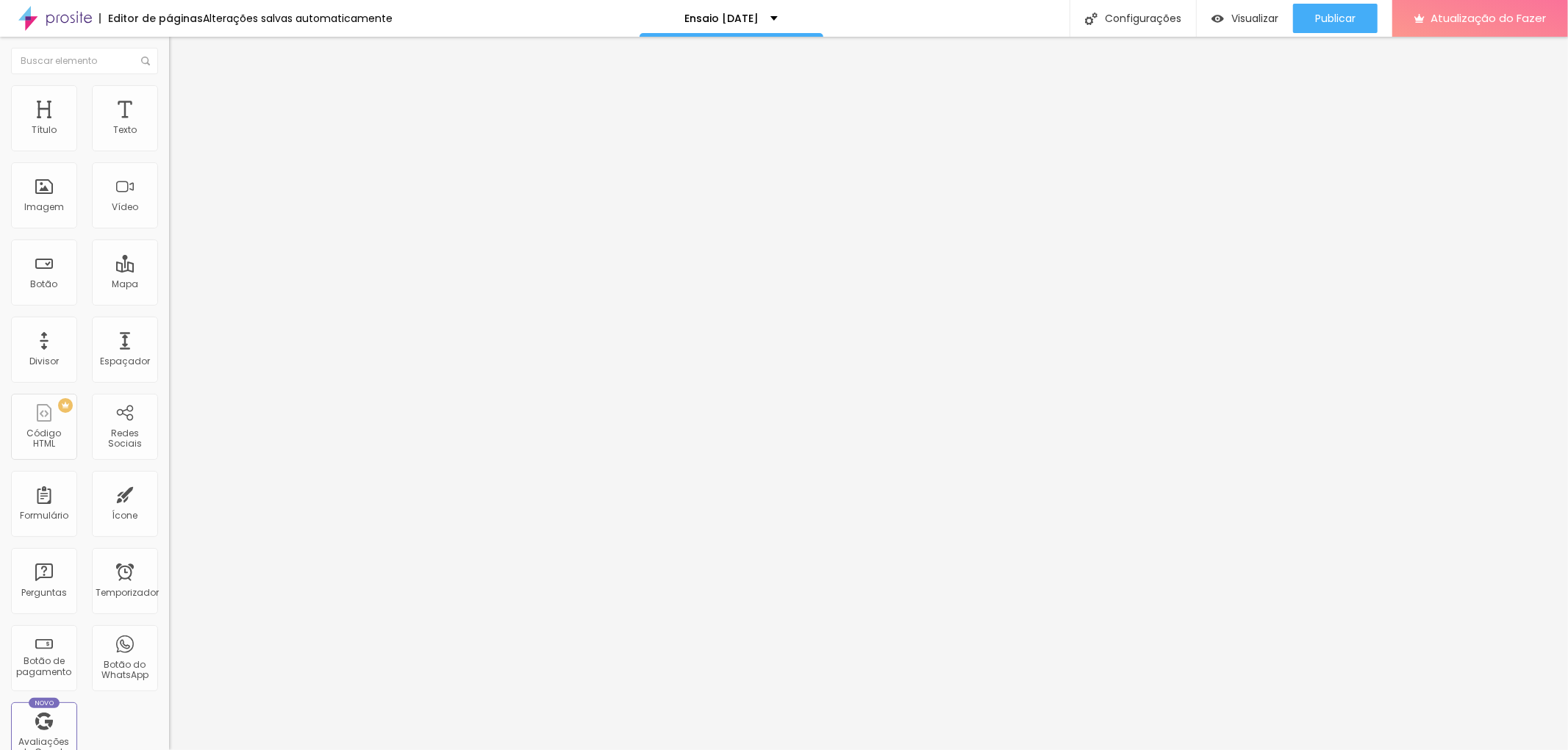
click at [169, 103] on ul "Conteúdo Estilo Avançado" at bounding box center [254, 92] width 169 height 44
click at [183, 86] on font "Conteúdo" at bounding box center [205, 81] width 46 height 13
click at [169, 94] on li "Estilo" at bounding box center [254, 93] width 169 height 14
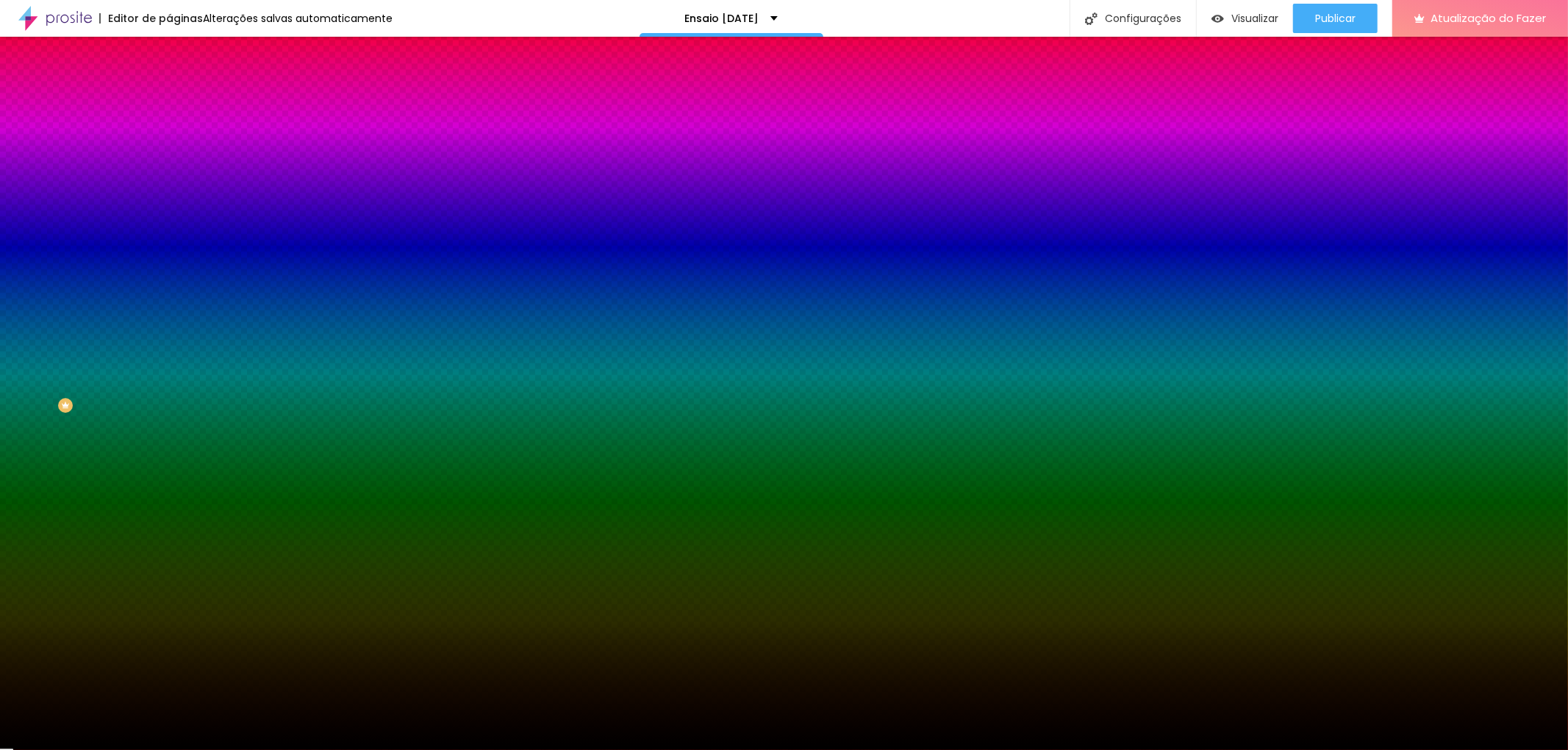
click at [169, 140] on div at bounding box center [254, 140] width 169 height 0
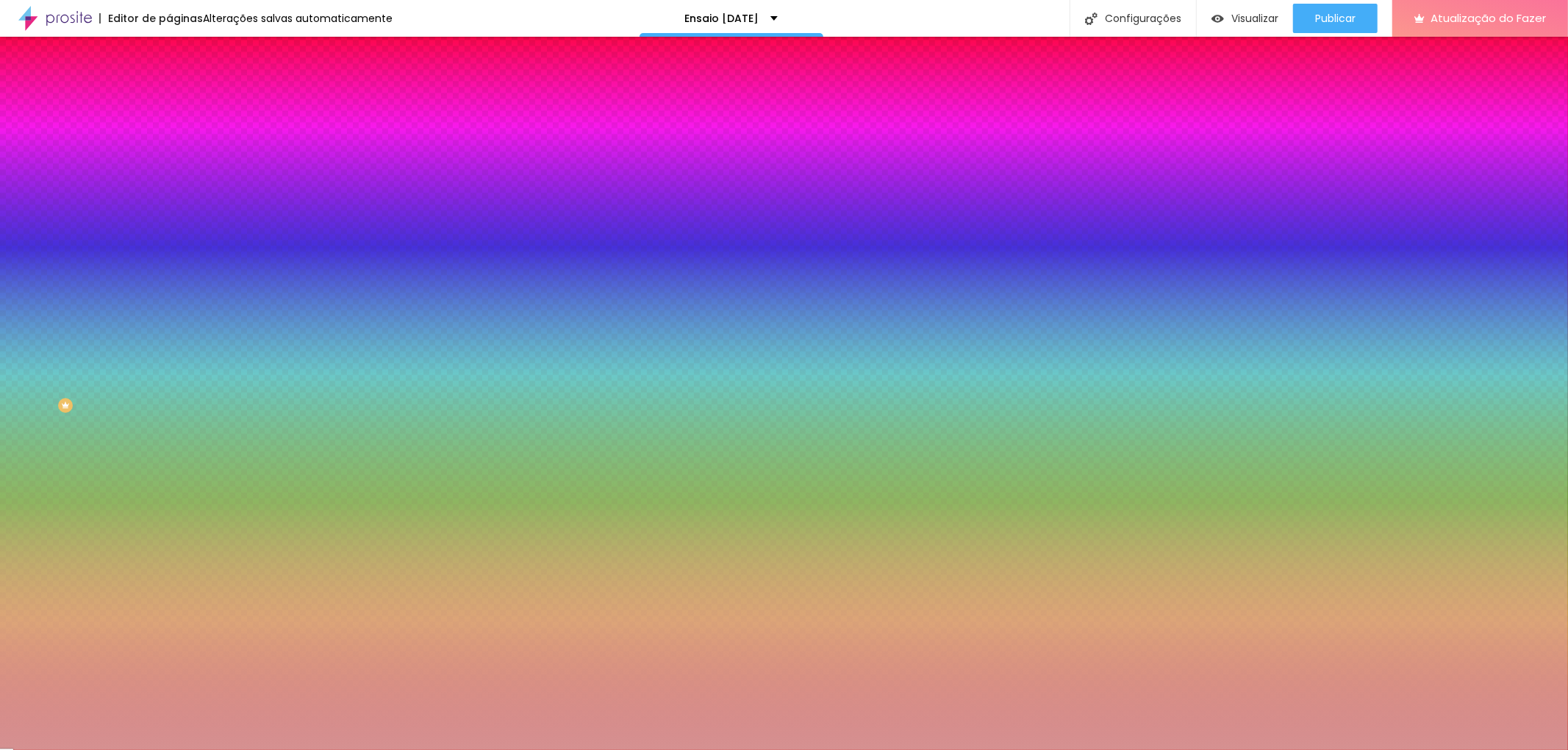
type input "#FFFFFF"
drag, startPoint x: 91, startPoint y: 187, endPoint x: 2, endPoint y: 153, distance: 95.3
click at [169, 153] on div "Cor de fundo Voltar ao padrão #FFFFFF Sombra ATIVO Voltar ao padrão Borda Volta…" at bounding box center [254, 179] width 169 height 130
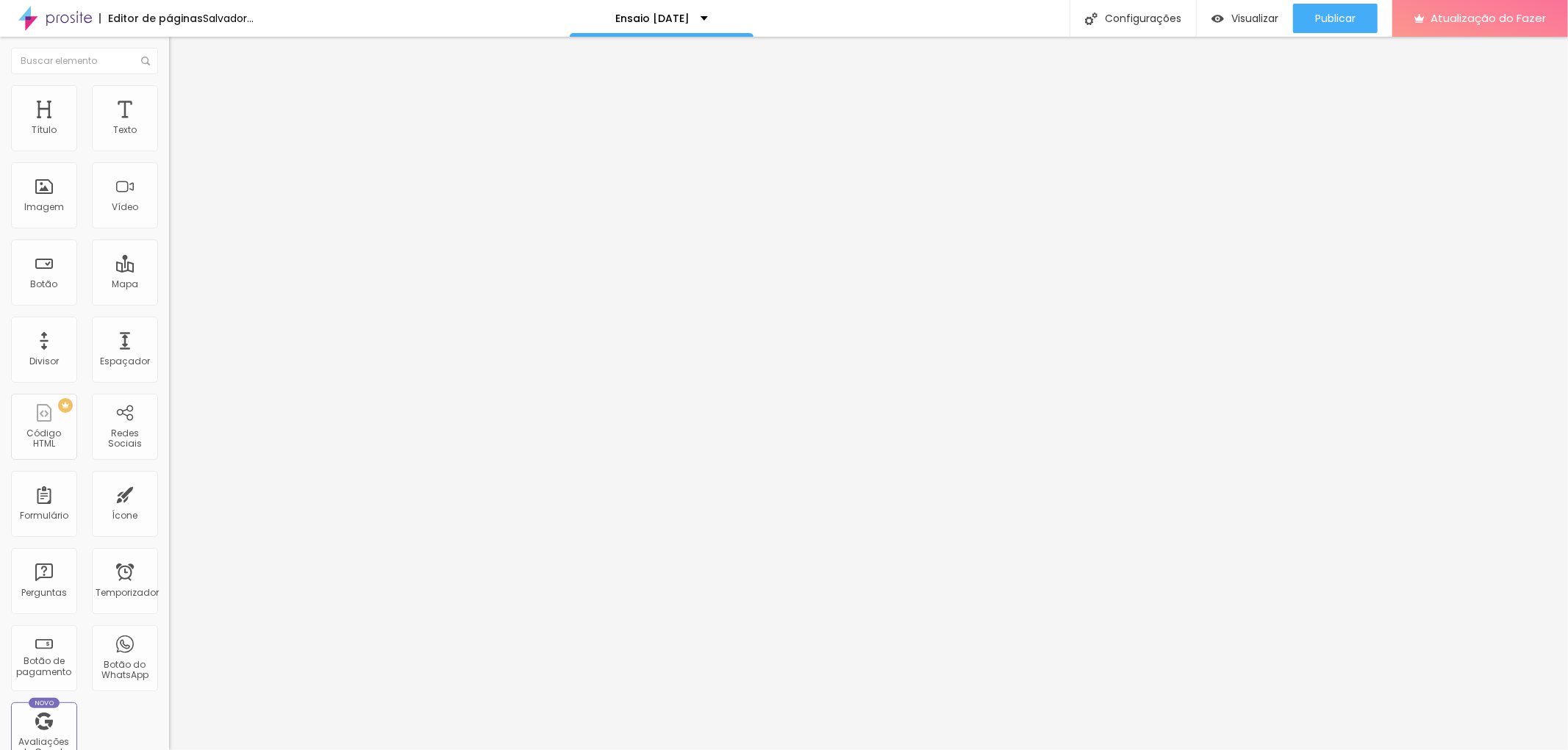
click at [183, 99] on font "Estilo" at bounding box center [193, 95] width 22 height 13
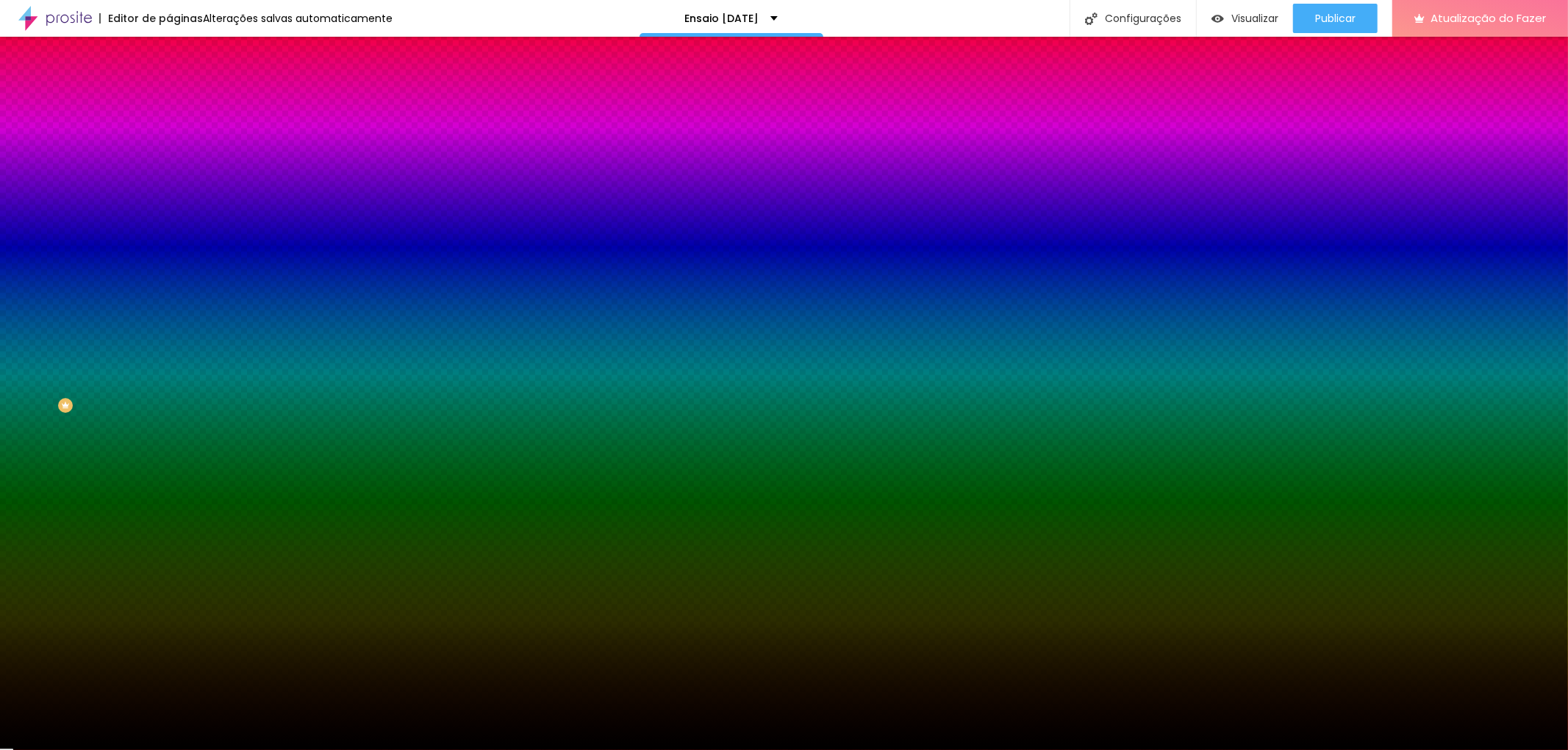
click at [169, 140] on div at bounding box center [254, 140] width 169 height 0
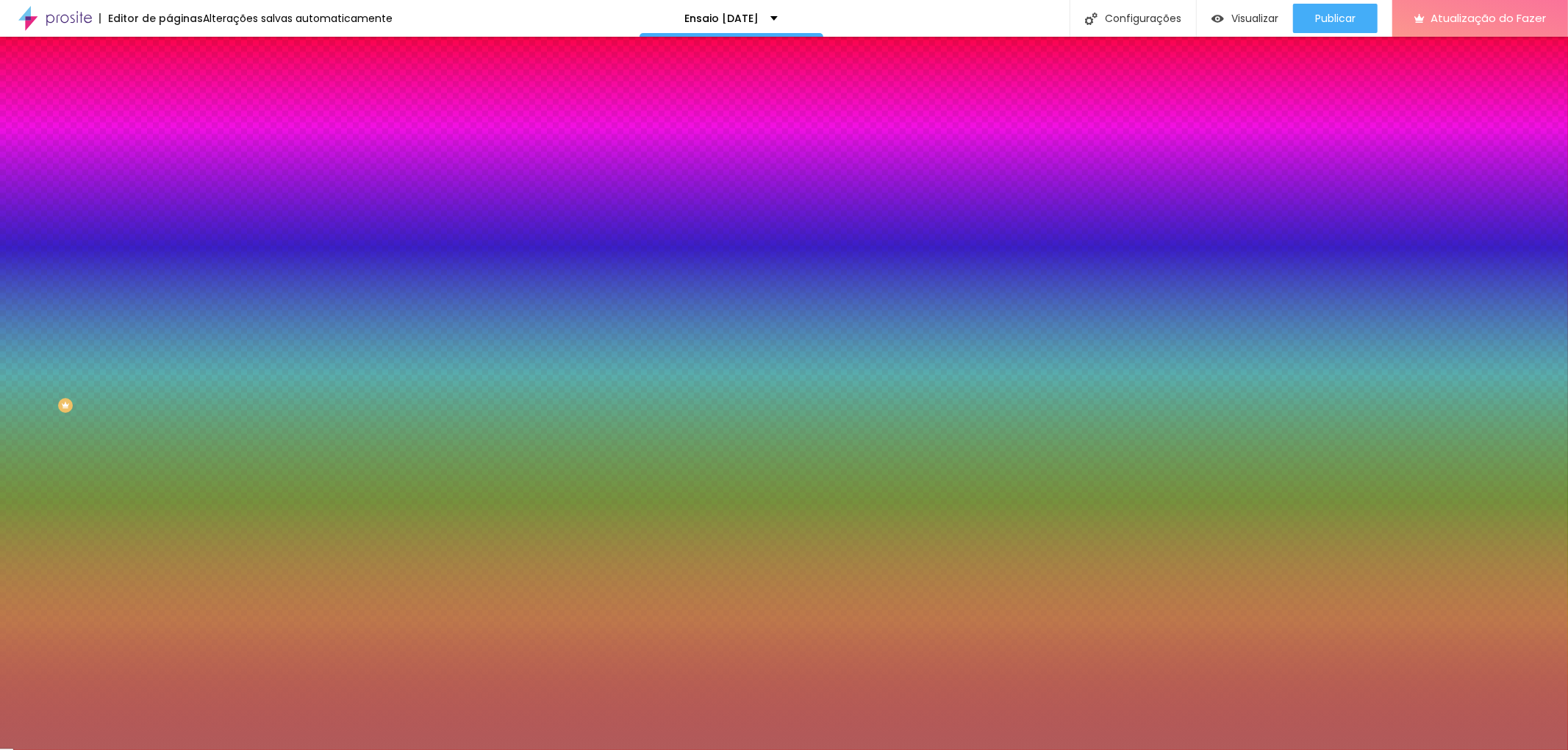
type input "#FFFFFF"
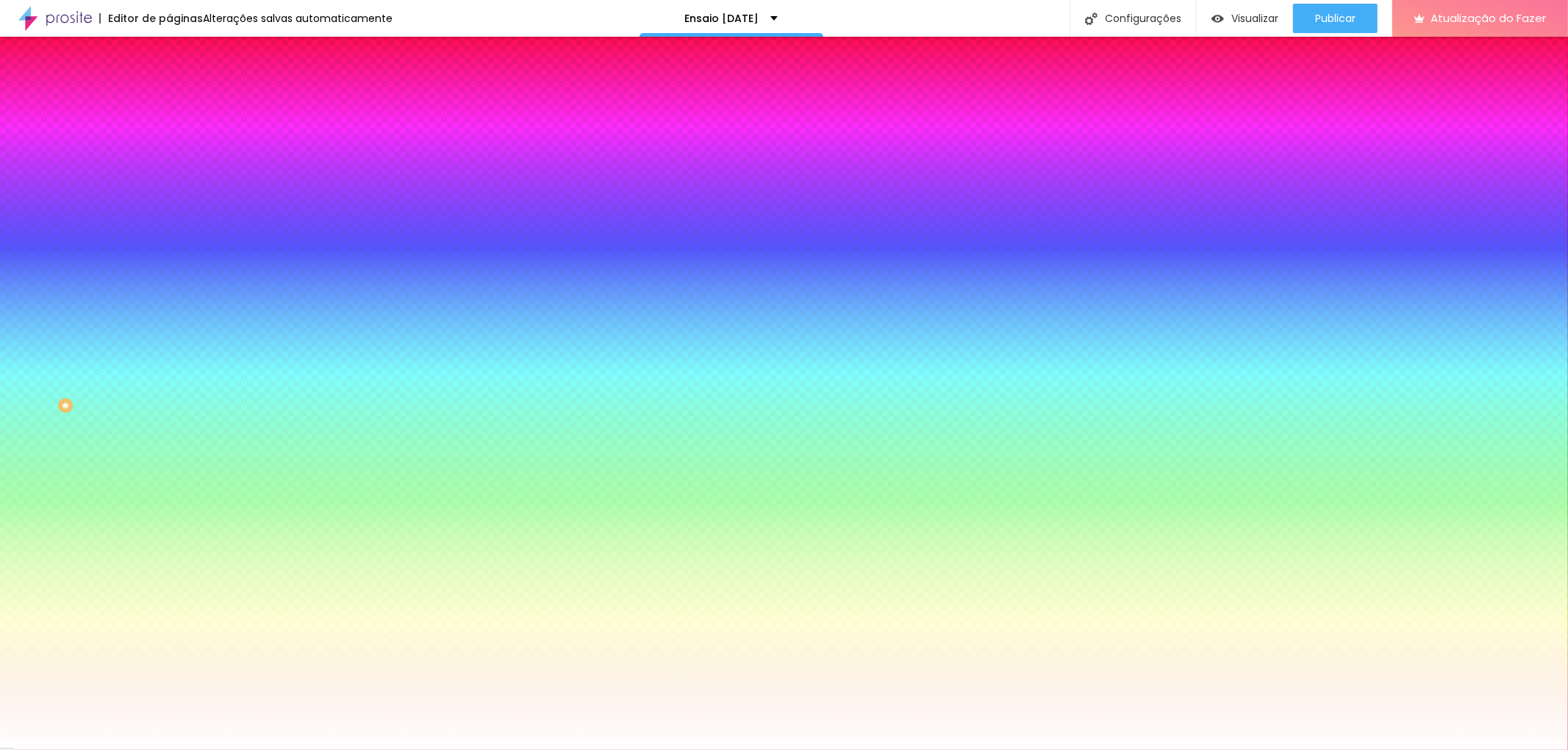
drag, startPoint x: 55, startPoint y: 191, endPoint x: 0, endPoint y: 151, distance: 68.0
click at [169, 151] on div "Cor de fundo Voltar ao padrão #FFFFFF Sombra ATIVO Voltar ao padrão Borda Volta…" at bounding box center [254, 179] width 169 height 130
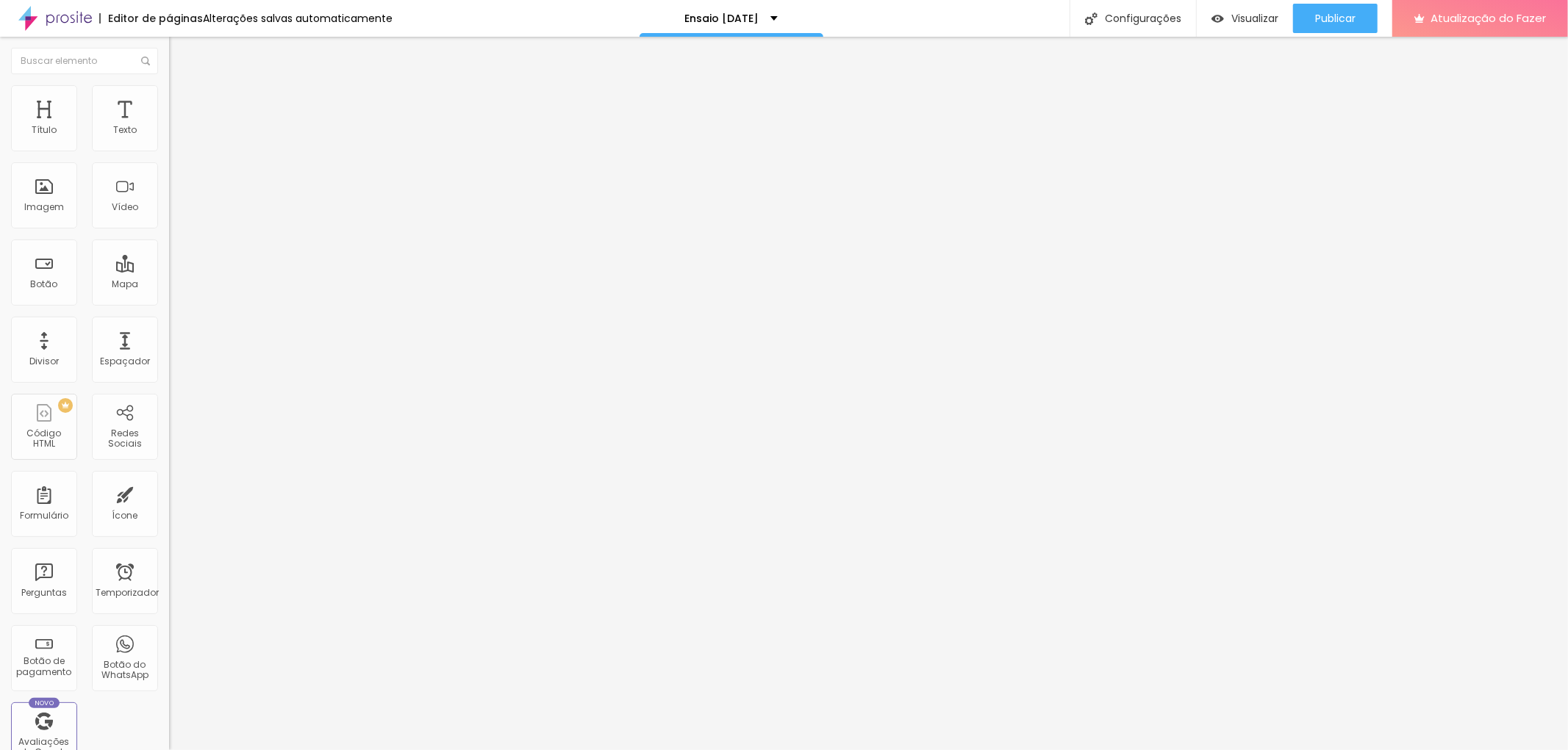
click at [178, 127] on font "Trocar imagem" at bounding box center [213, 121] width 71 height 13
click at [169, 100] on li "Estilo" at bounding box center [254, 93] width 169 height 14
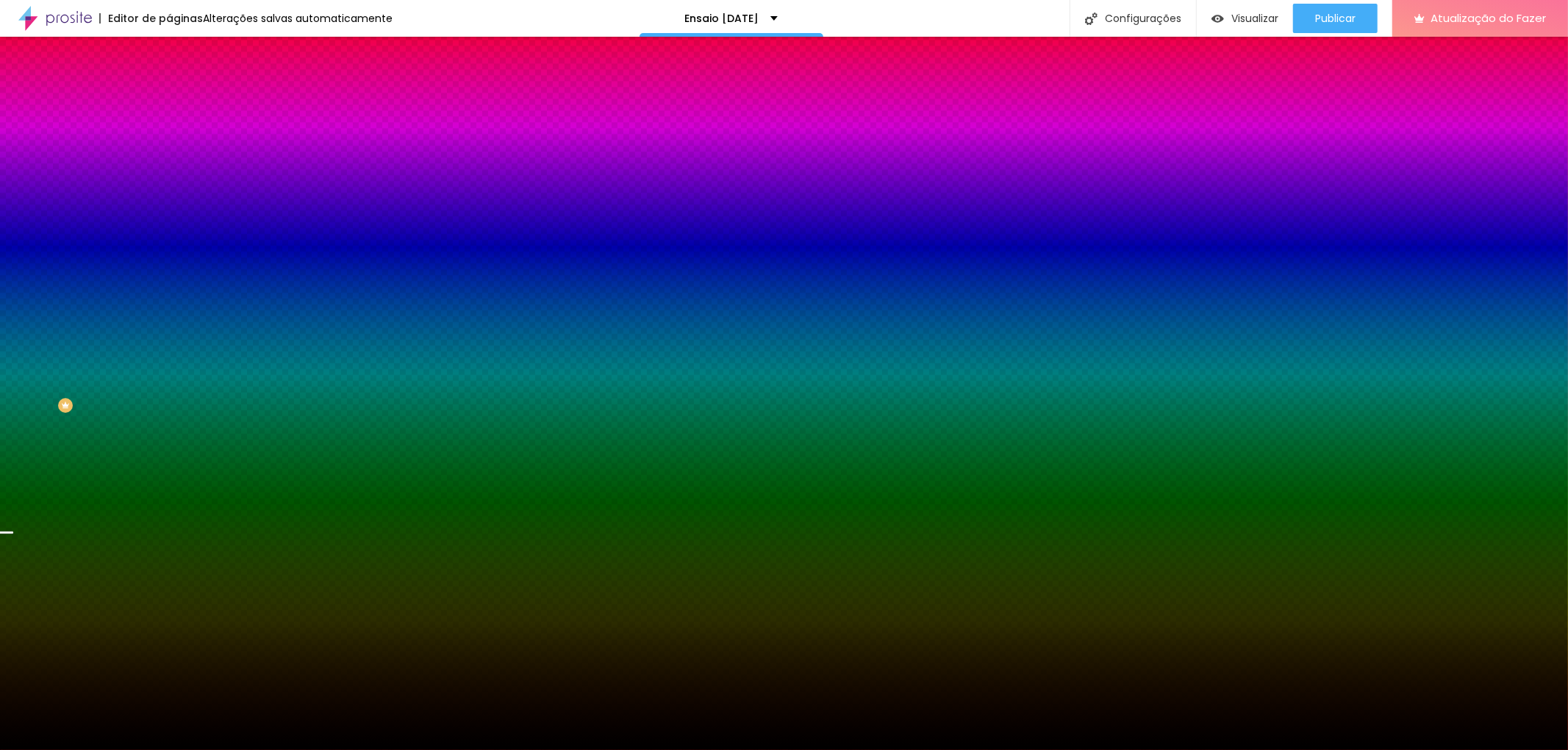
click at [169, 140] on div at bounding box center [254, 140] width 169 height 0
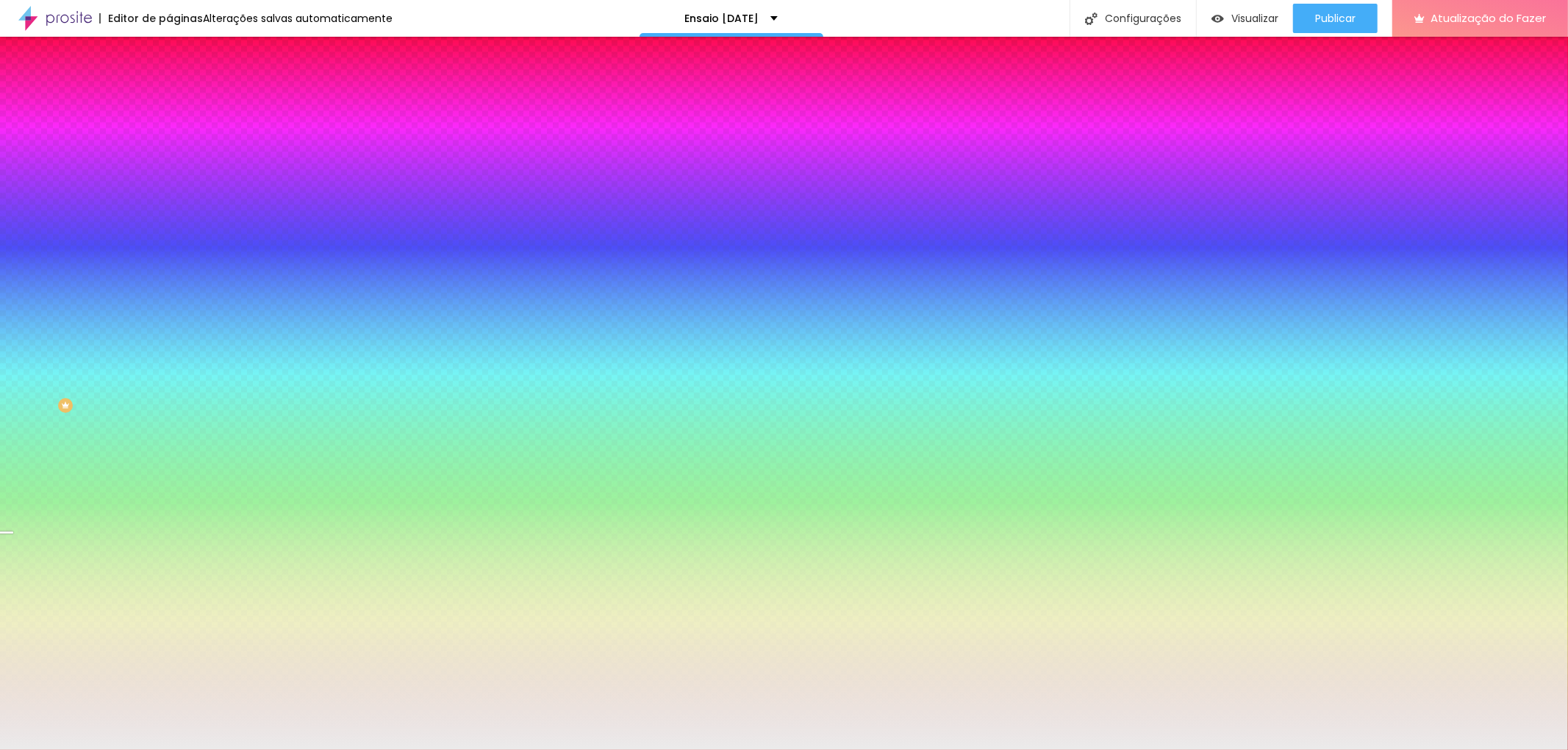
type input "#FFFFFF"
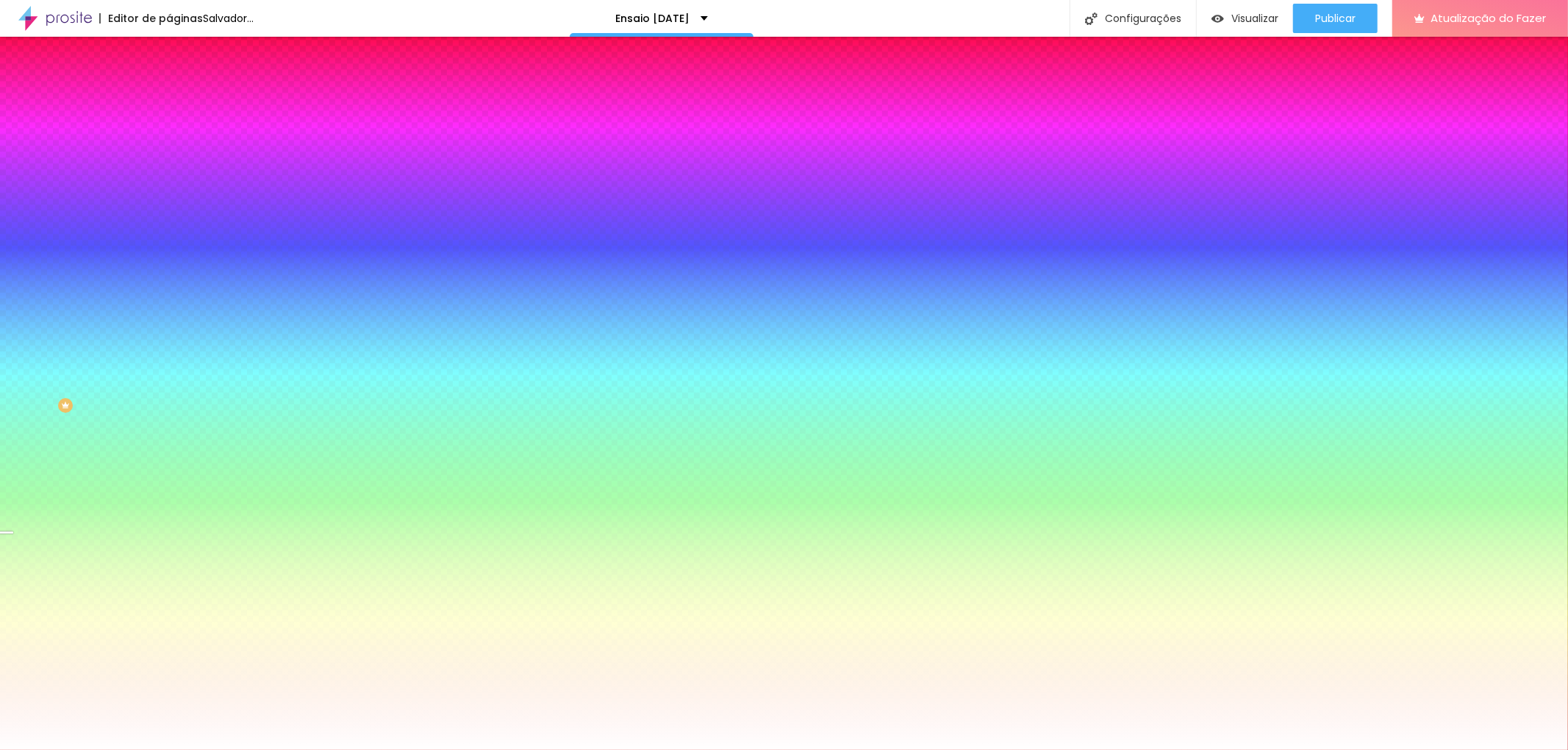
drag, startPoint x: 27, startPoint y: 187, endPoint x: 3, endPoint y: 137, distance: 55.5
click at [169, 137] on div "Cor de fundo Voltar ao padrão #FFFFFF 0 Borda arredondada" at bounding box center [254, 238] width 169 height 248
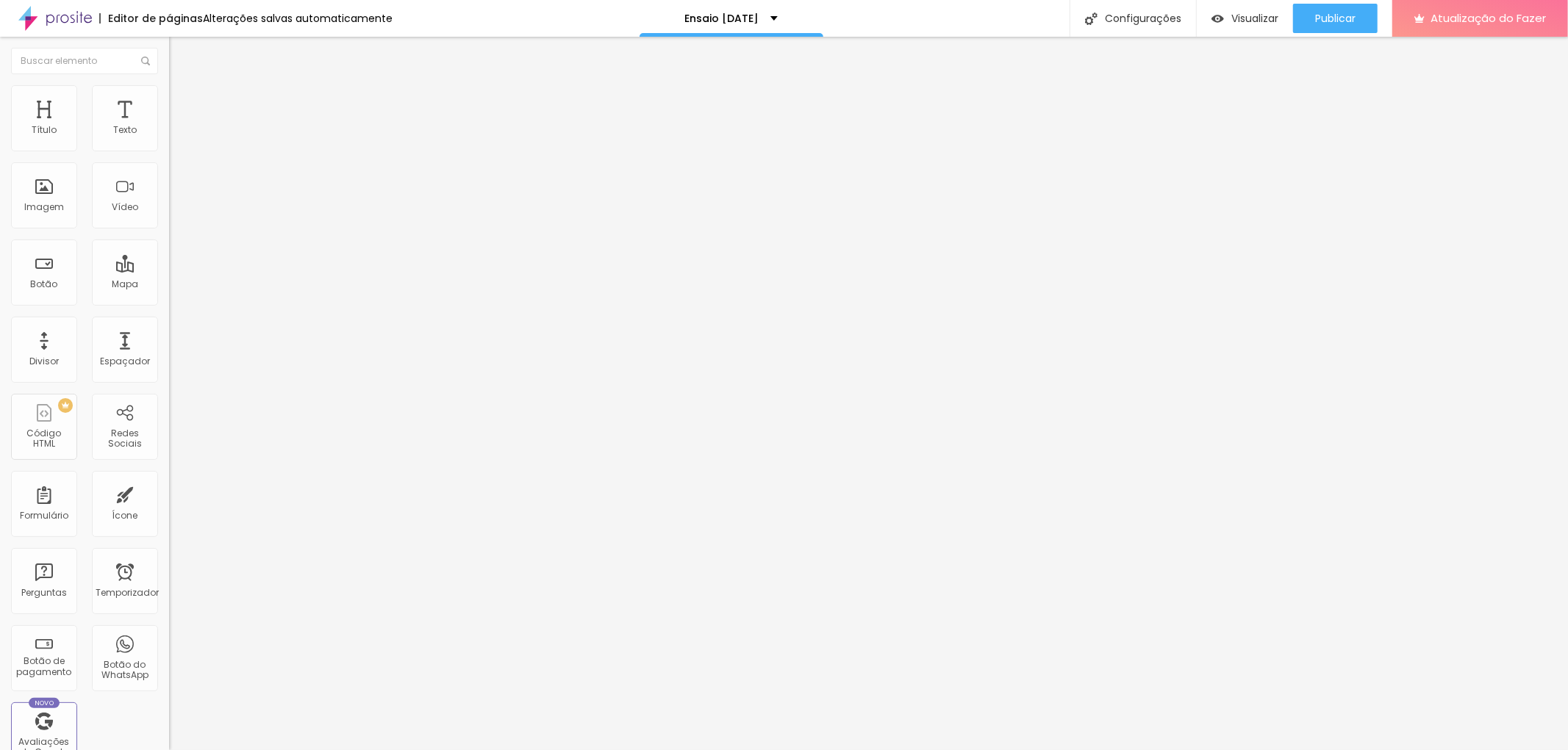
click at [169, 149] on span "Título 3" at bounding box center [190, 143] width 42 height 13
click at [169, 138] on font "Título 2" at bounding box center [193, 129] width 49 height 18
click at [169, 127] on font "Título 1" at bounding box center [193, 116] width 49 height 21
click at [175, 213] on icon "button" at bounding box center [179, 209] width 9 height 9
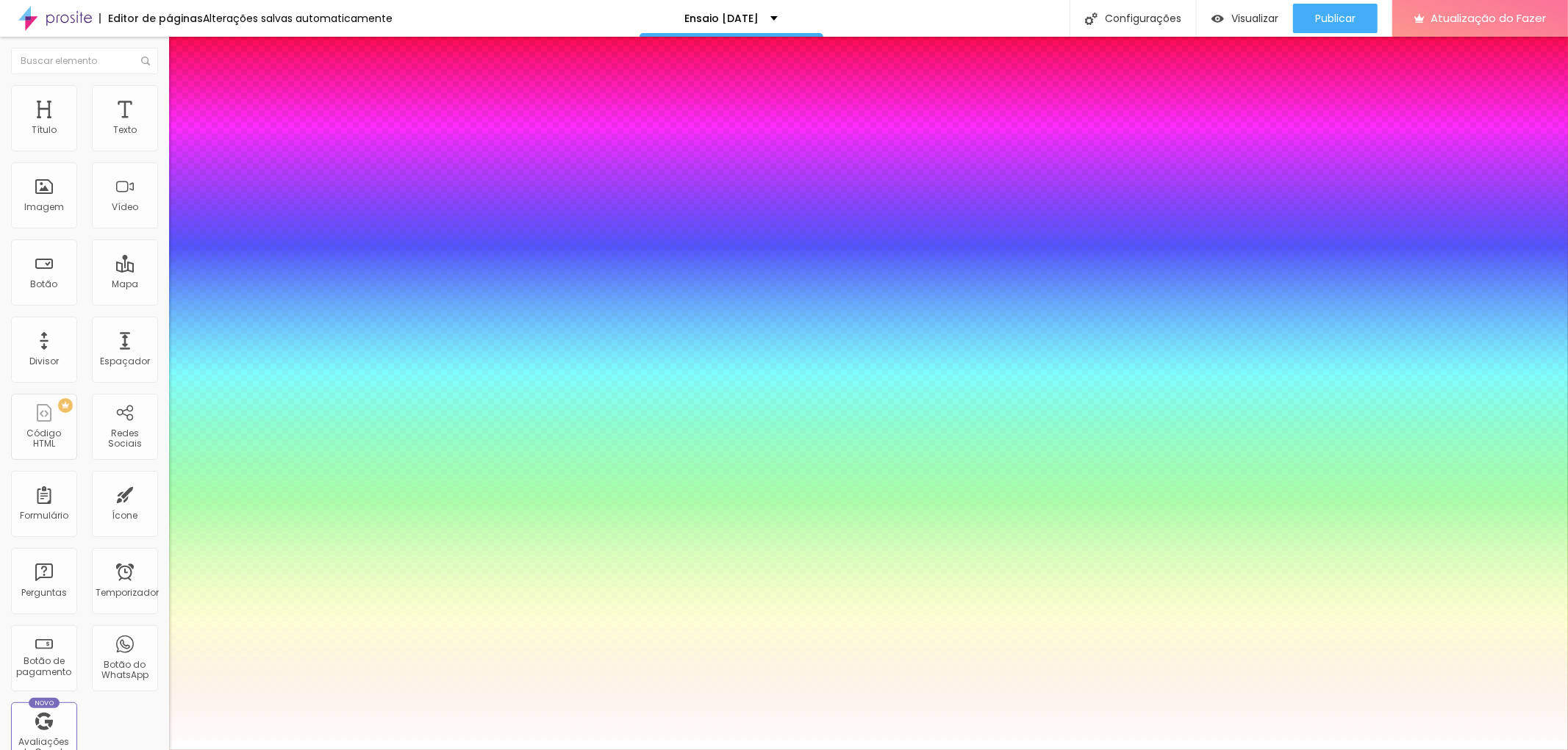
type input "1"
type input "15"
type input "1"
type input "18"
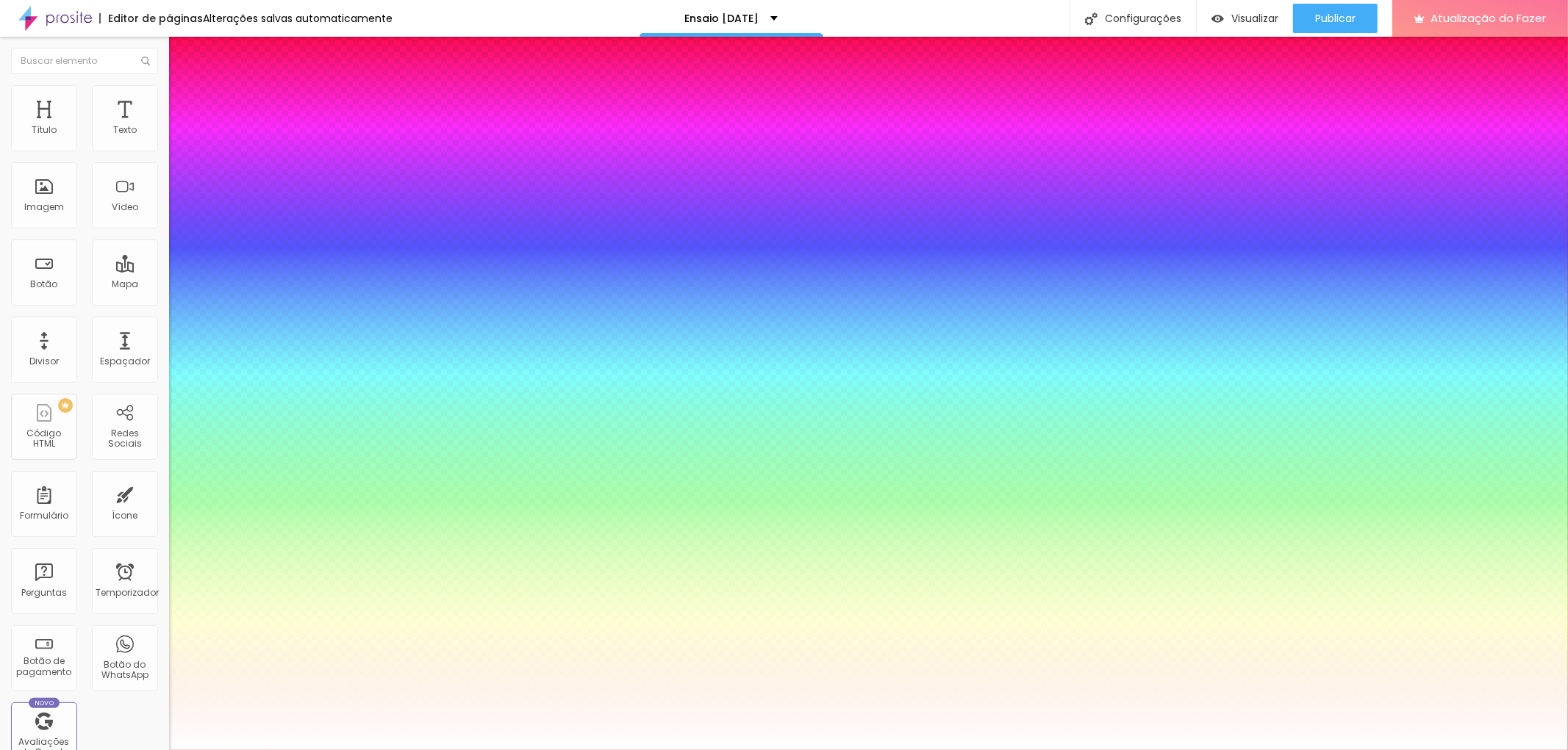
type input "18"
type input "1"
type input "19"
type input "1"
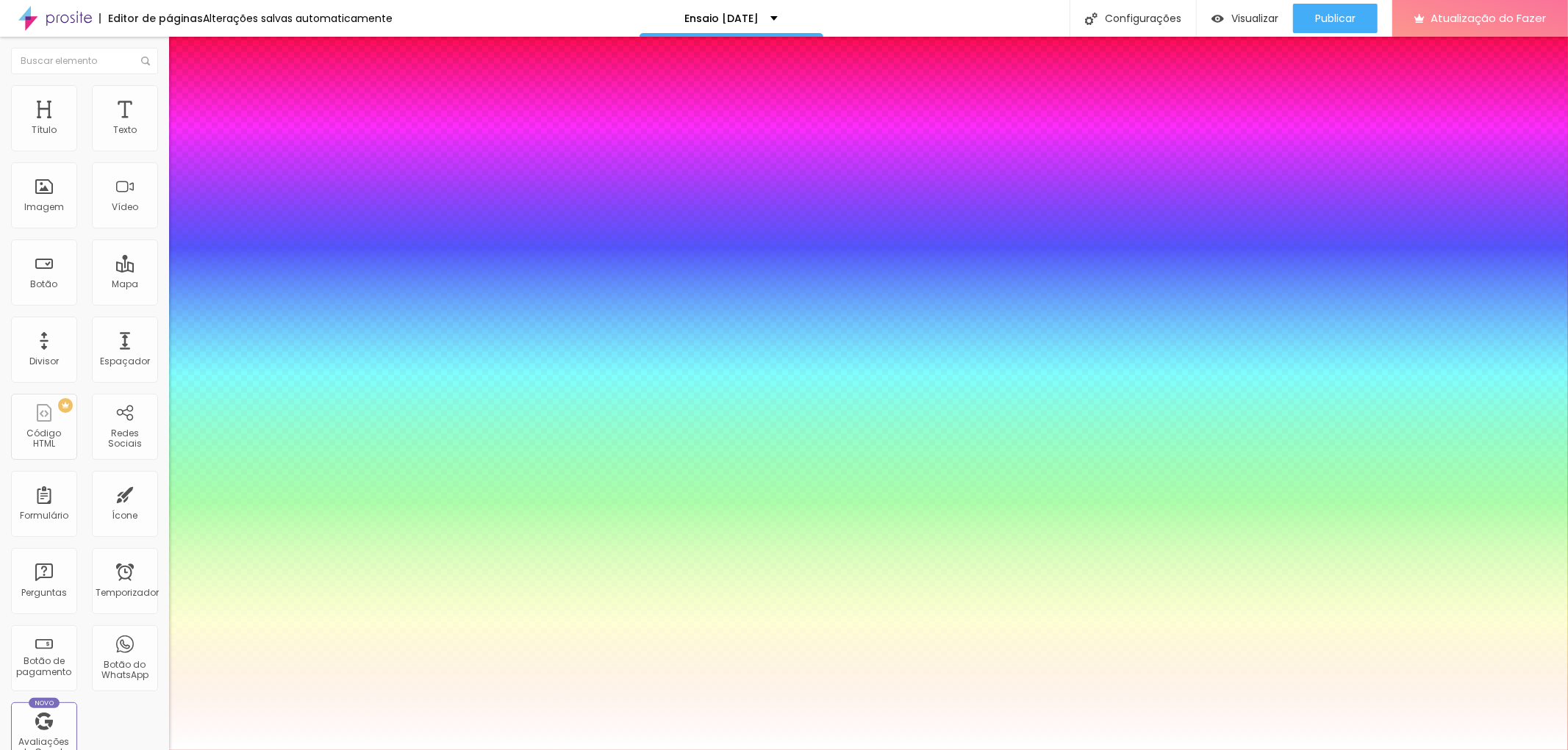
type input "20"
type input "1"
type input "21"
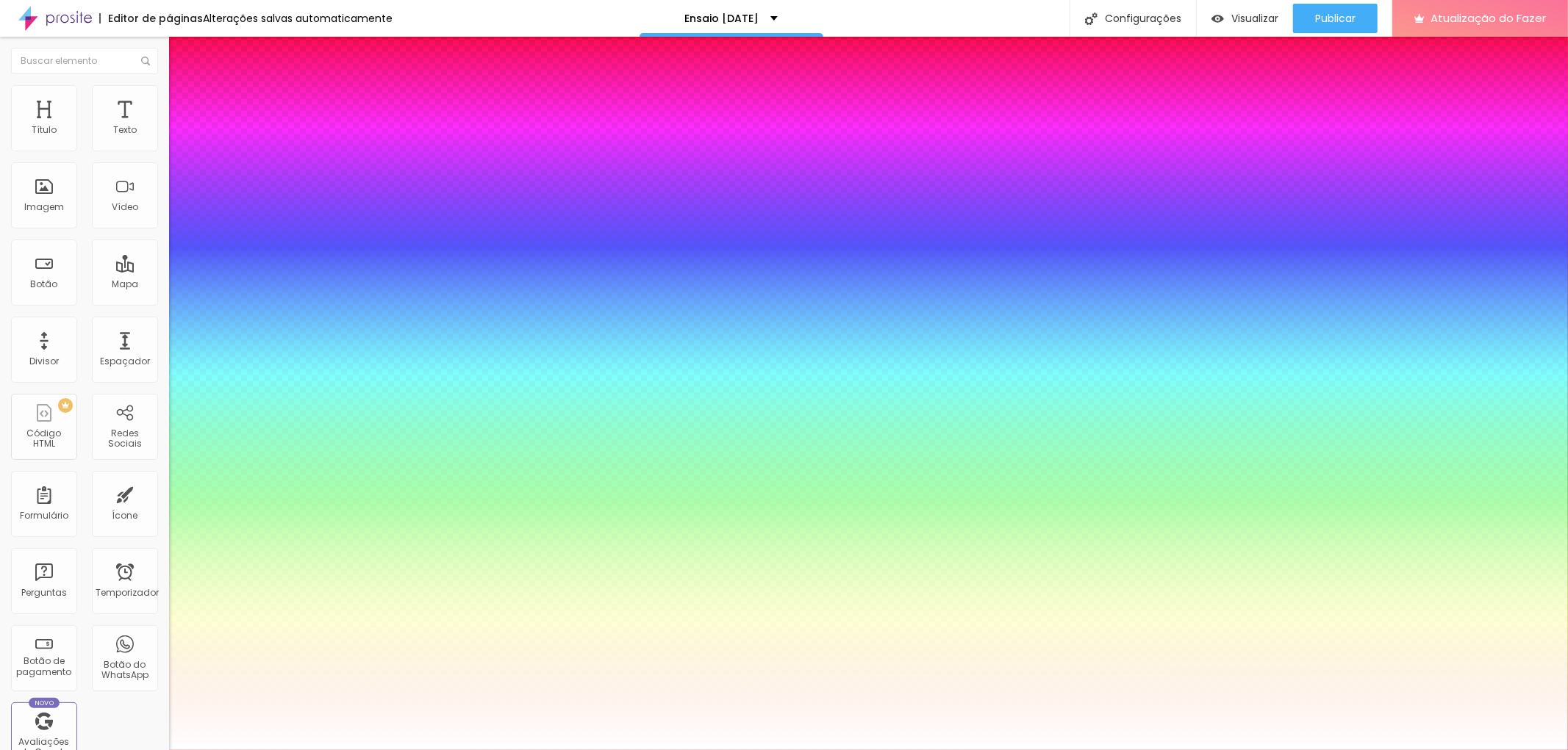
type input "1"
type input "22"
type input "1"
type input "23"
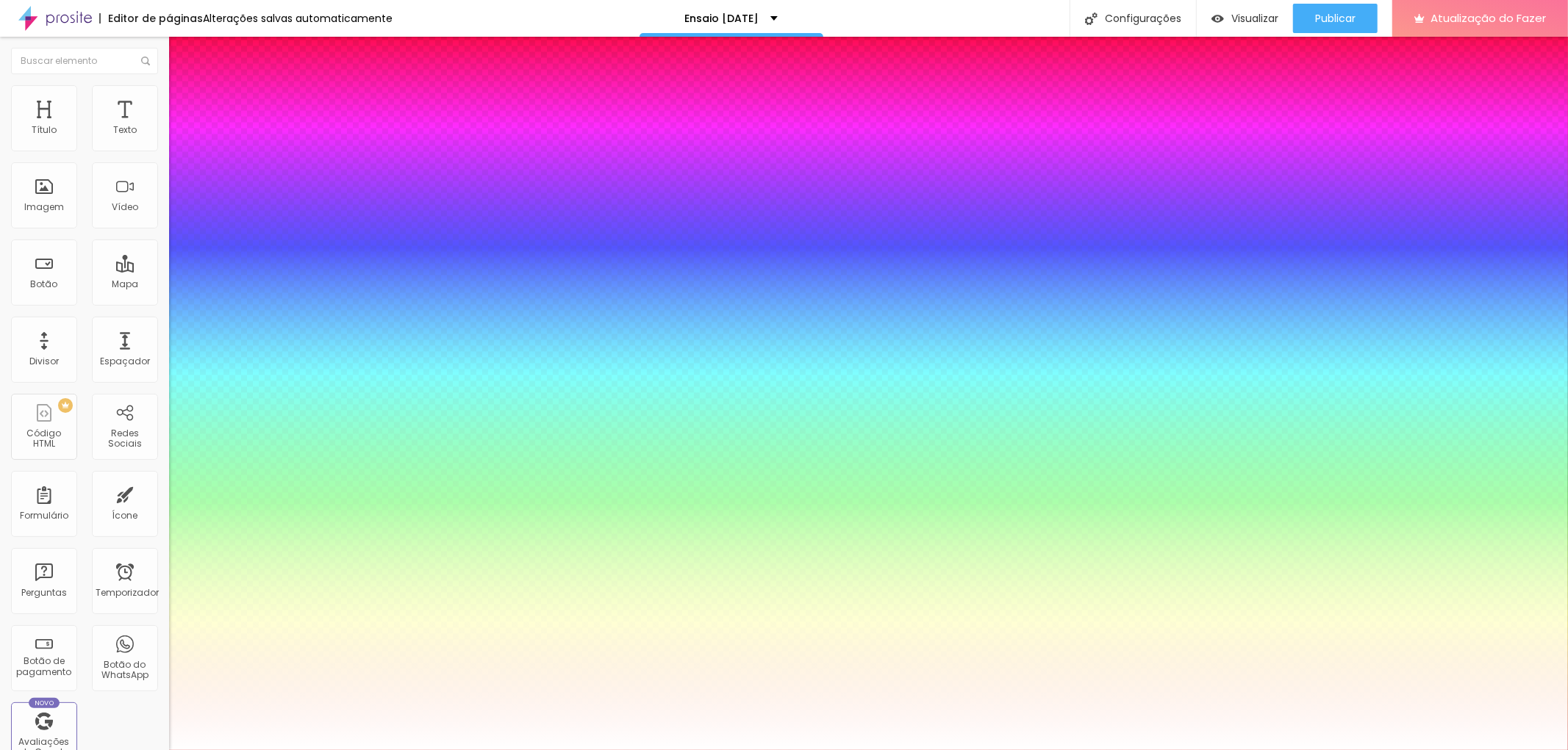
type input "23"
type input "1"
type input "25"
type input "1"
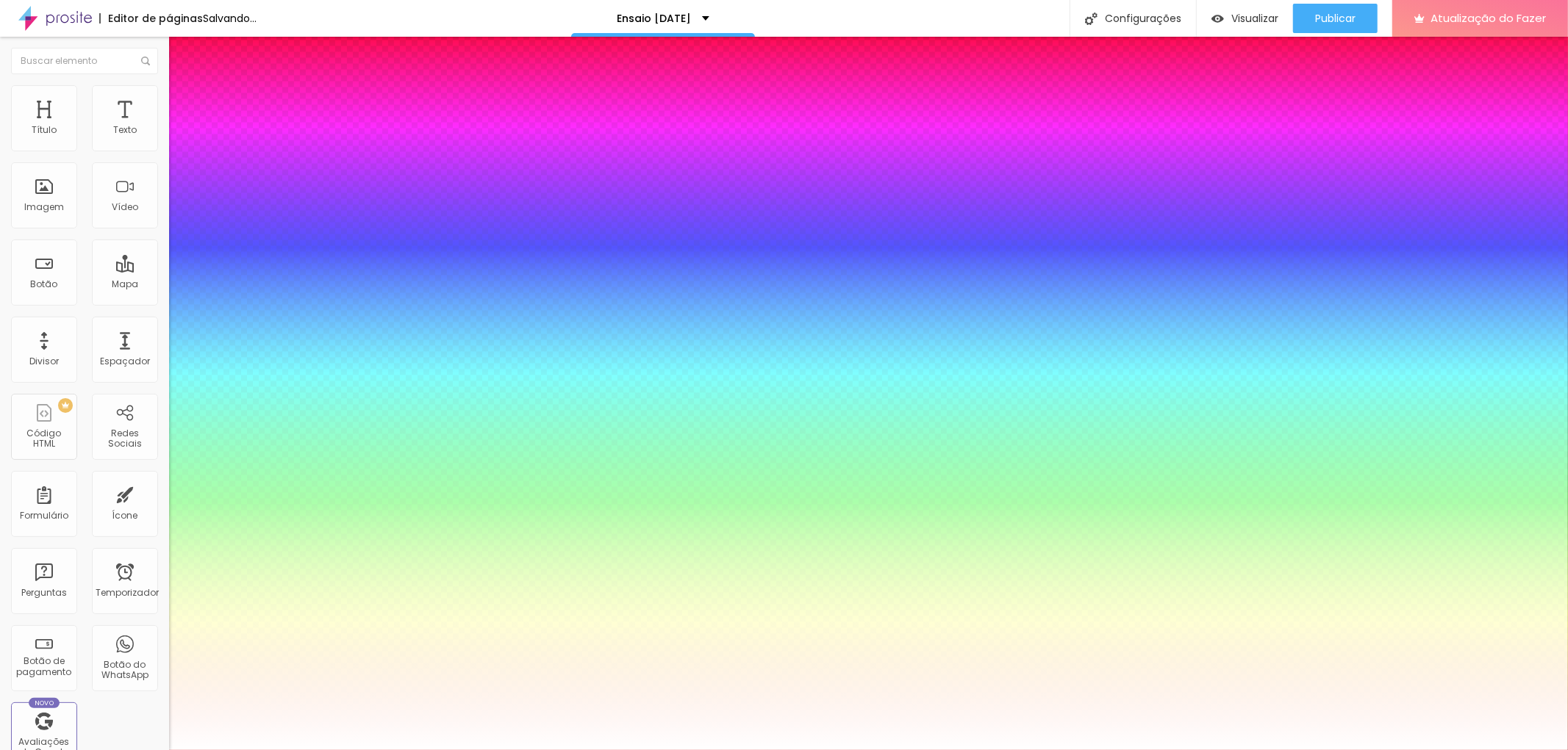
type input "27"
type input "1"
type input "28"
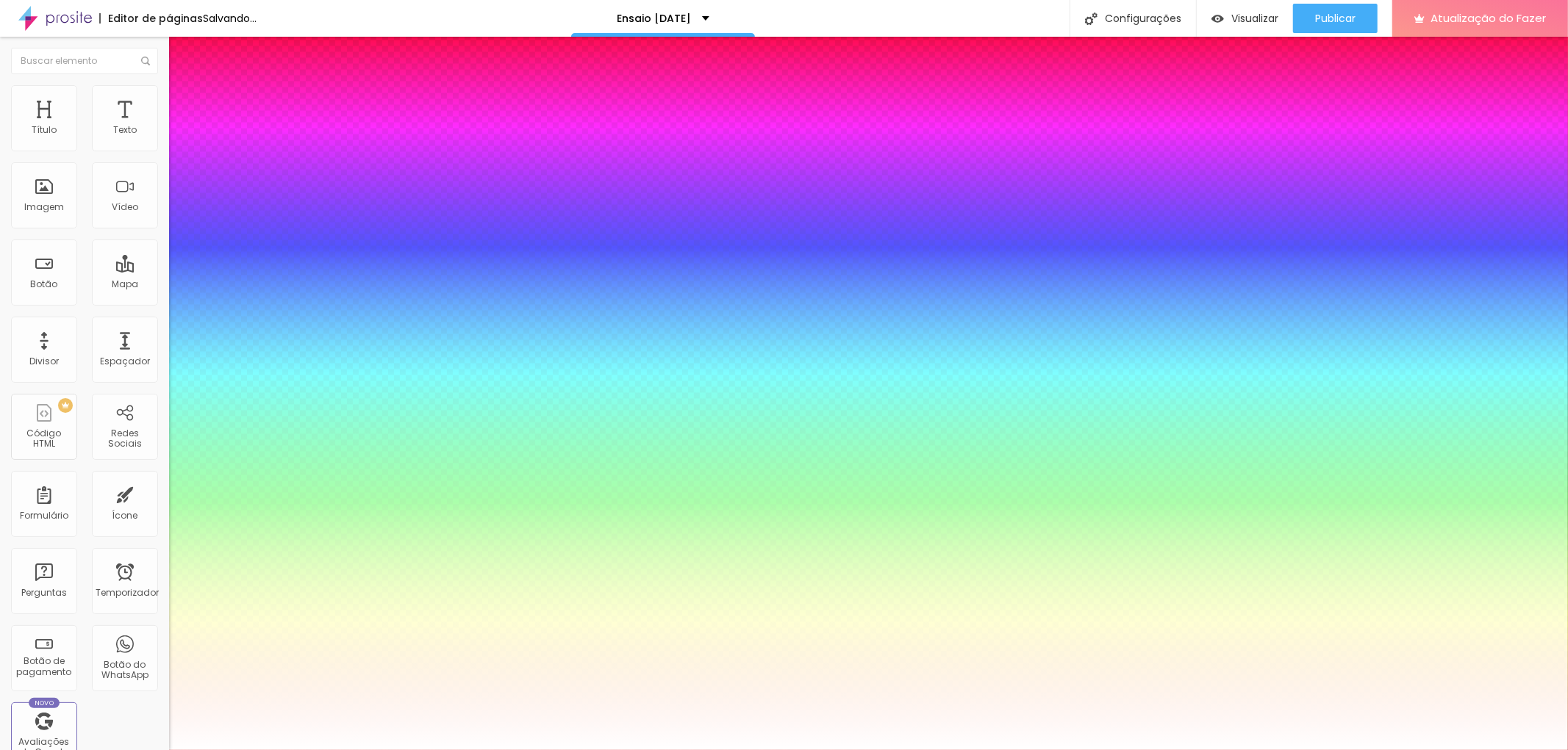
type input "1"
type input "27"
type input "1"
type input "26"
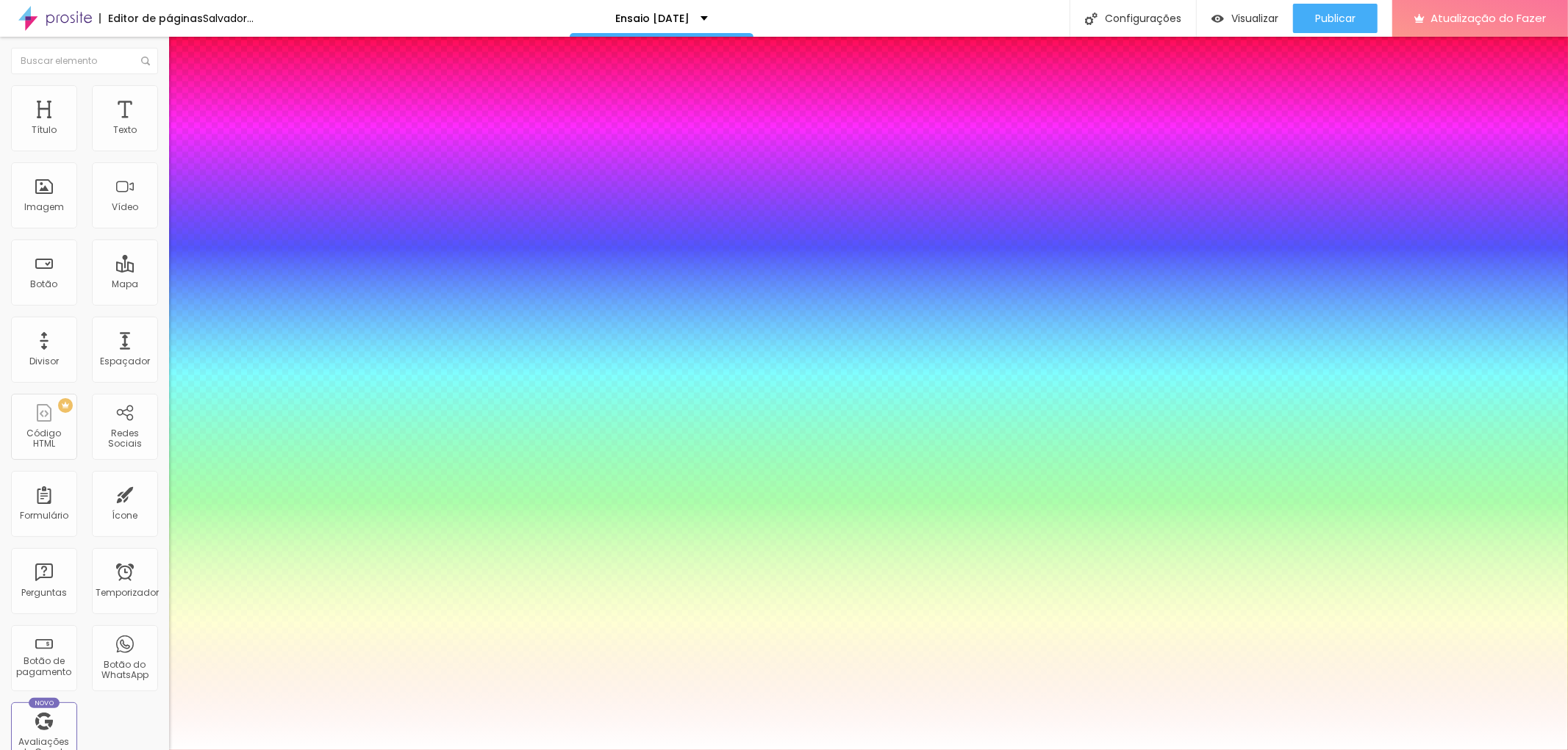
type input "26"
type input "1"
type input "25"
type input "1"
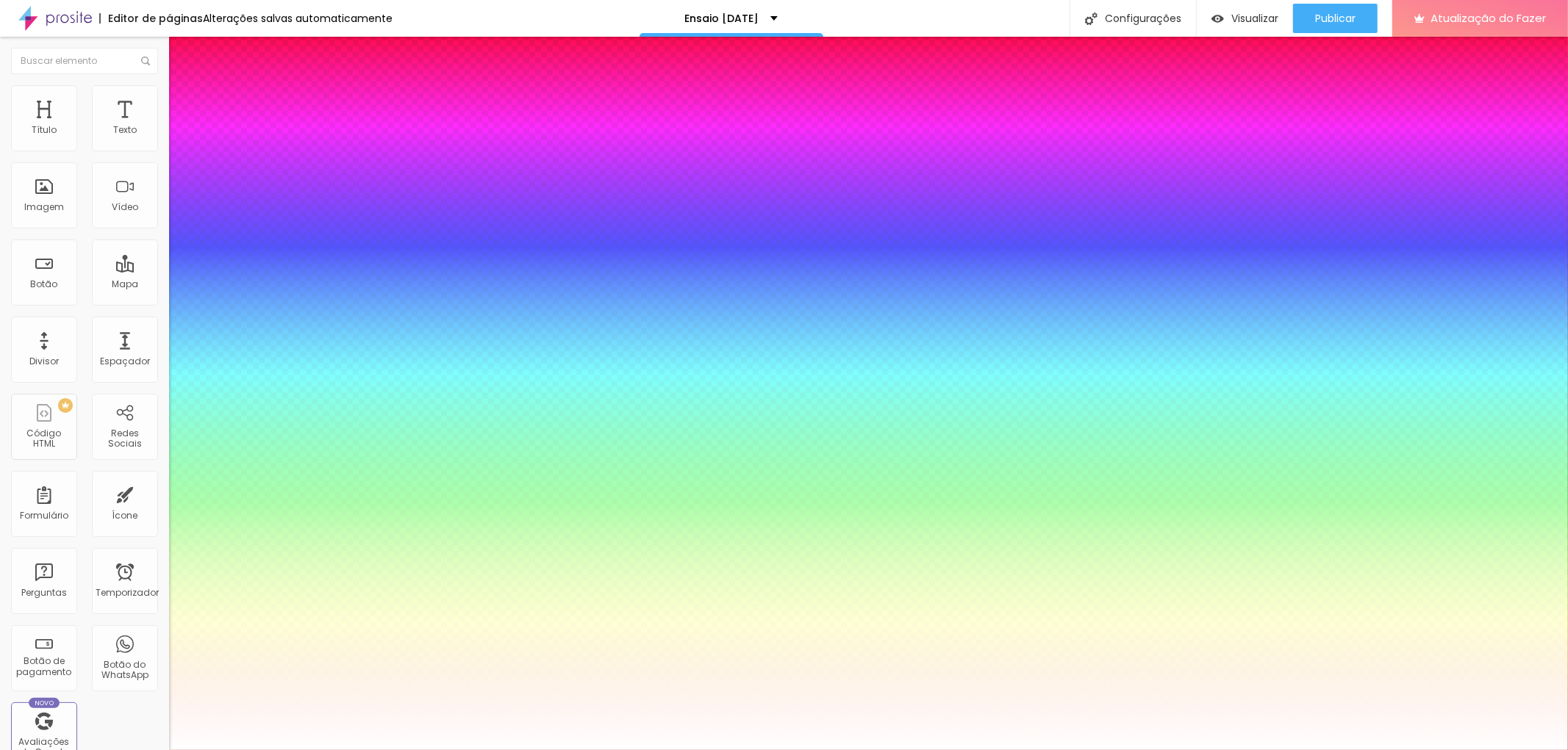
type input "26"
type input "1"
type input "27"
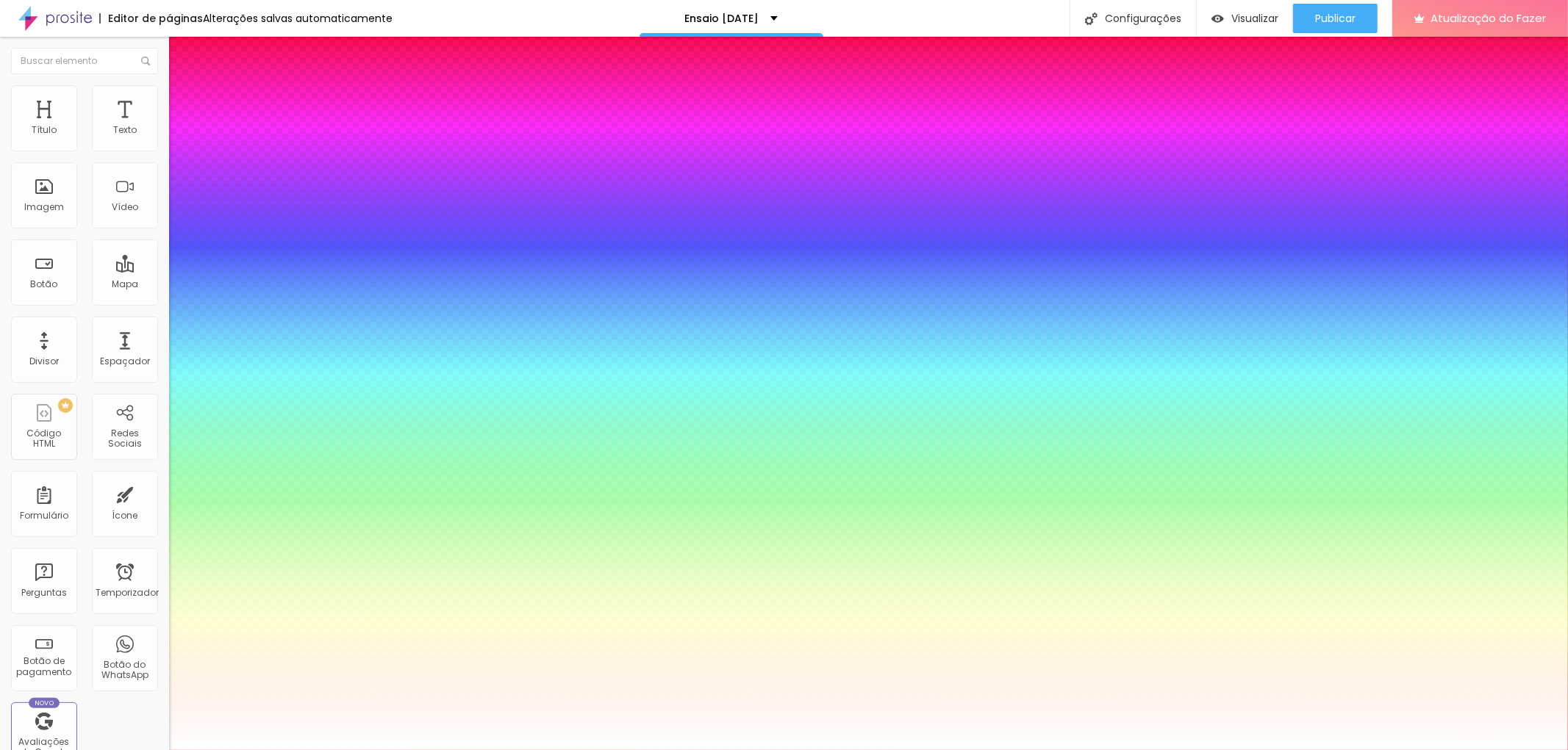
type input "1"
drag, startPoint x: 197, startPoint y: 413, endPoint x: 211, endPoint y: 416, distance: 14.3
type input "27"
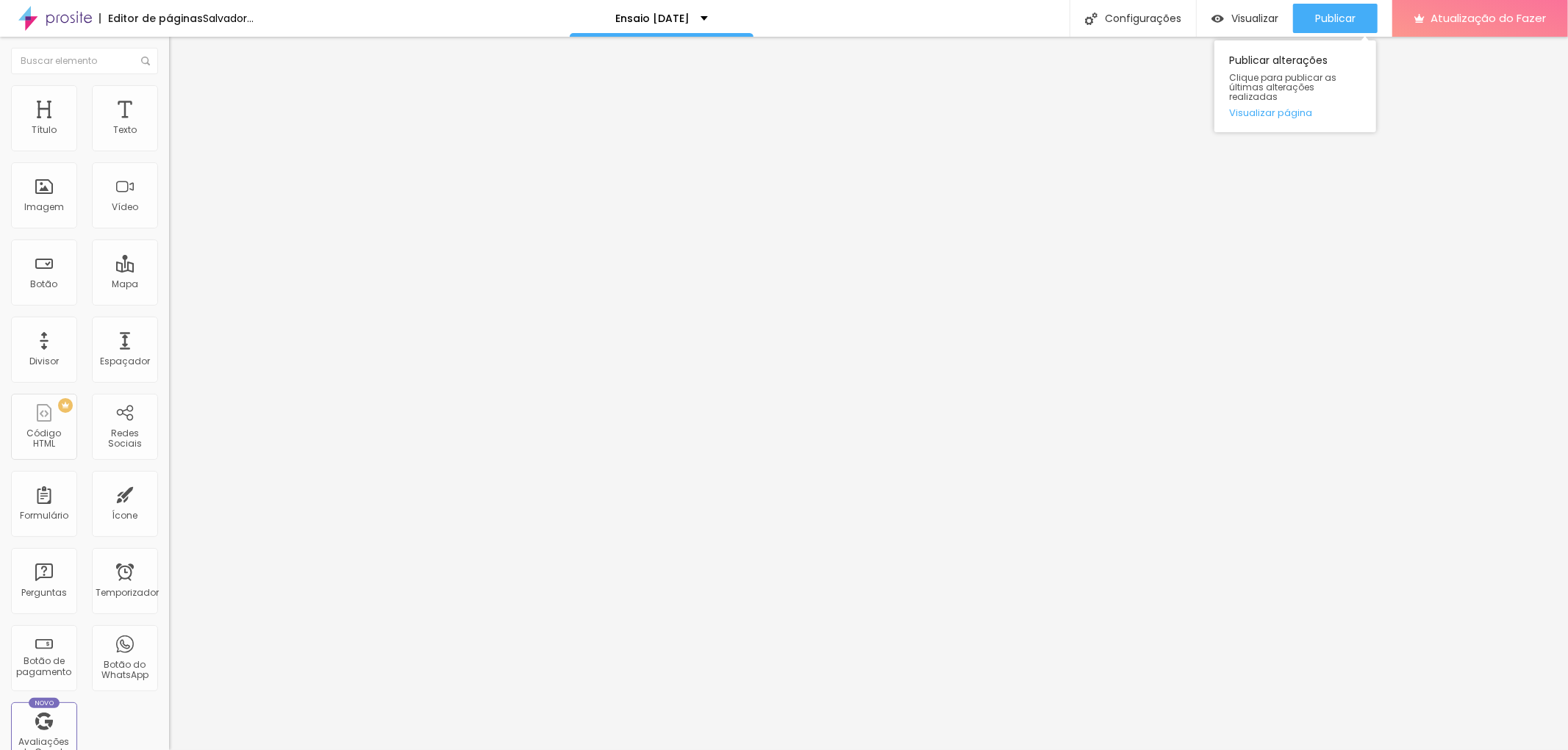
click at [1331, 33] on div "Publicar alterações Clique para publicar as últimas alterações realizadas Visua…" at bounding box center [1295, 83] width 162 height 99
click at [1323, 23] on font "Publicar" at bounding box center [1335, 18] width 40 height 14
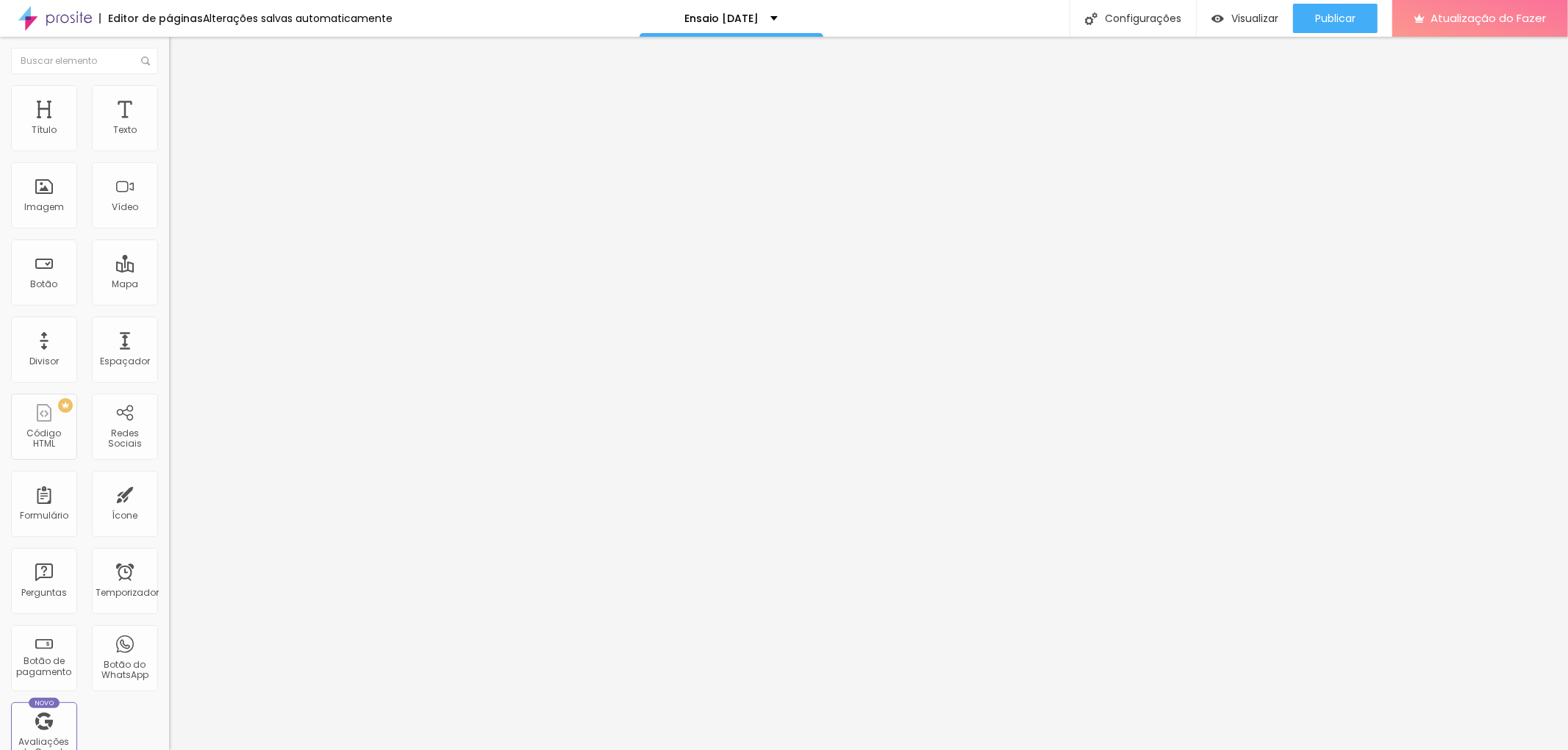
click at [250, 749] on div at bounding box center [784, 759] width 1568 height 0
click at [1321, 18] on font "Publicar" at bounding box center [1335, 18] width 40 height 14
click at [178, 127] on font "Trocar imagem" at bounding box center [213, 121] width 71 height 13
